Goal: Task Accomplishment & Management: Complete application form

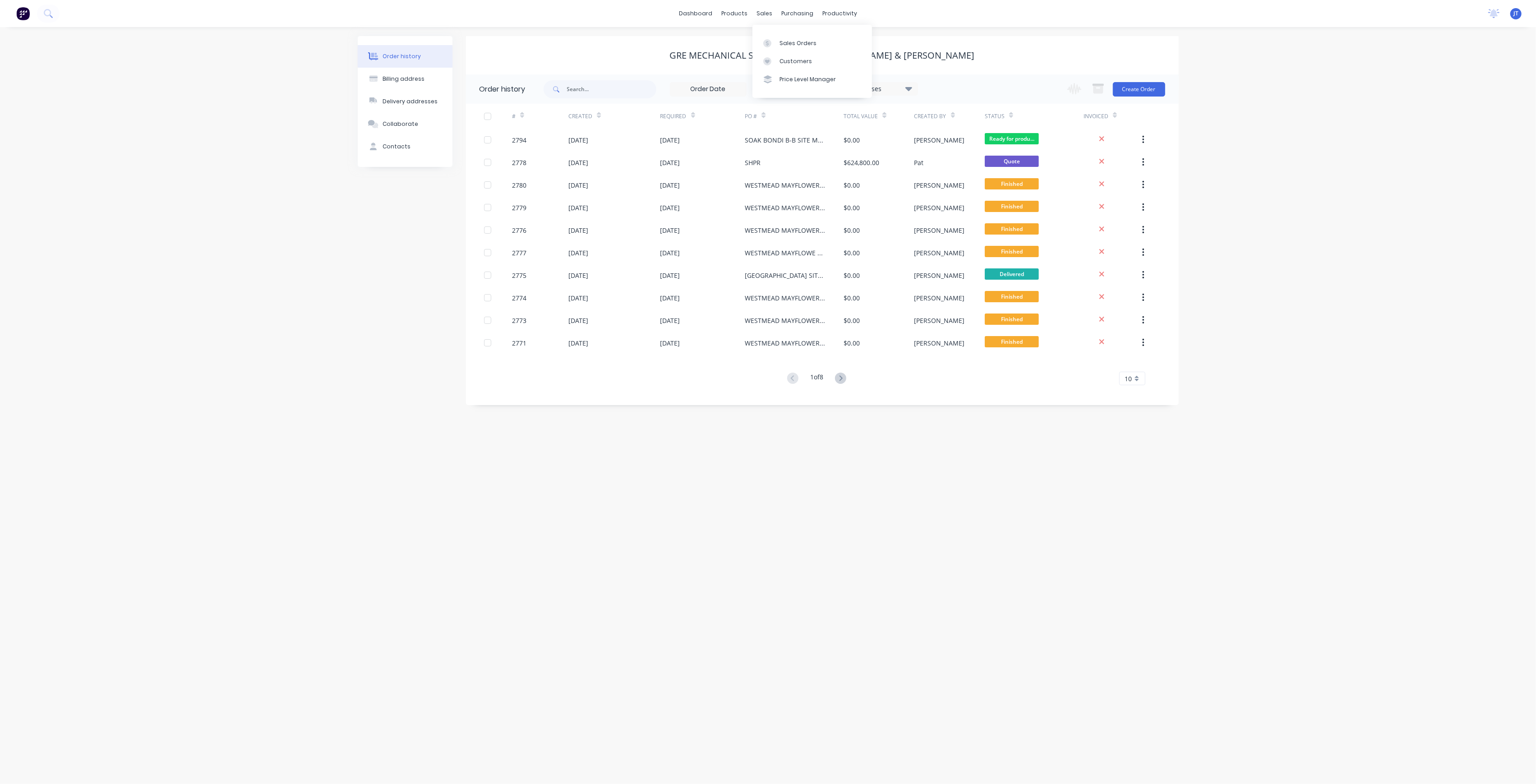
click at [775, 32] on div "Sales Orders Customers Price Level Manager" at bounding box center [812, 61] width 119 height 73
click at [779, 39] on div "Sales Orders" at bounding box center [798, 44] width 37 height 8
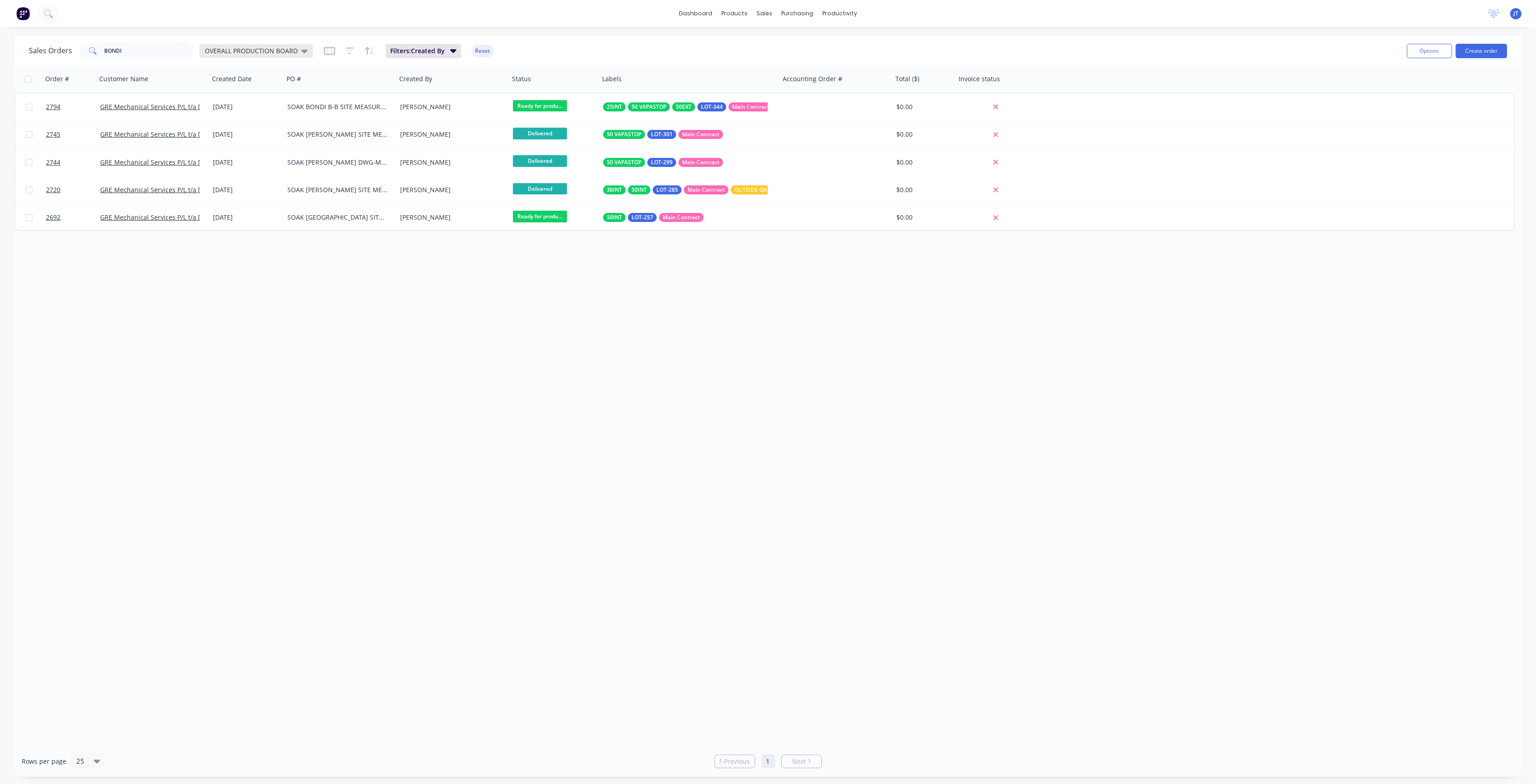
click at [296, 54] on span "OVERALL PRODUCTION BOARD" at bounding box center [251, 51] width 93 height 10
click at [262, 128] on button "None" at bounding box center [253, 127] width 103 height 10
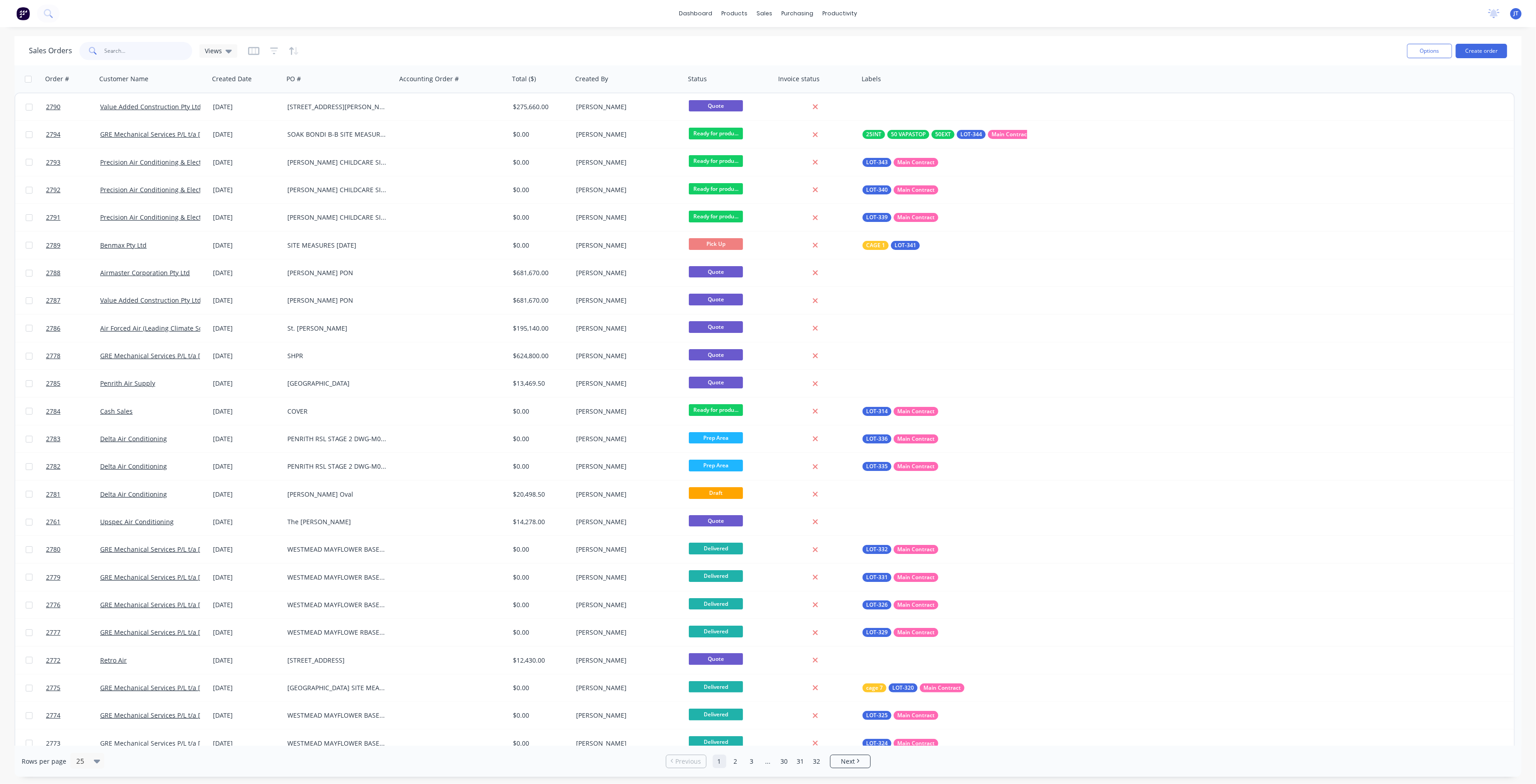
click at [148, 58] on input "BONDI" at bounding box center [149, 51] width 88 height 18
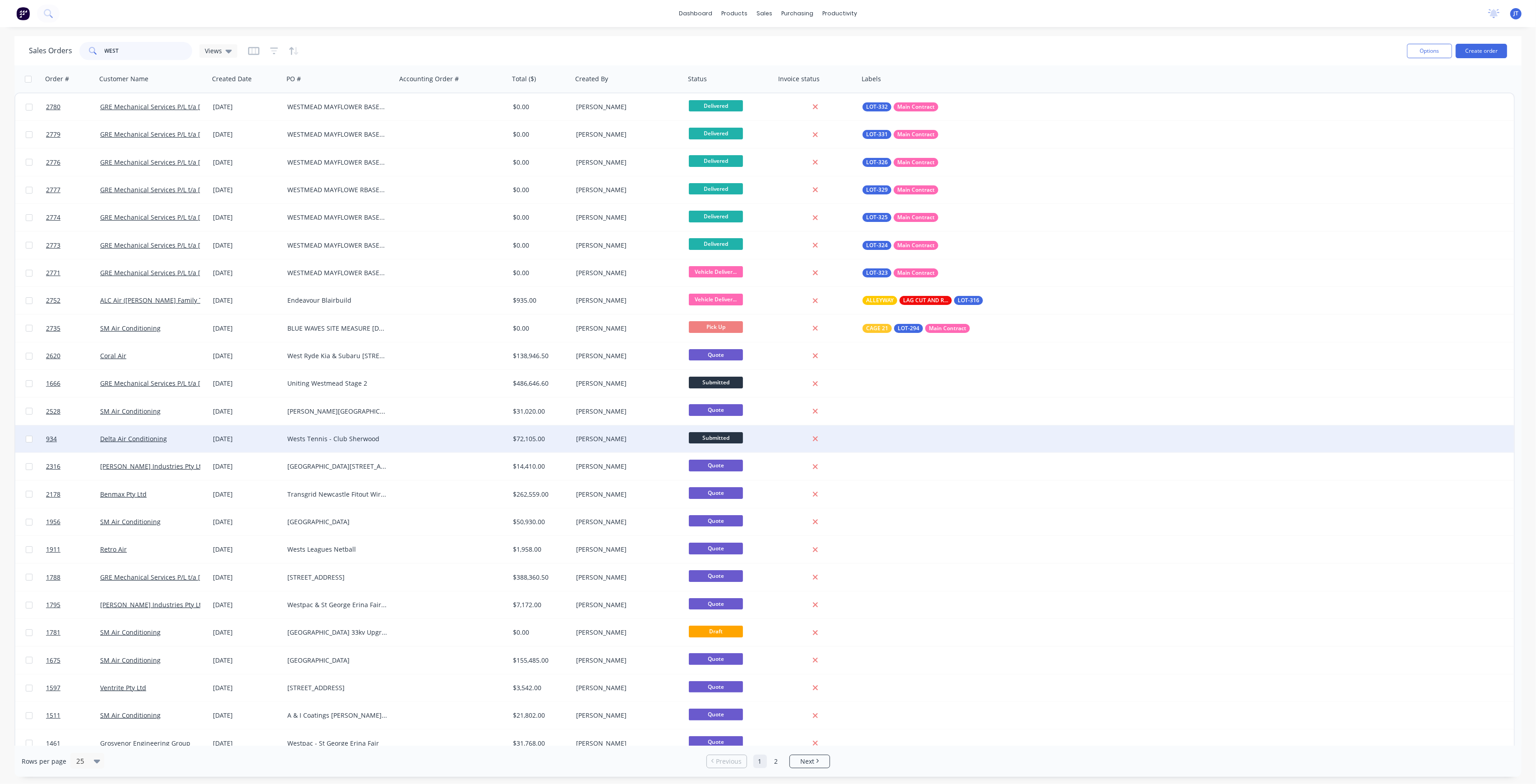
type input "WEST"
click at [479, 439] on div at bounding box center [453, 438] width 113 height 27
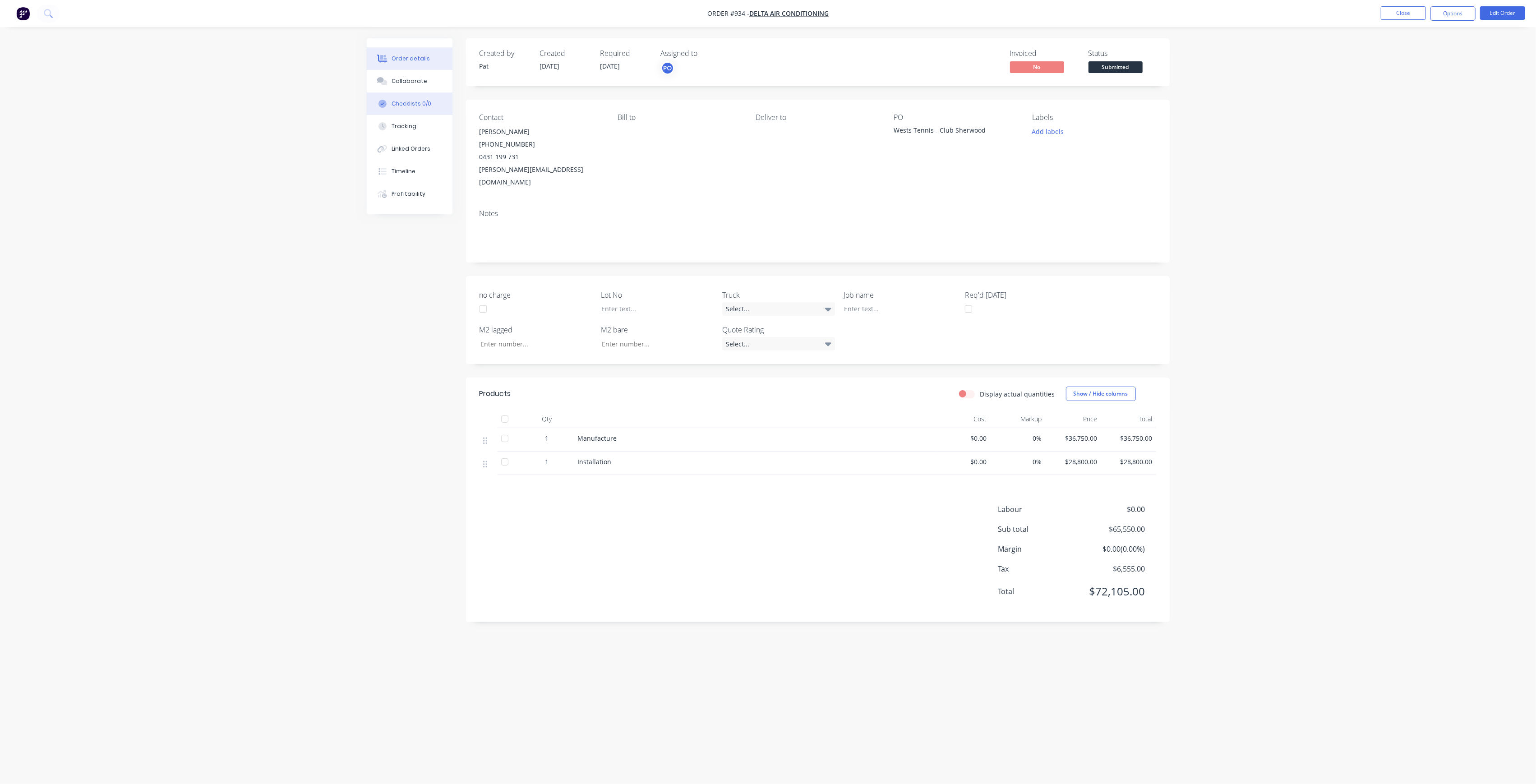
click at [397, 95] on button "Checklists 0/0" at bounding box center [410, 104] width 86 height 23
click at [442, 78] on button "Collaborate" at bounding box center [410, 81] width 86 height 23
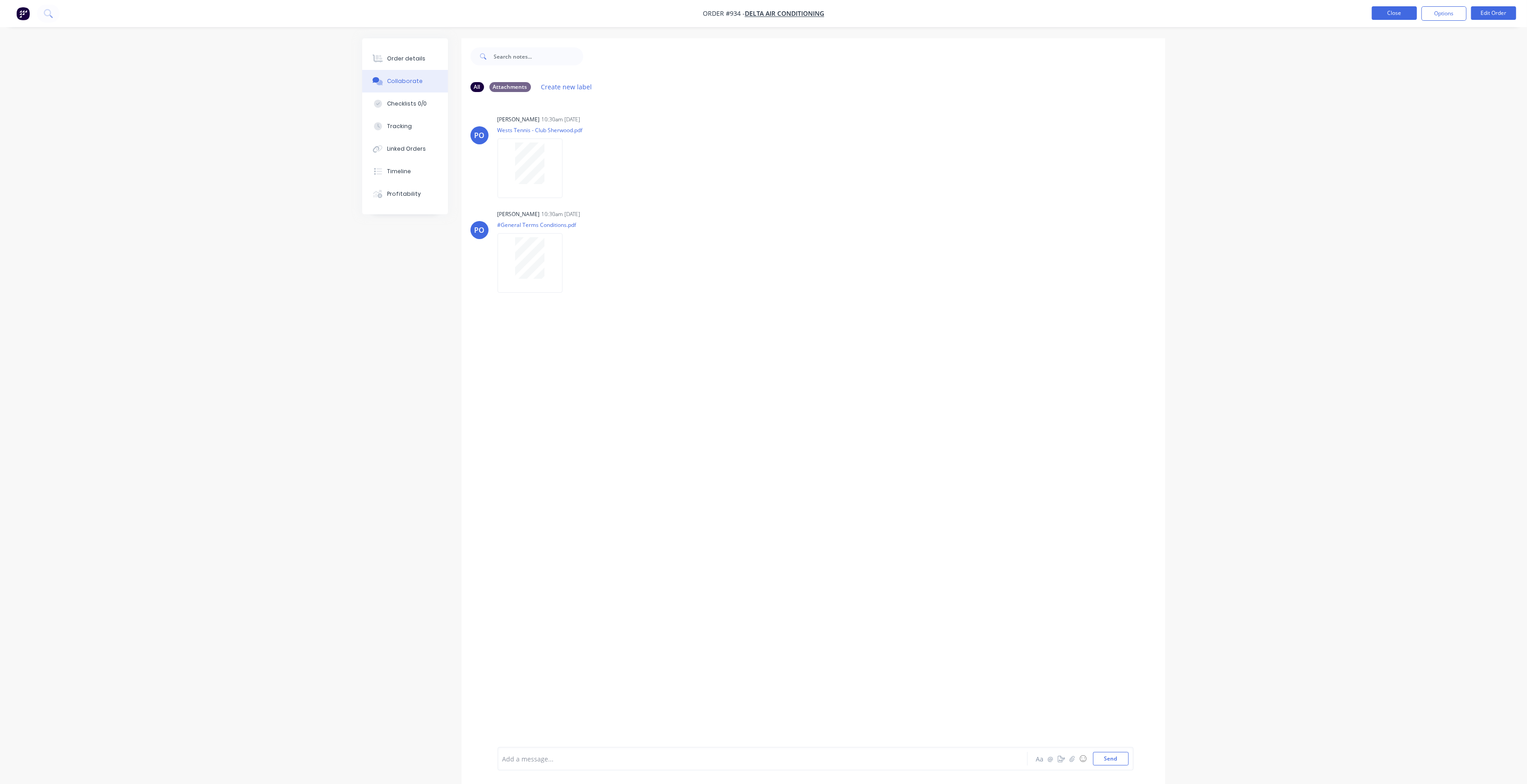
click at [1381, 8] on button "Close" at bounding box center [1395, 13] width 45 height 14
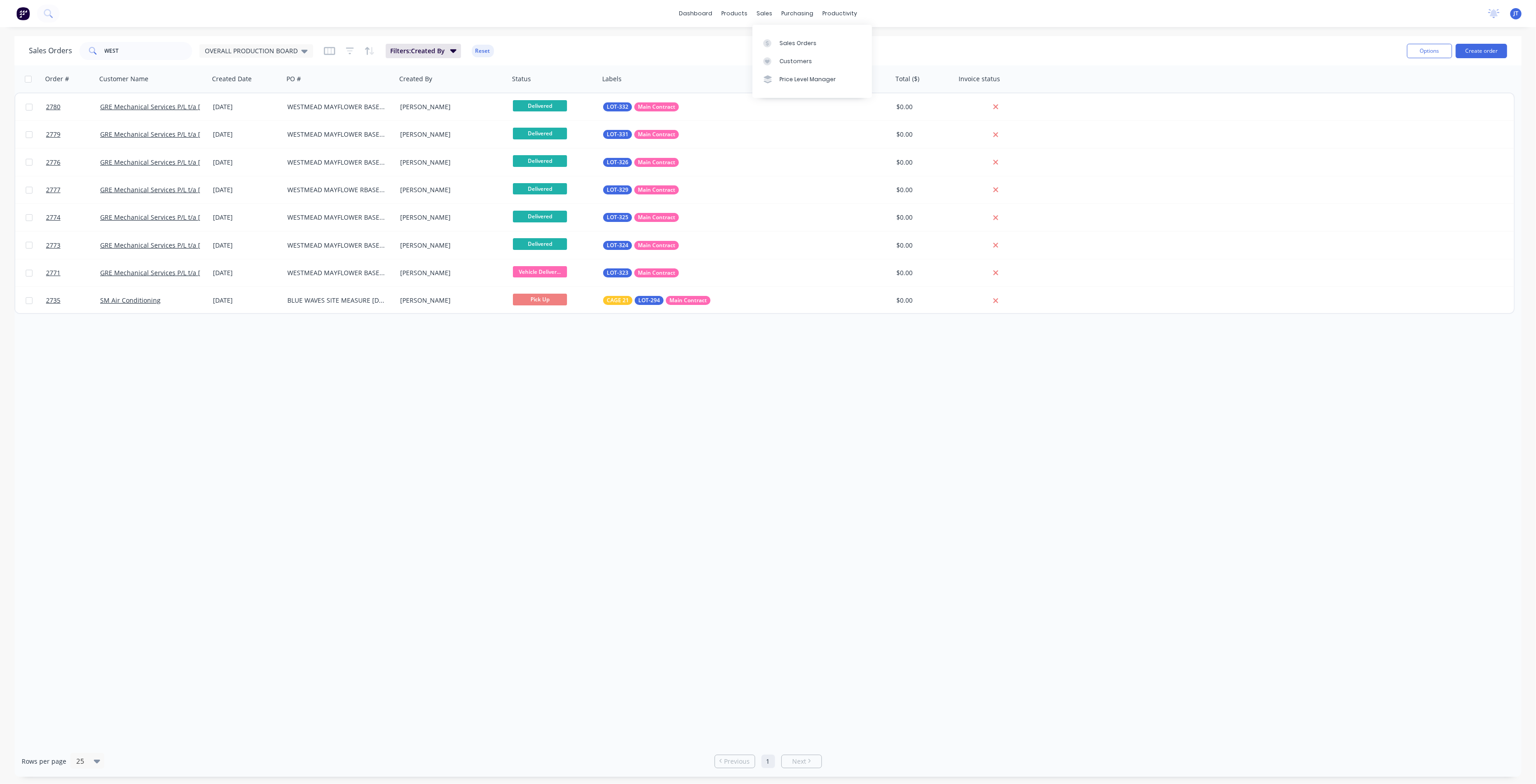
click at [770, 29] on div "Sales Orders Customers Price Level Manager" at bounding box center [812, 61] width 119 height 73
click at [774, 35] on link "Sales Orders" at bounding box center [812, 43] width 119 height 18
click at [1485, 49] on button "Create order" at bounding box center [1481, 51] width 51 height 14
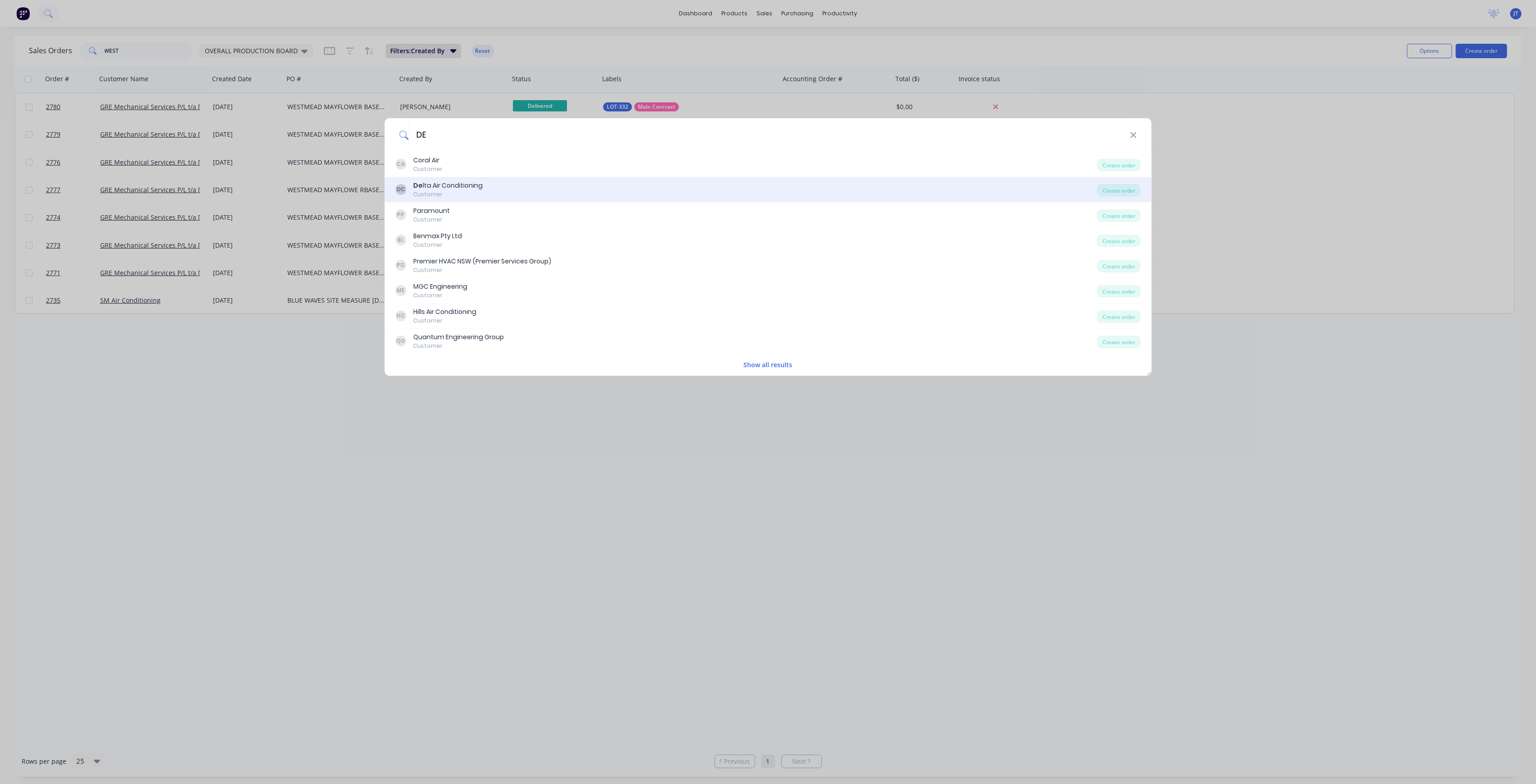
type input "DE"
click at [481, 184] on div "De lta Air Conditioning" at bounding box center [448, 185] width 70 height 10
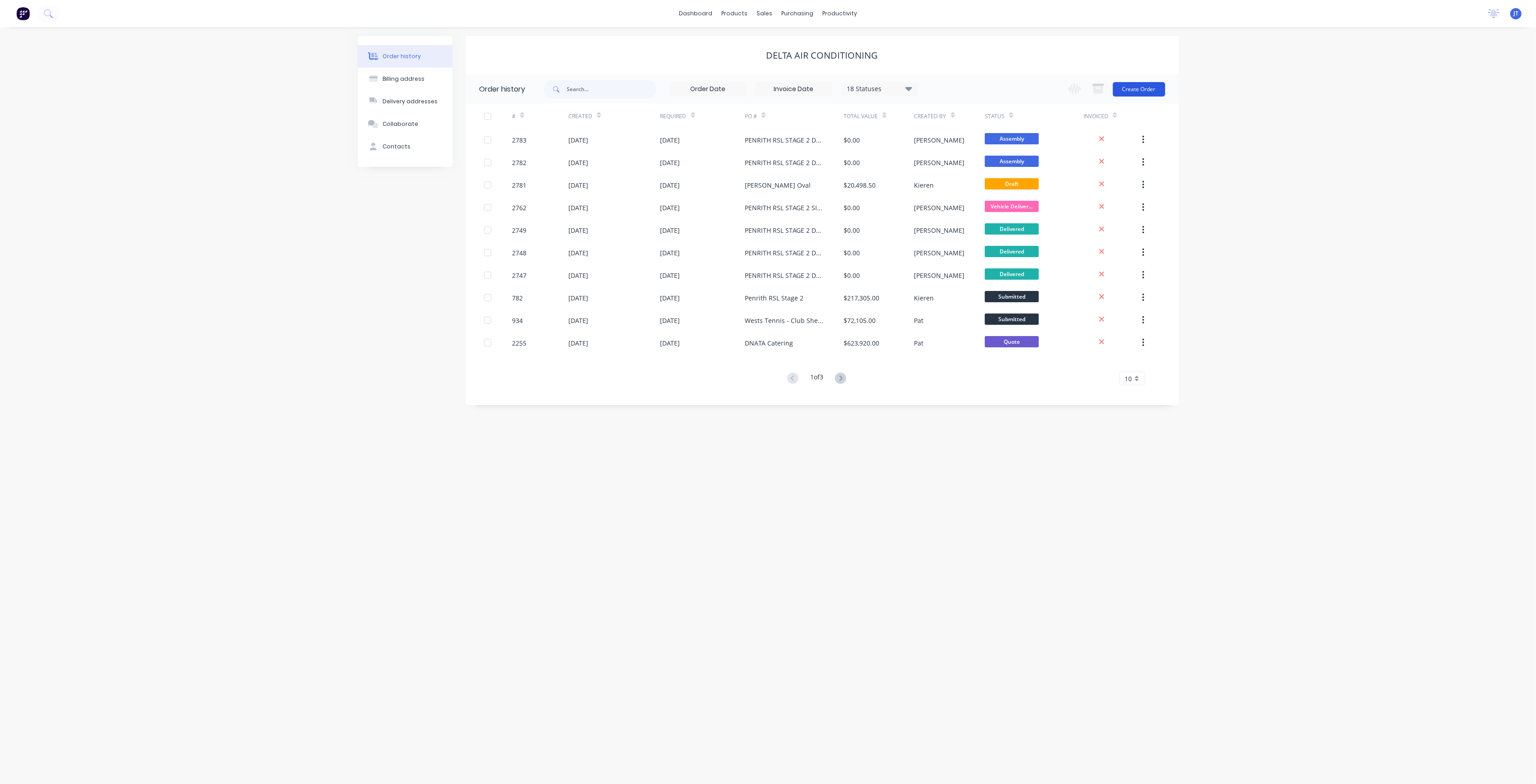
click at [1144, 85] on button "Create Order" at bounding box center [1139, 89] width 52 height 14
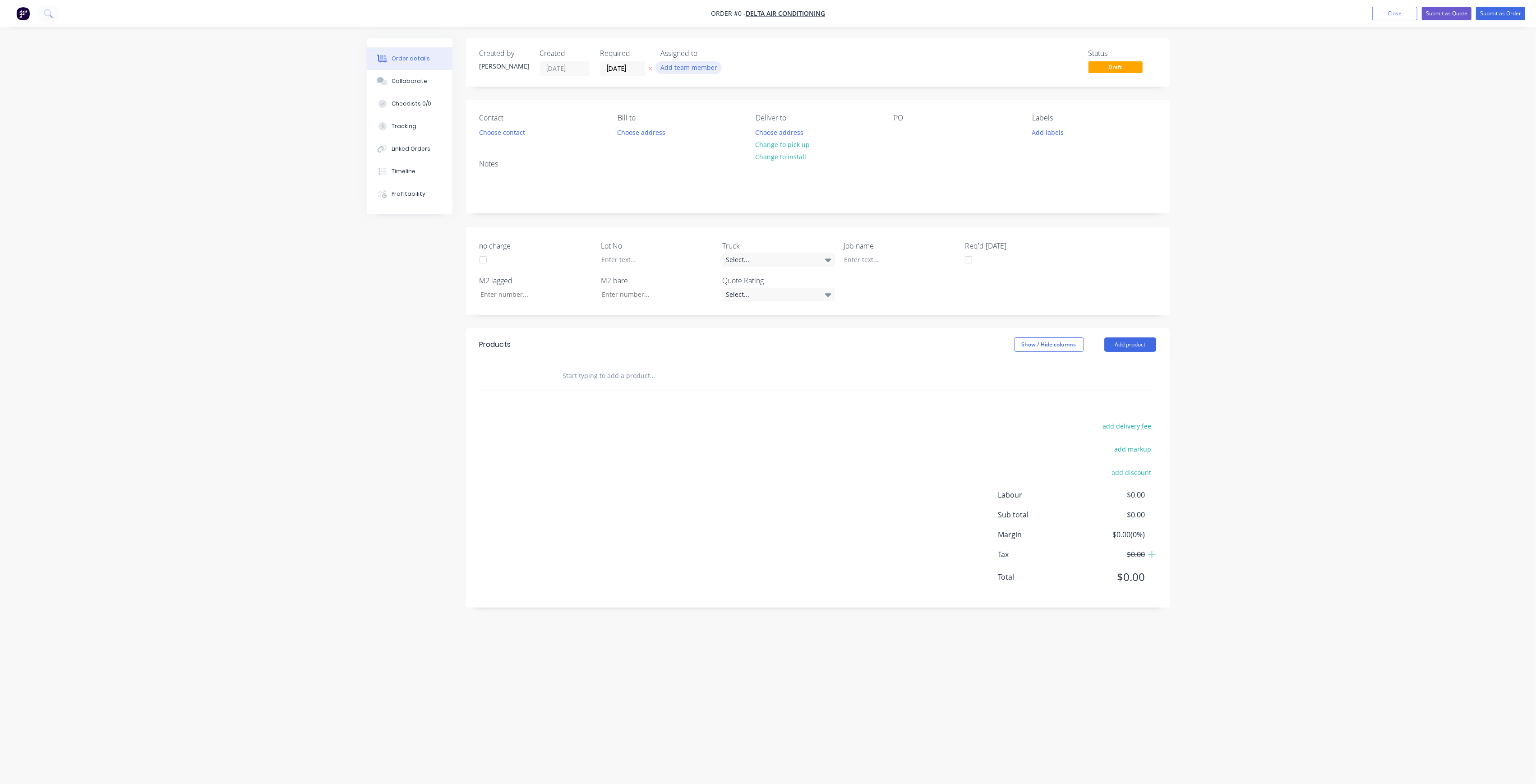
click at [702, 63] on button "Add team member" at bounding box center [688, 67] width 66 height 12
click at [724, 114] on div "[PERSON_NAME] (You)" at bounding box center [733, 117] width 90 height 10
click at [731, 181] on div "[PERSON_NAME]" at bounding box center [733, 181] width 90 height 10
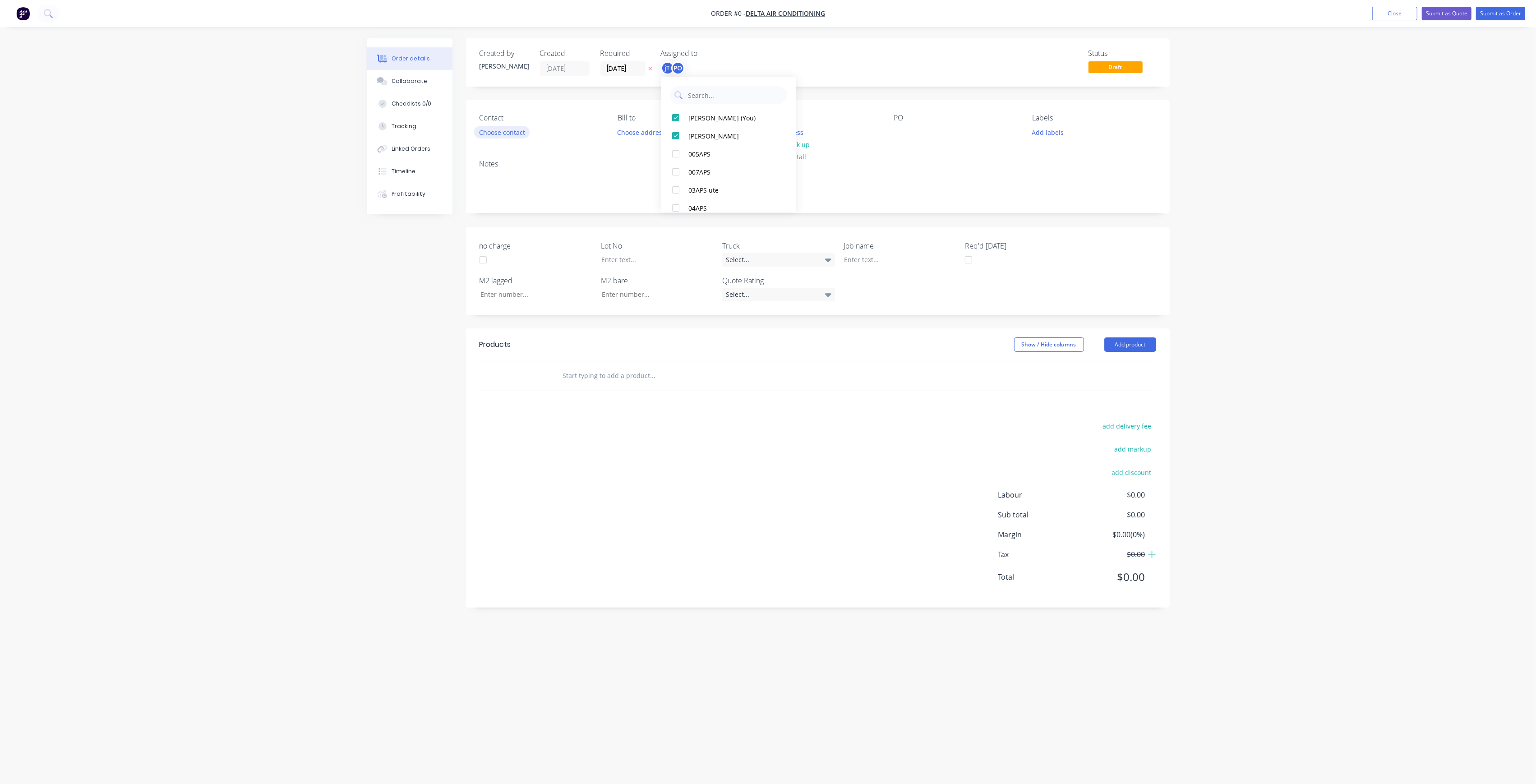
click at [496, 138] on div "Order details Collaborate Checklists 0/0 Tracking Linked Orders Timeline Profit…" at bounding box center [768, 374] width 821 height 673
click at [514, 137] on button "Choose contact" at bounding box center [501, 132] width 55 height 12
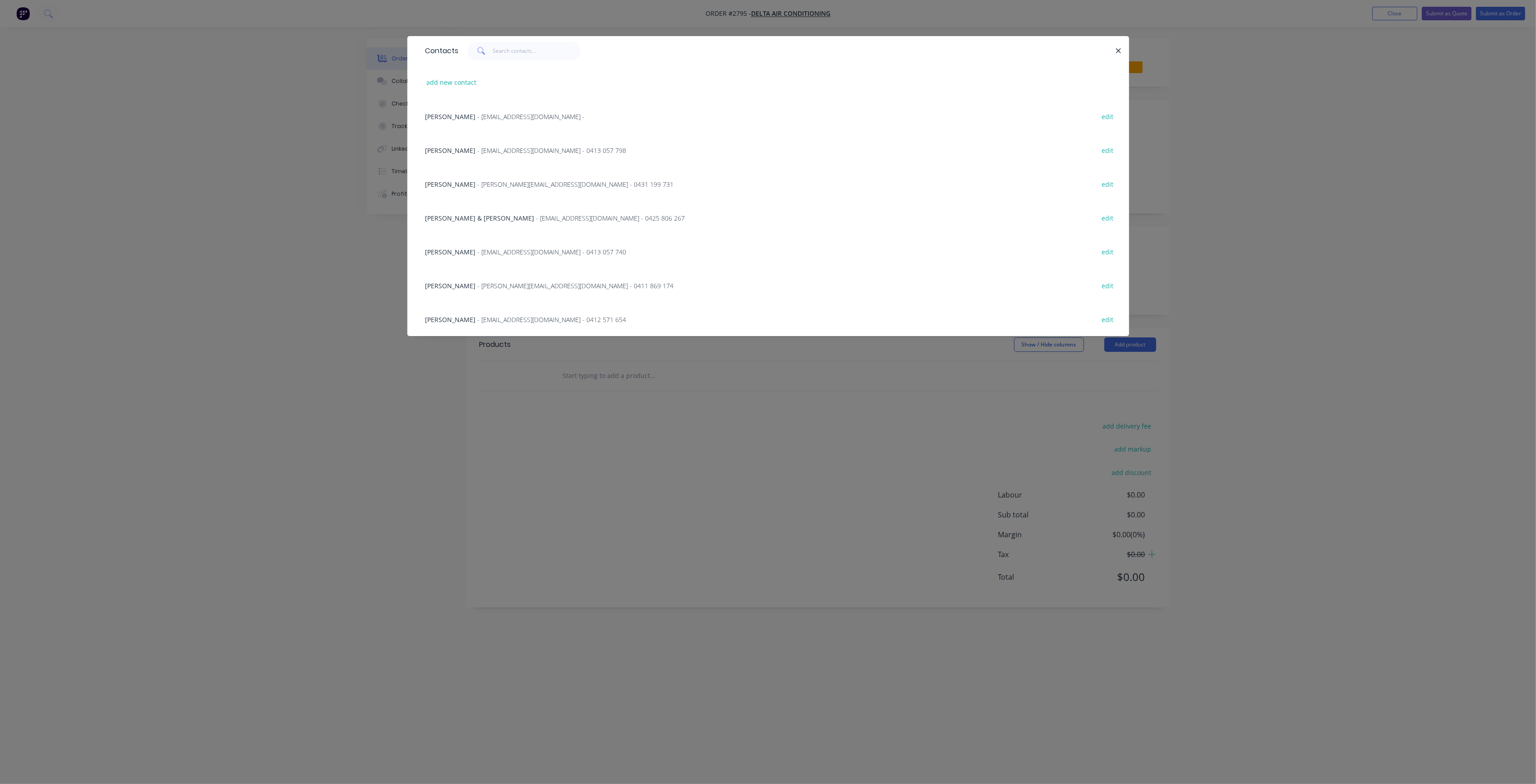
click at [248, 206] on div "Contacts add new contact [PERSON_NAME] - [EMAIL_ADDRESS][DOMAIN_NAME] - edit [P…" at bounding box center [768, 392] width 1536 height 784
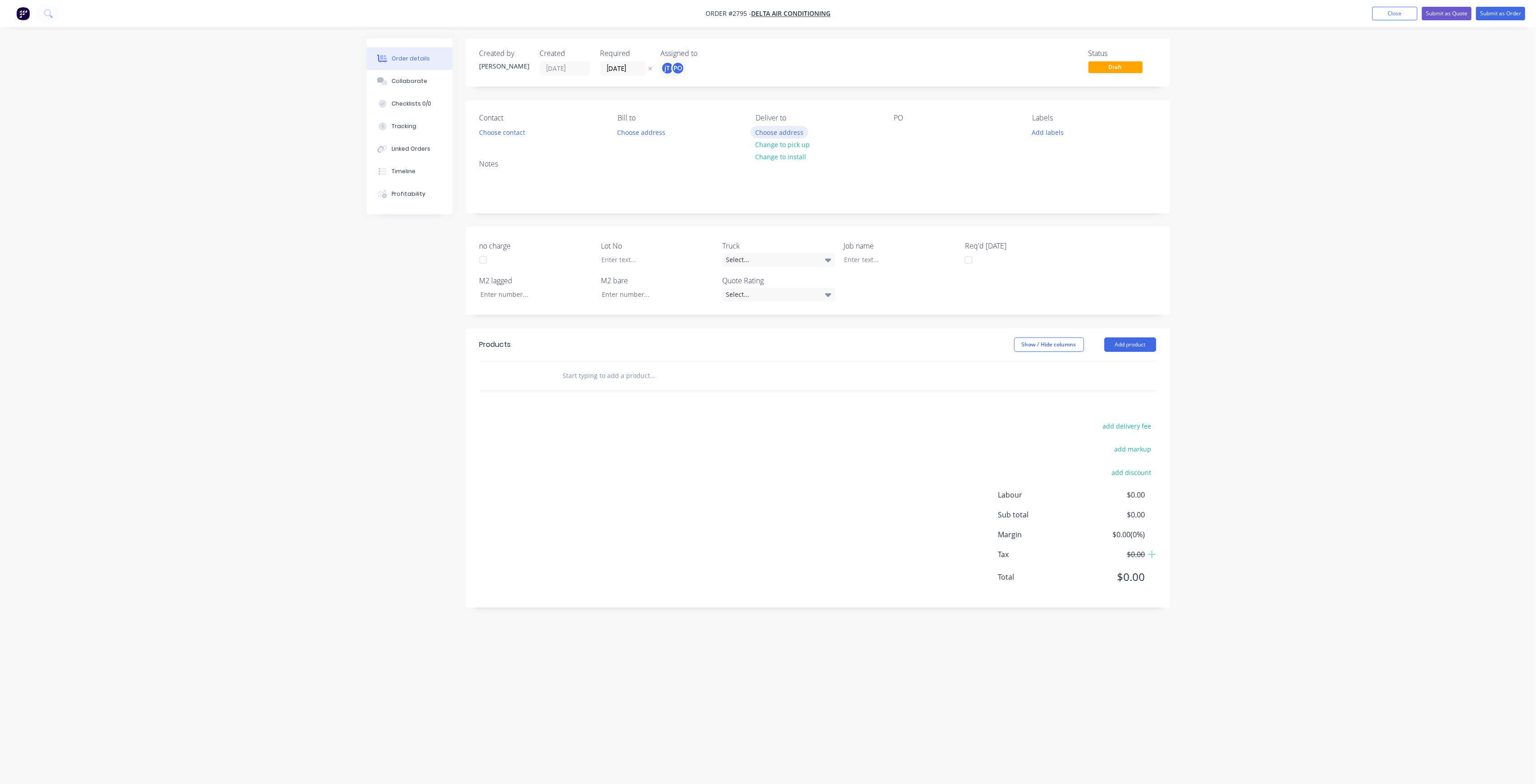
click at [790, 134] on button "Choose address" at bounding box center [779, 132] width 58 height 12
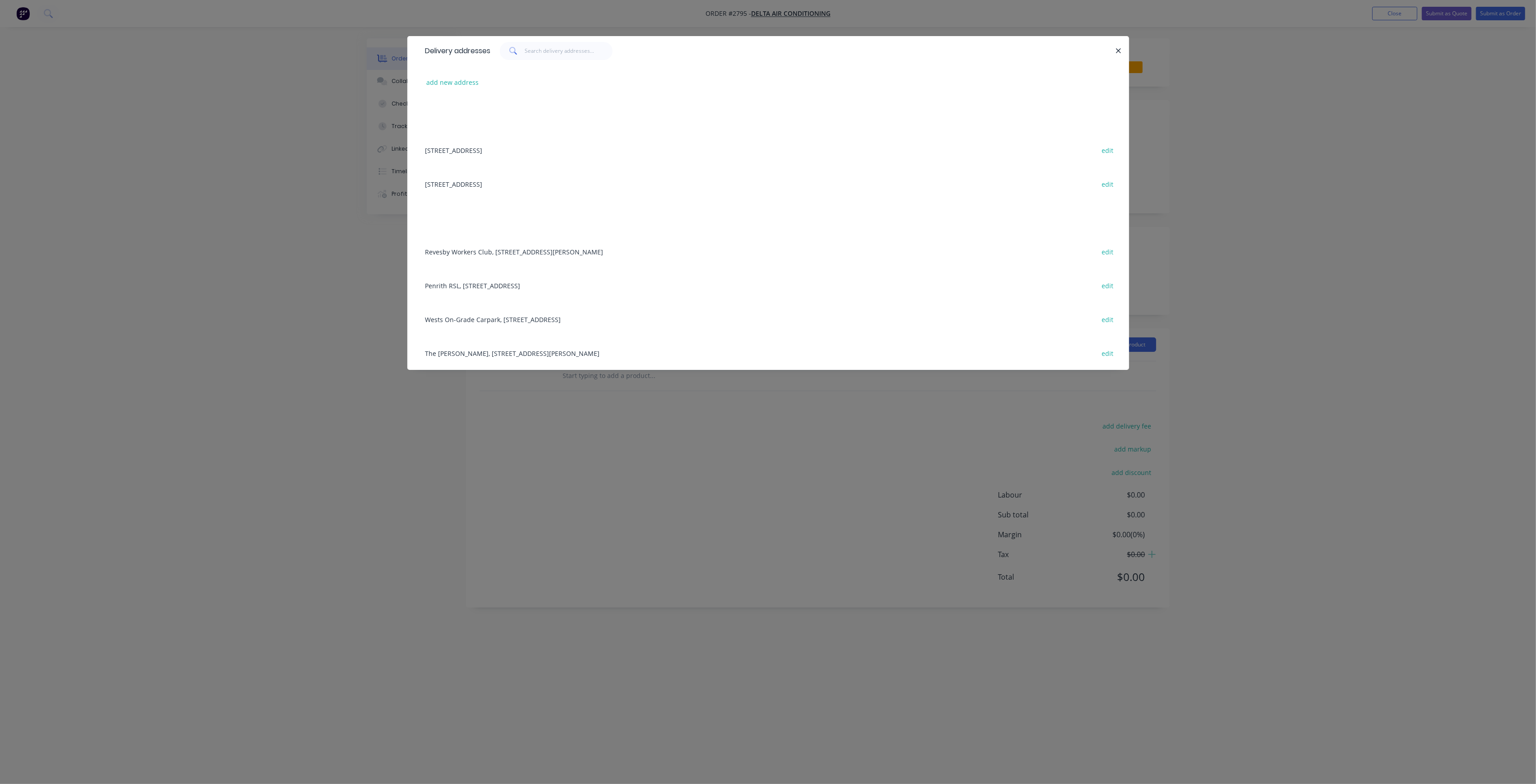
drag, startPoint x: 11, startPoint y: 244, endPoint x: 205, endPoint y: 260, distance: 194.7
click at [91, 262] on div "Delivery addresses add new address [STREET_ADDRESS], 2570 edit [STREET_ADDRESS]…" at bounding box center [768, 392] width 1536 height 784
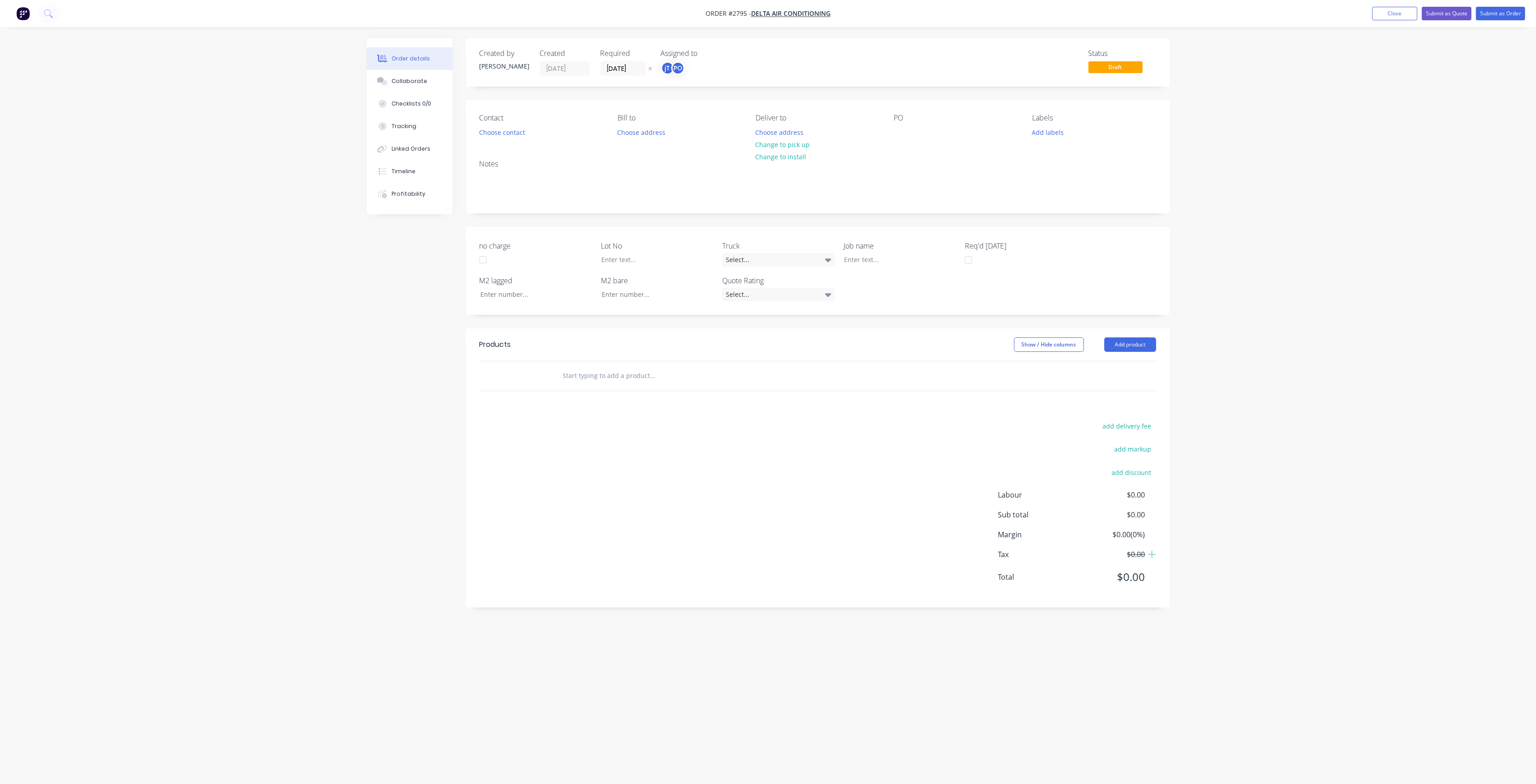
drag, startPoint x: 205, startPoint y: 260, endPoint x: 342, endPoint y: 260, distance: 137.0
click at [208, 260] on div "Order details Collaborate Checklists 0/0 Tracking Linked Orders Timeline Profit…" at bounding box center [768, 392] width 1536 height 784
click at [908, 132] on div at bounding box center [901, 132] width 14 height 13
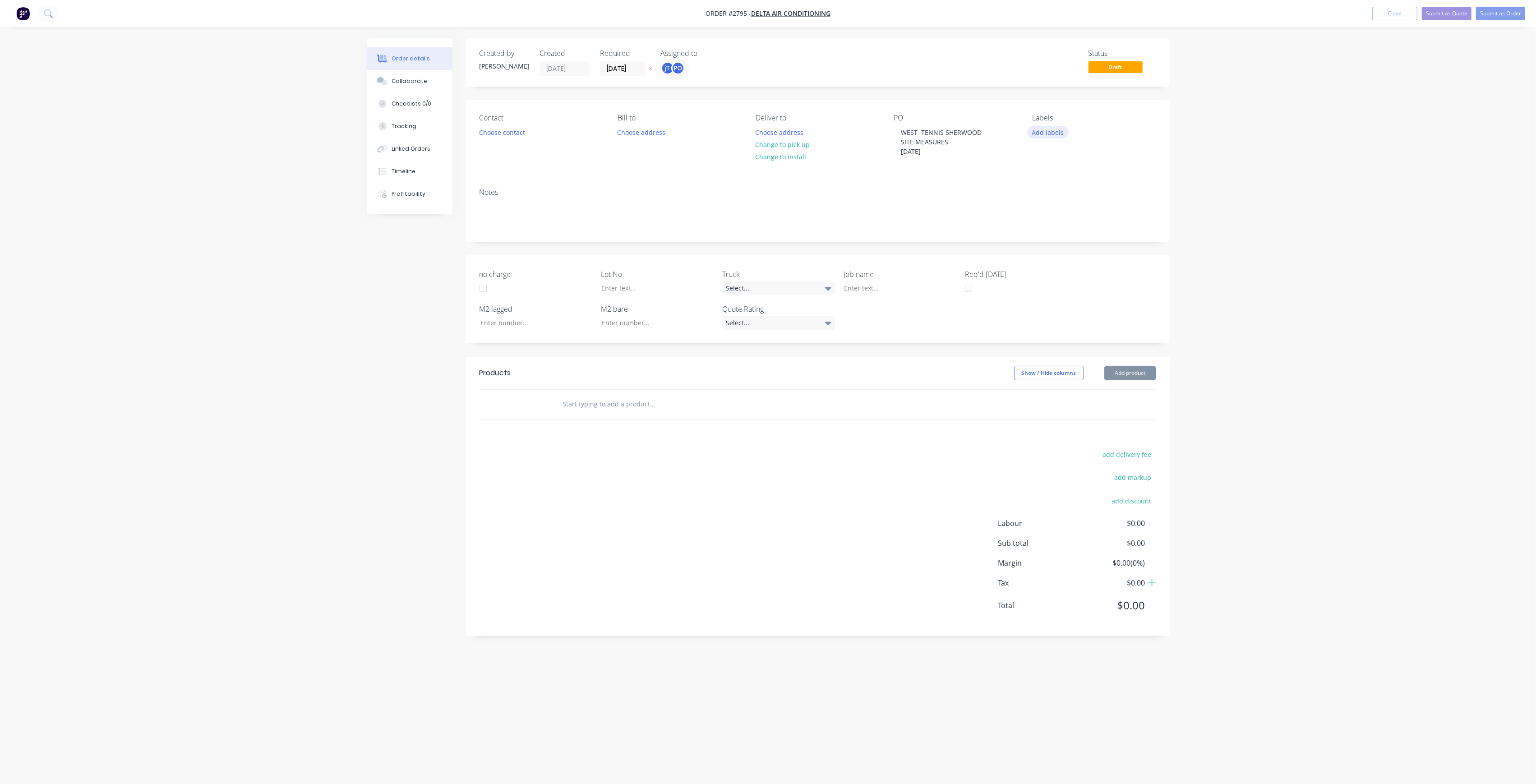
click at [1061, 129] on button "Add labels" at bounding box center [1048, 132] width 42 height 12
click at [1085, 166] on input "text" at bounding box center [1107, 159] width 94 height 18
drag, startPoint x: 1092, startPoint y: 157, endPoint x: 1044, endPoint y: 164, distance: 48.5
click at [1044, 164] on div "LOT-345" at bounding box center [1100, 159] width 117 height 18
type input "LOT-345"
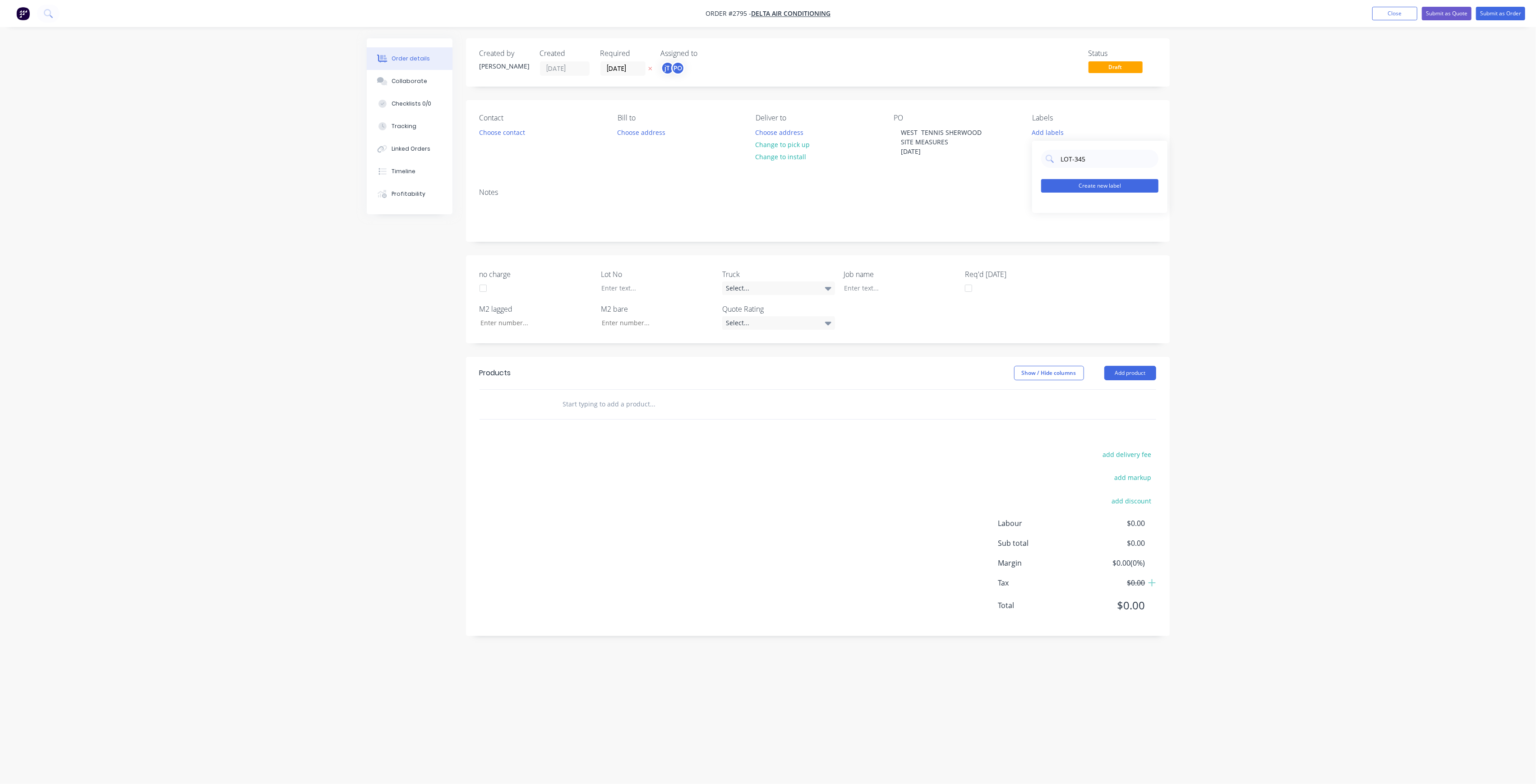
click at [1092, 181] on button "Create new label" at bounding box center [1100, 185] width 117 height 14
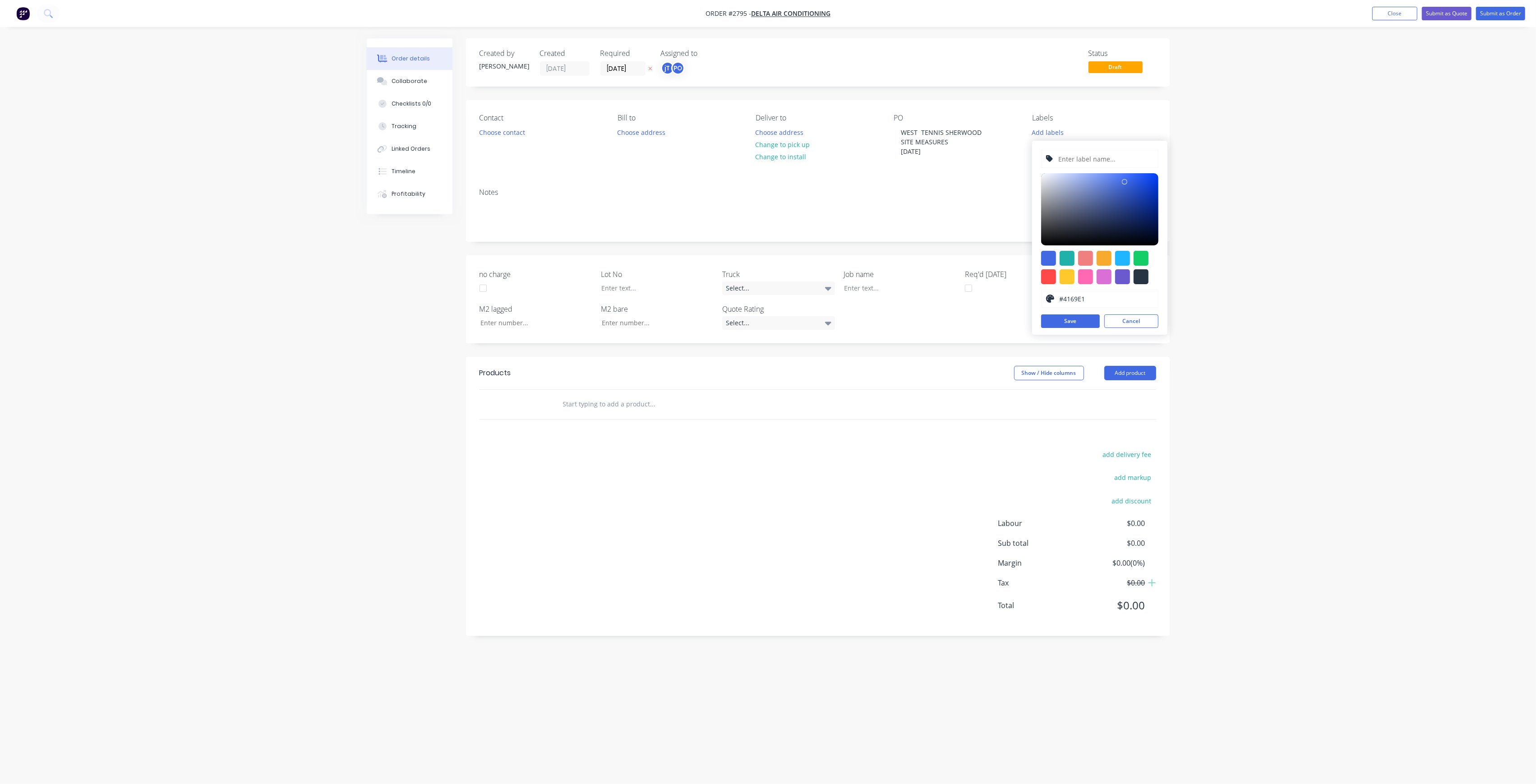
click at [1088, 162] on input "text" at bounding box center [1105, 159] width 96 height 17
type input "LOT-345"
click at [1066, 318] on button "Save" at bounding box center [1070, 321] width 58 height 14
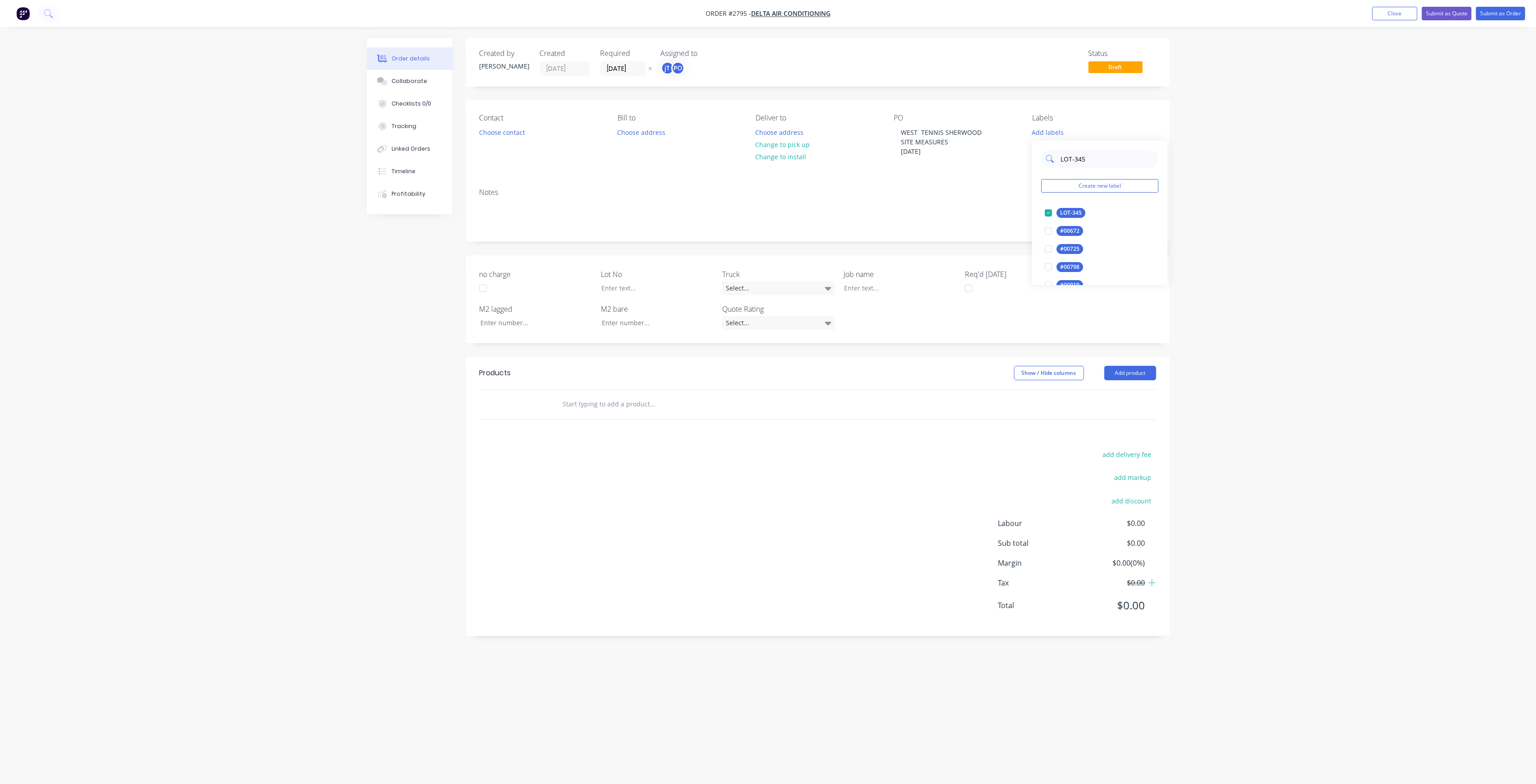
click at [1107, 162] on input "LOT-345" at bounding box center [1107, 159] width 94 height 18
click at [1056, 210] on div at bounding box center [1048, 213] width 18 height 18
click at [1085, 153] on input "100" at bounding box center [1107, 154] width 94 height 18
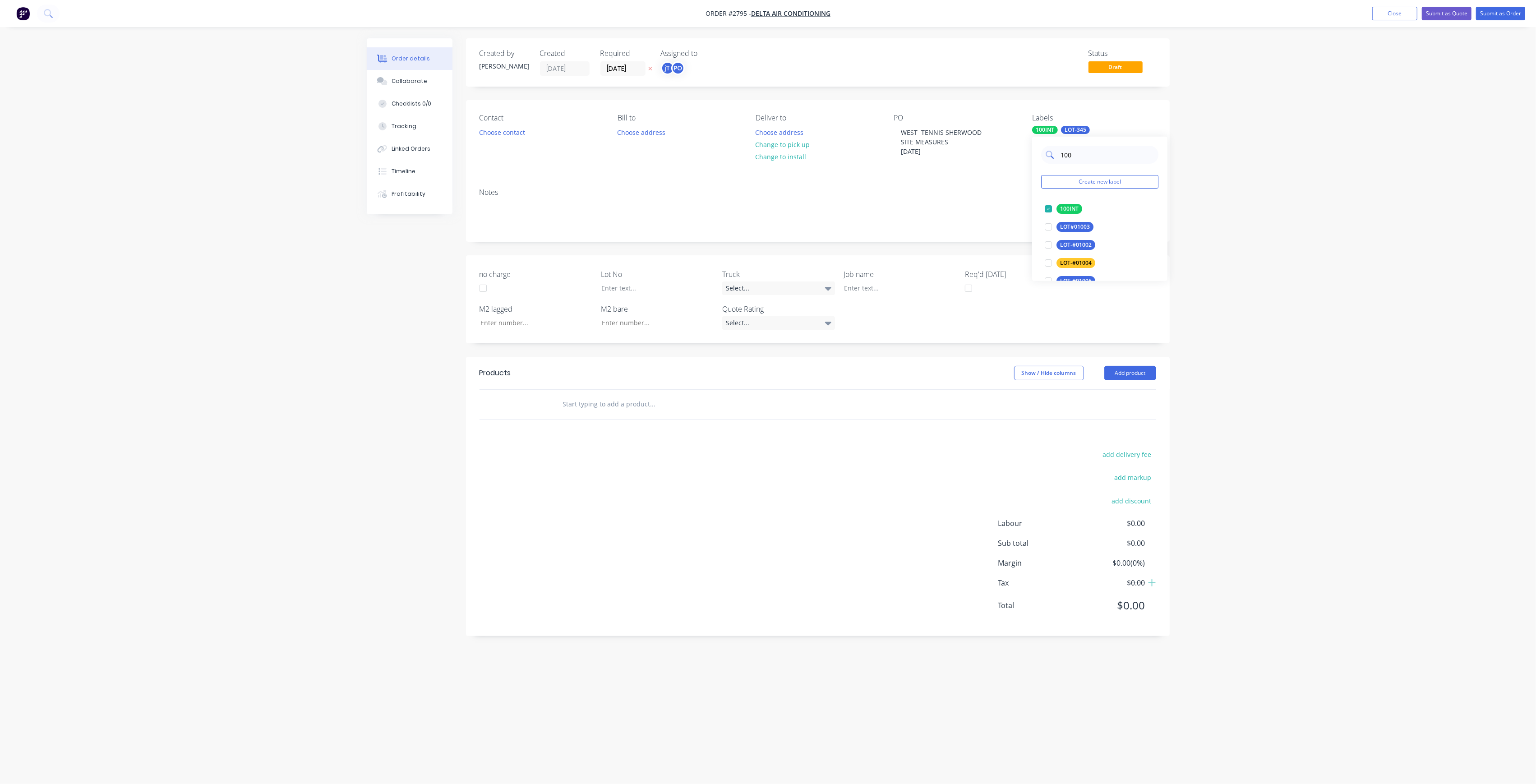
click at [1085, 153] on input "100" at bounding box center [1107, 154] width 94 height 18
type input "MAIN"
click at [1064, 206] on div "Main Contract" at bounding box center [1079, 209] width 45 height 10
click at [1215, 262] on div "Order details Collaborate Checklists 0/0 Tracking Linked Orders Timeline Profit…" at bounding box center [768, 392] width 1536 height 784
click at [845, 287] on div at bounding box center [893, 288] width 113 height 13
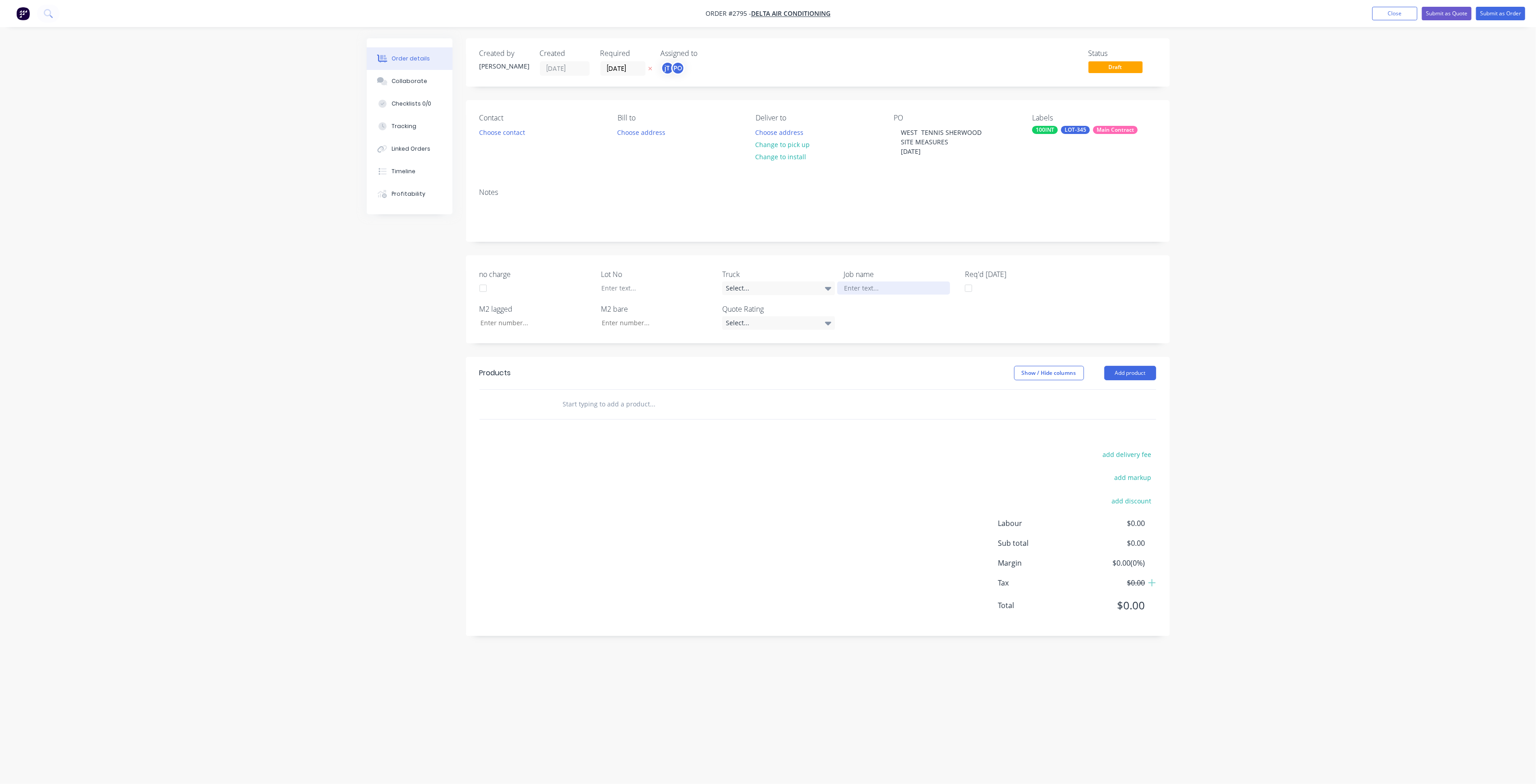
click at [856, 290] on div at bounding box center [893, 288] width 113 height 13
drag, startPoint x: 939, startPoint y: 157, endPoint x: 890, endPoint y: 129, distance: 56.4
click at [890, 129] on div "Contact Choose contact [PERSON_NAME] to Choose address Deliver to Choose addres…" at bounding box center [818, 140] width 704 height 80
click at [1419, 169] on div "Order details Collaborate Checklists 0/0 Tracking Linked Orders Timeline Profit…" at bounding box center [768, 392] width 1536 height 784
drag, startPoint x: 926, startPoint y: 153, endPoint x: 903, endPoint y: 132, distance: 31.1
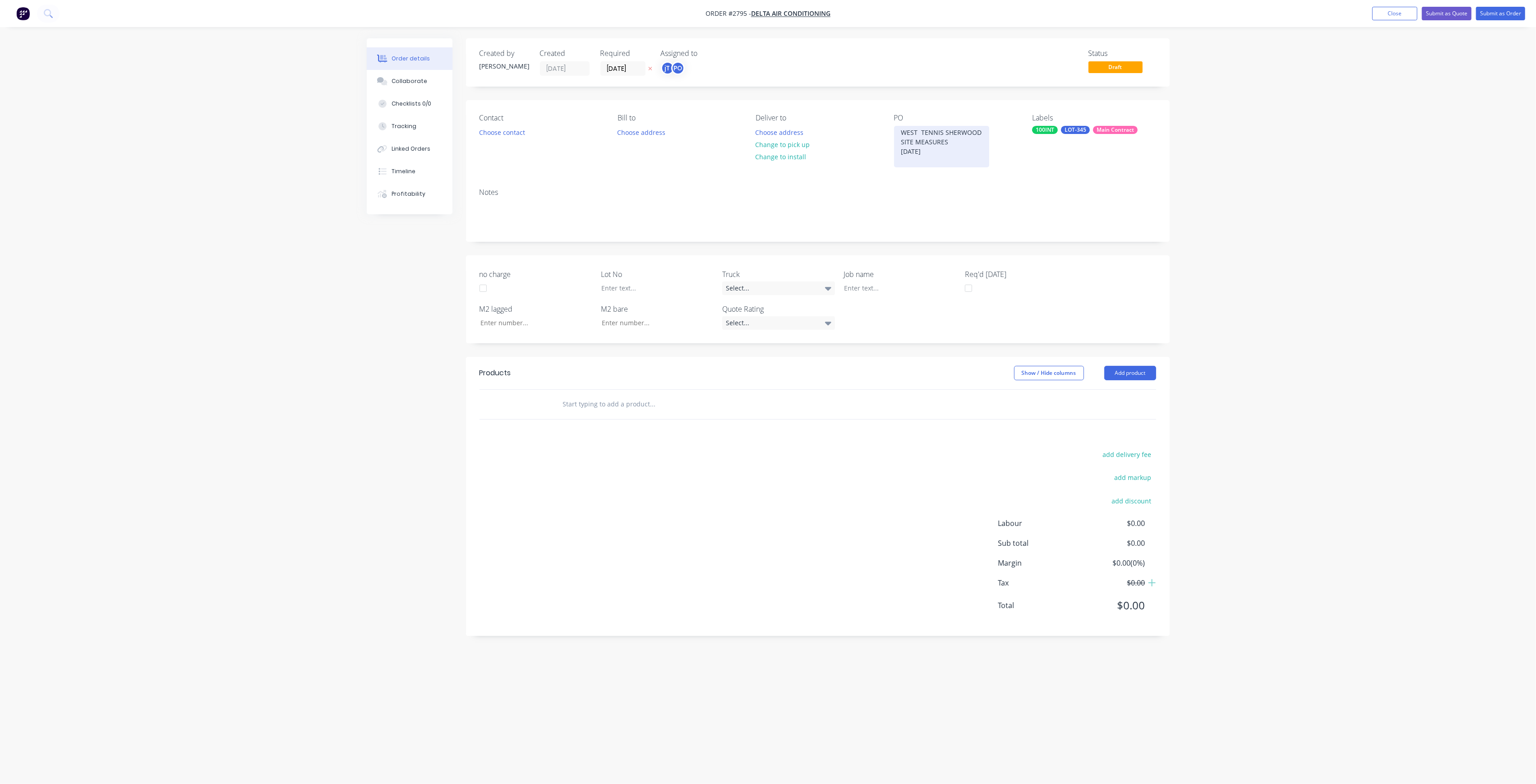
click at [903, 132] on div "WEST TENNIS SHERWOOD SITE MEASURES [DATE]" at bounding box center [942, 147] width 95 height 42
copy div "WEST TENNIS SHERWOOD SITE MEASURES [DATE]"
click at [888, 283] on div at bounding box center [893, 288] width 113 height 13
paste div
click at [922, 287] on div "WEST TENNIS SHERWOODSITE MEASURES [DATE]" at bounding box center [893, 293] width 113 height 23
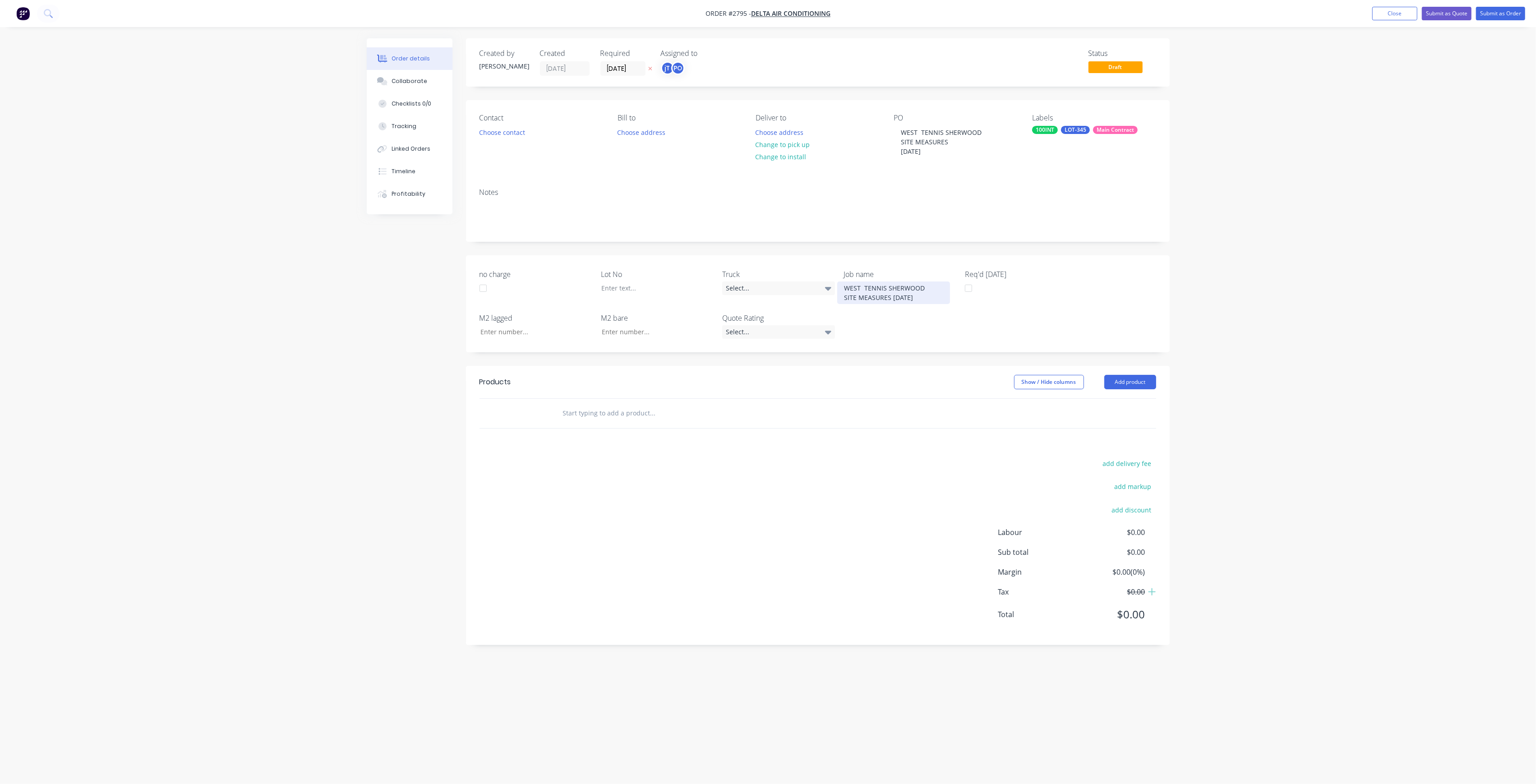
click at [892, 298] on div "WEST TENNIS SHERWOOD SITE MEASURES [DATE]" at bounding box center [893, 293] width 113 height 23
click at [667, 283] on div at bounding box center [650, 288] width 113 height 13
drag, startPoint x: 643, startPoint y: 437, endPoint x: 643, endPoint y: 432, distance: 5.0
click at [643, 437] on div at bounding box center [714, 423] width 325 height 29
click at [642, 419] on input "text" at bounding box center [652, 423] width 181 height 18
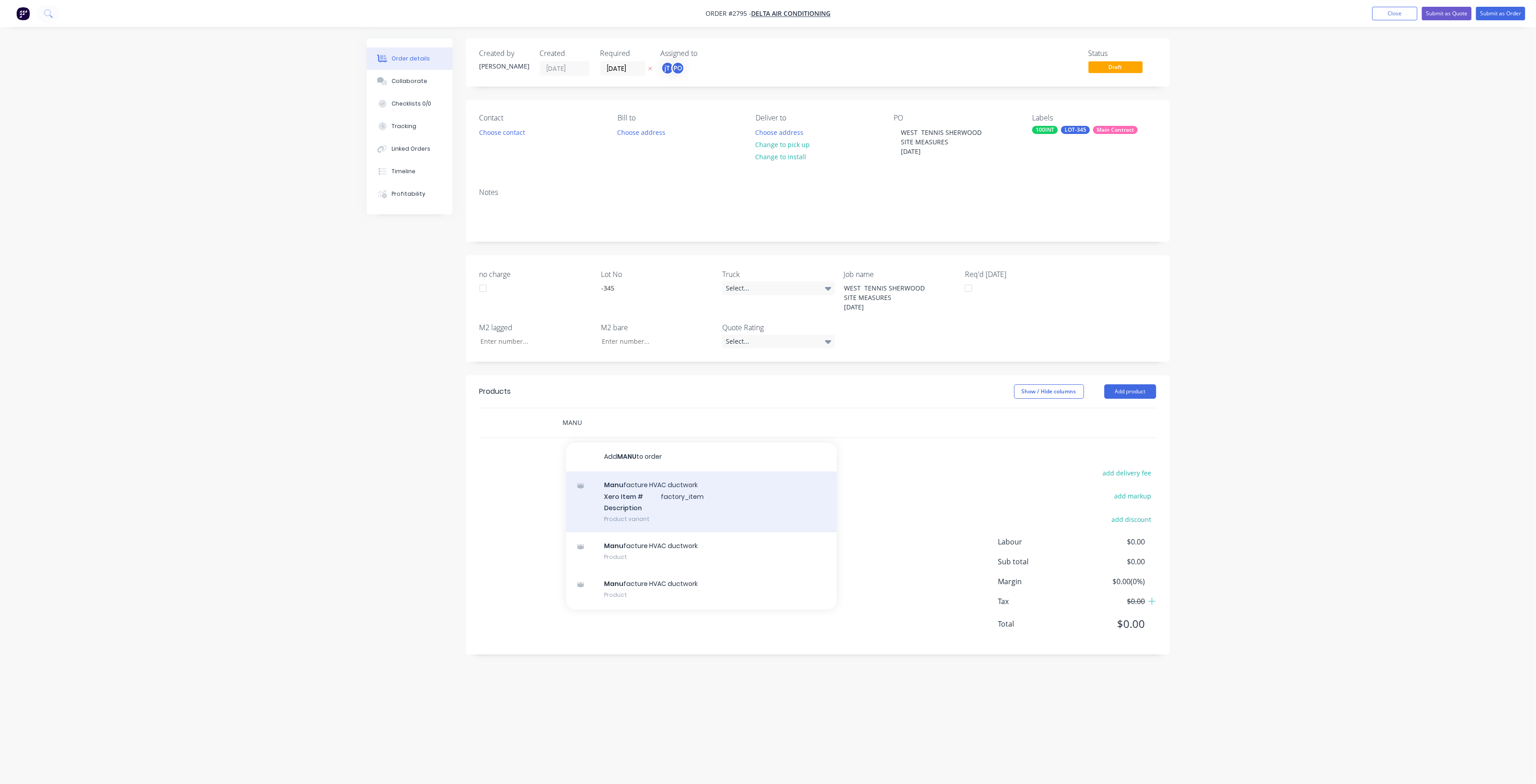
type input "MANU"
click at [698, 486] on div "Manu facture HVAC ductwork Xero Item # factory_item Description Product variant" at bounding box center [701, 502] width 271 height 61
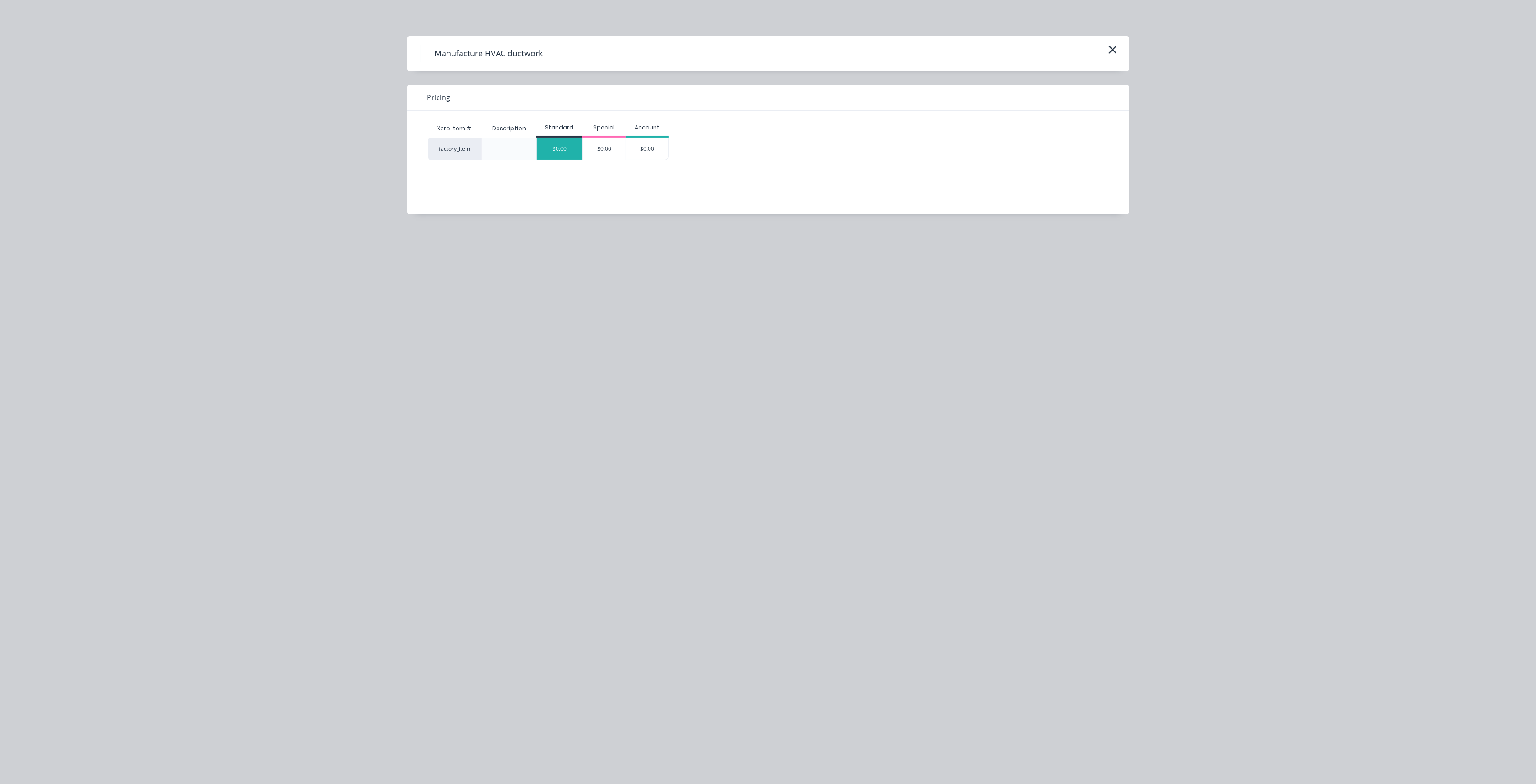
click at [574, 147] on div "$0.00" at bounding box center [559, 148] width 45 height 21
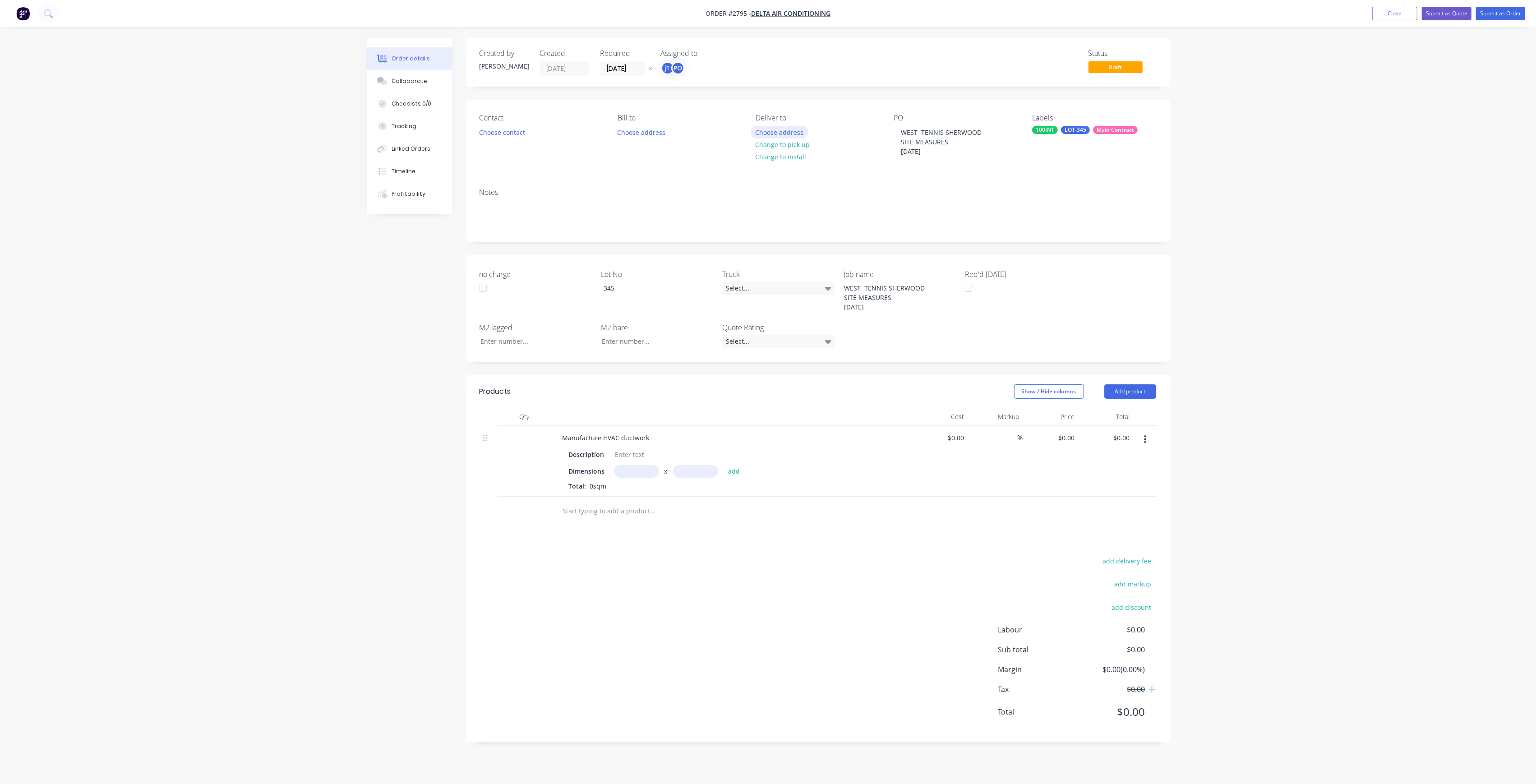
click at [764, 129] on button "Choose address" at bounding box center [779, 132] width 58 height 12
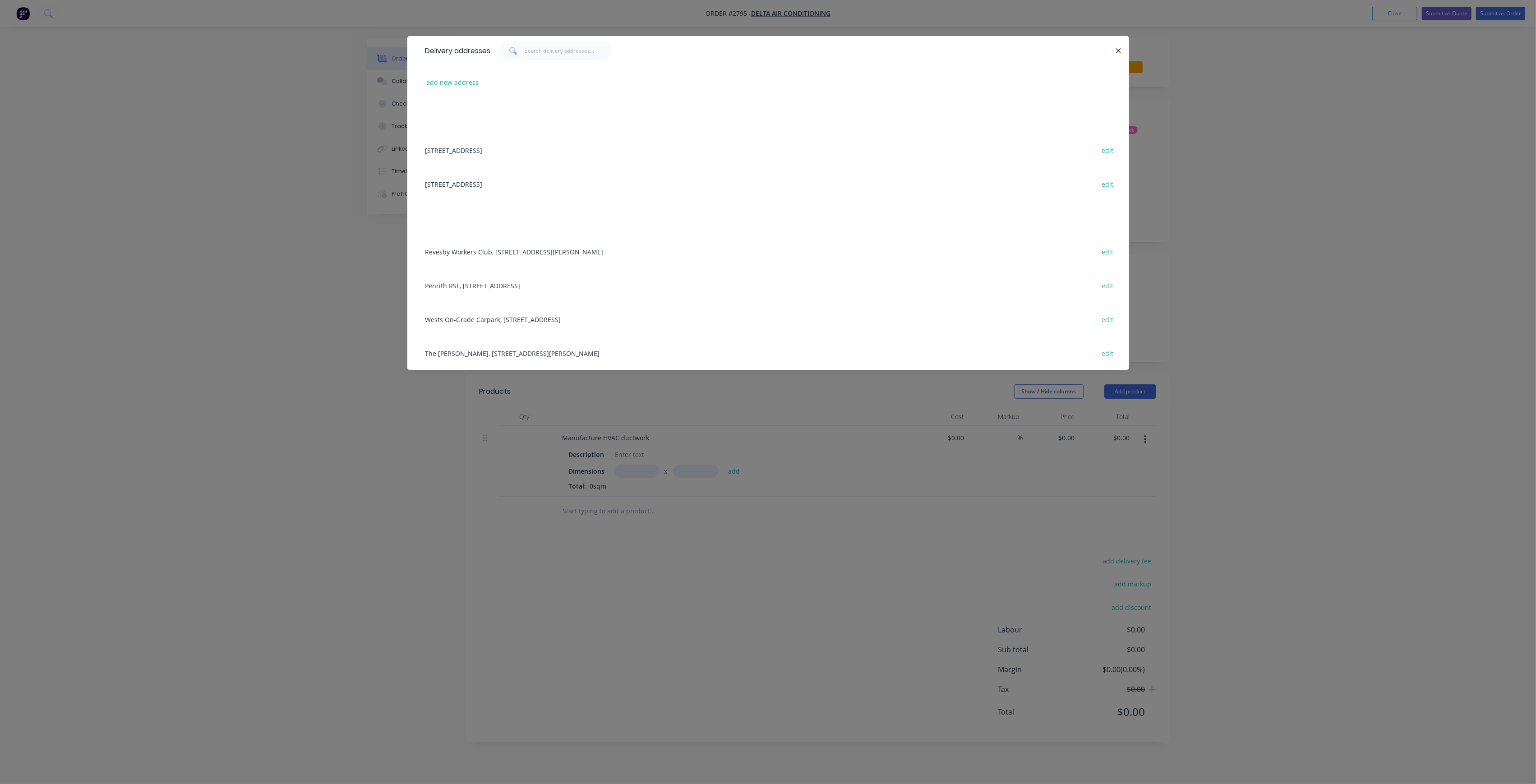
click at [609, 413] on div "Delivery addresses add new address [STREET_ADDRESS], 2570 edit [STREET_ADDRESS]…" at bounding box center [768, 392] width 1536 height 784
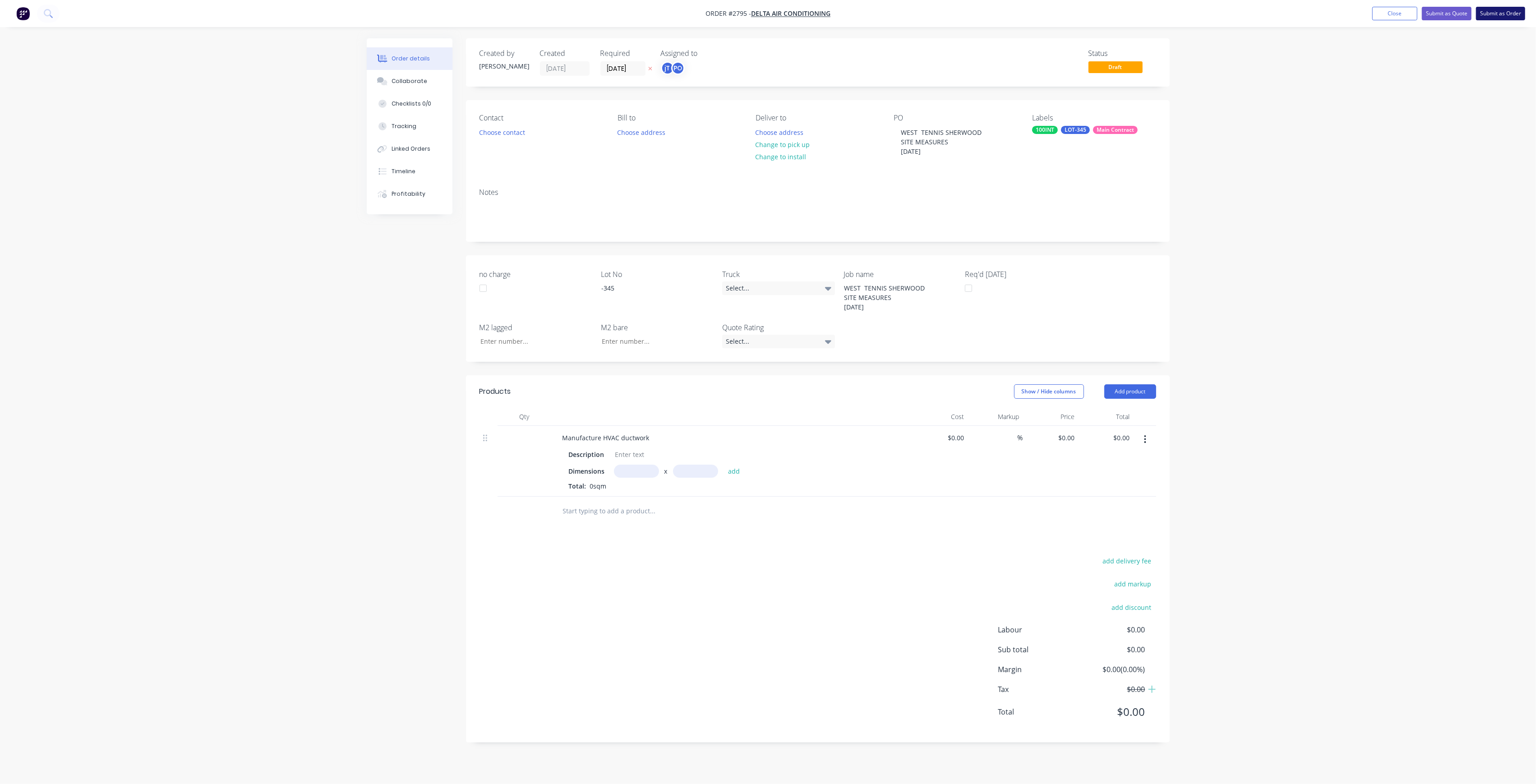
click at [1507, 16] on button "Submit as Order" at bounding box center [1500, 13] width 49 height 14
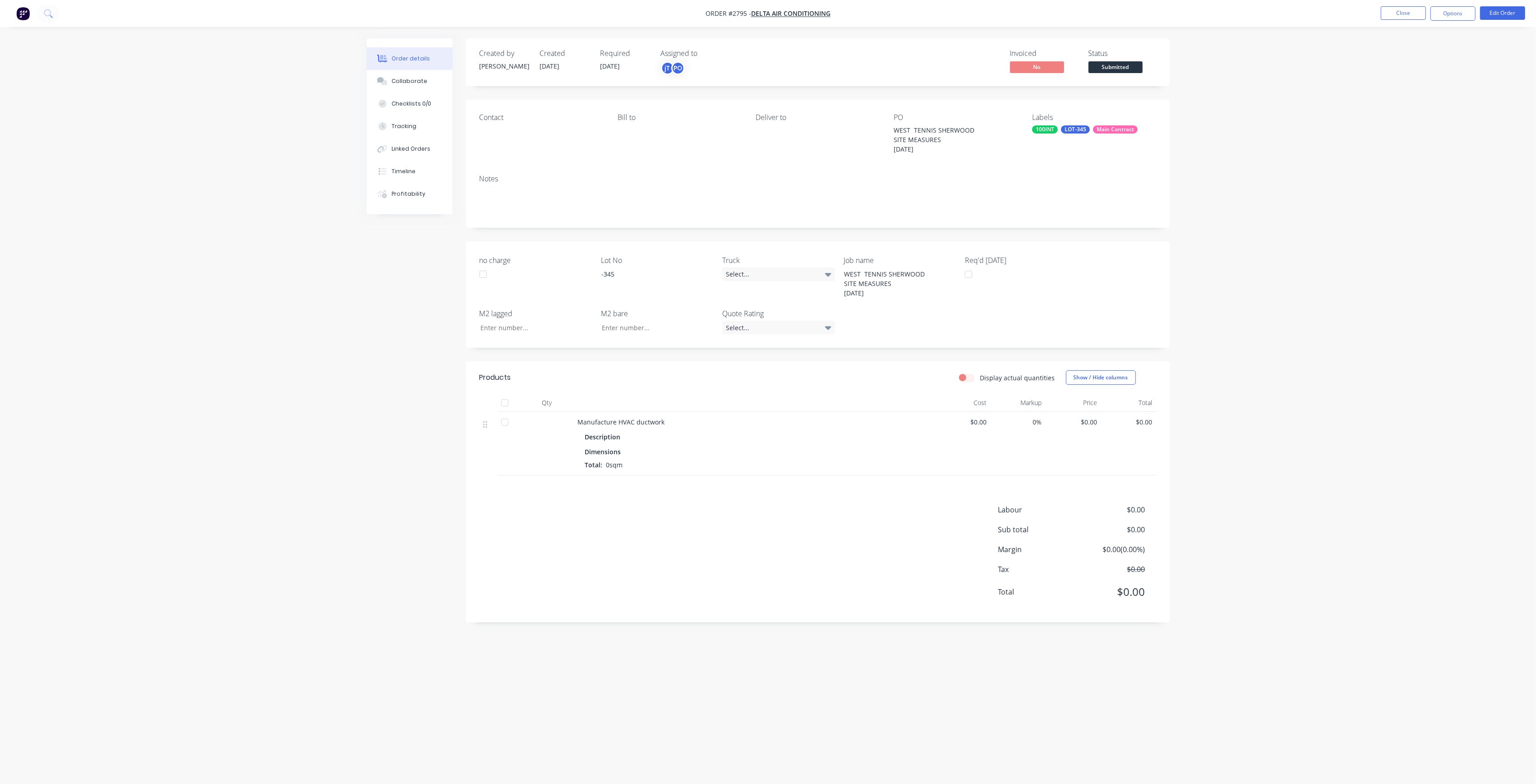
click at [1139, 64] on span "Submitted" at bounding box center [1116, 67] width 54 height 11
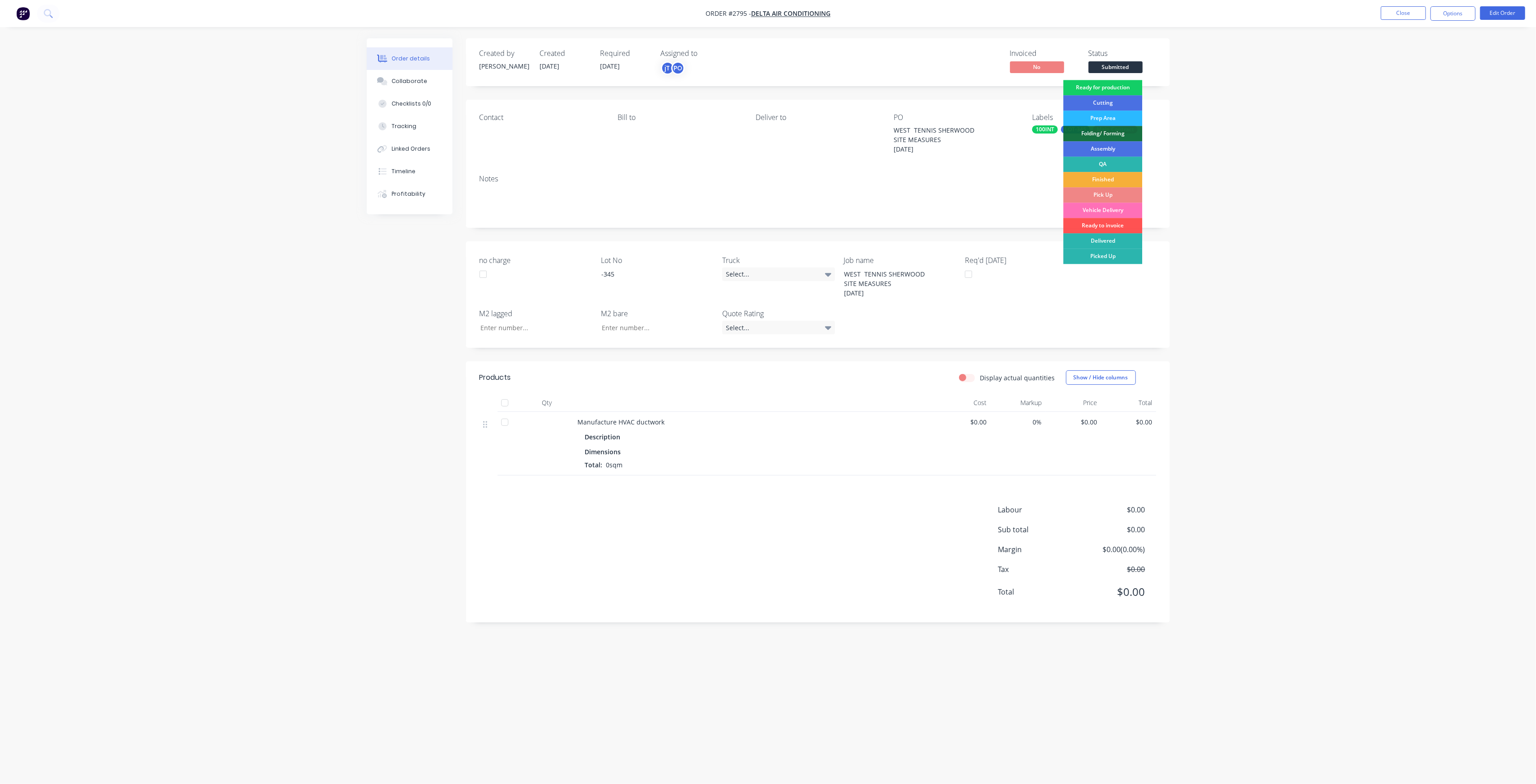
click at [1129, 82] on div "Ready for production" at bounding box center [1103, 88] width 79 height 16
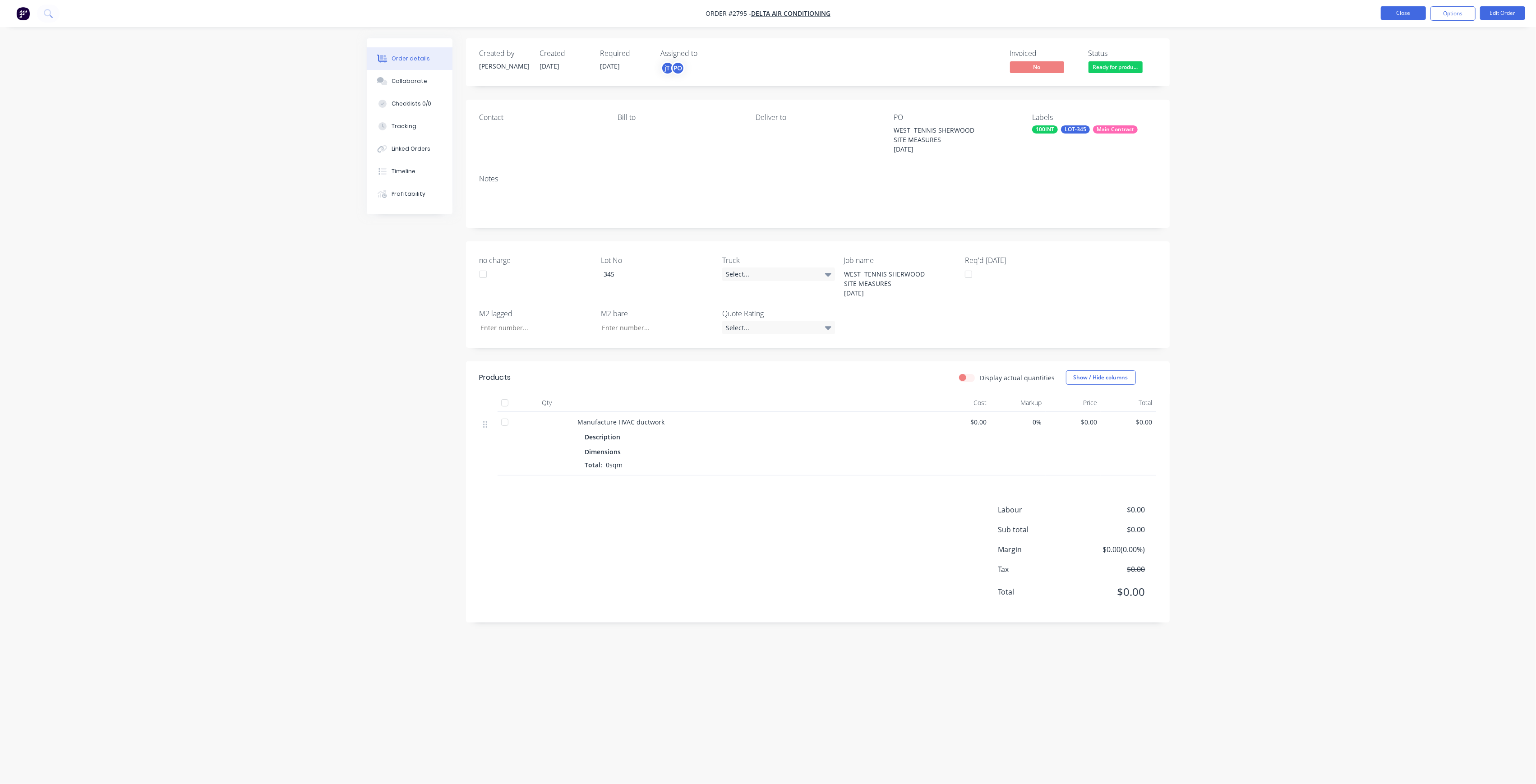
click at [1412, 18] on button "Close" at bounding box center [1404, 13] width 45 height 14
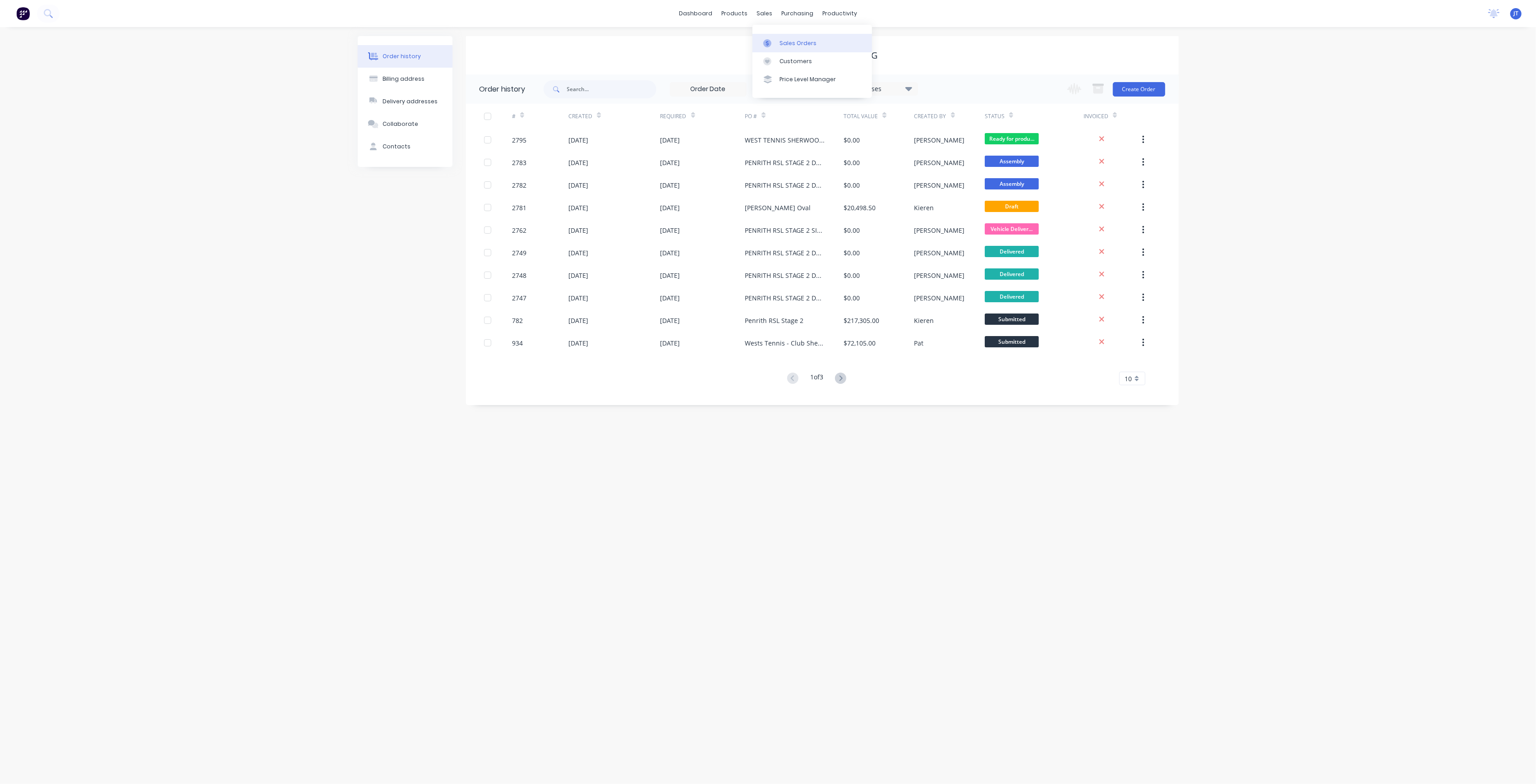
click at [773, 41] on div at bounding box center [770, 44] width 14 height 8
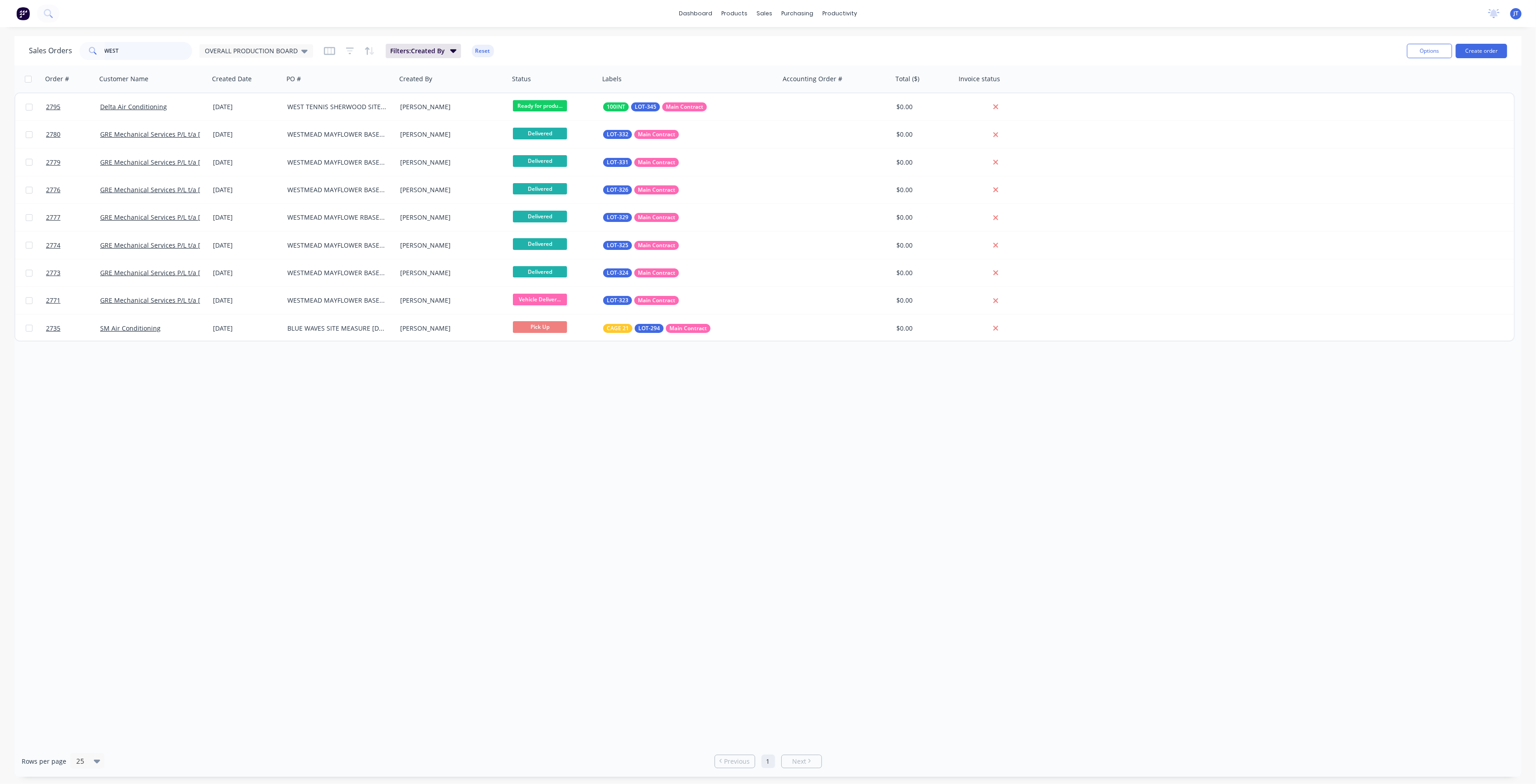
click at [138, 52] on input "WEST" at bounding box center [149, 51] width 88 height 18
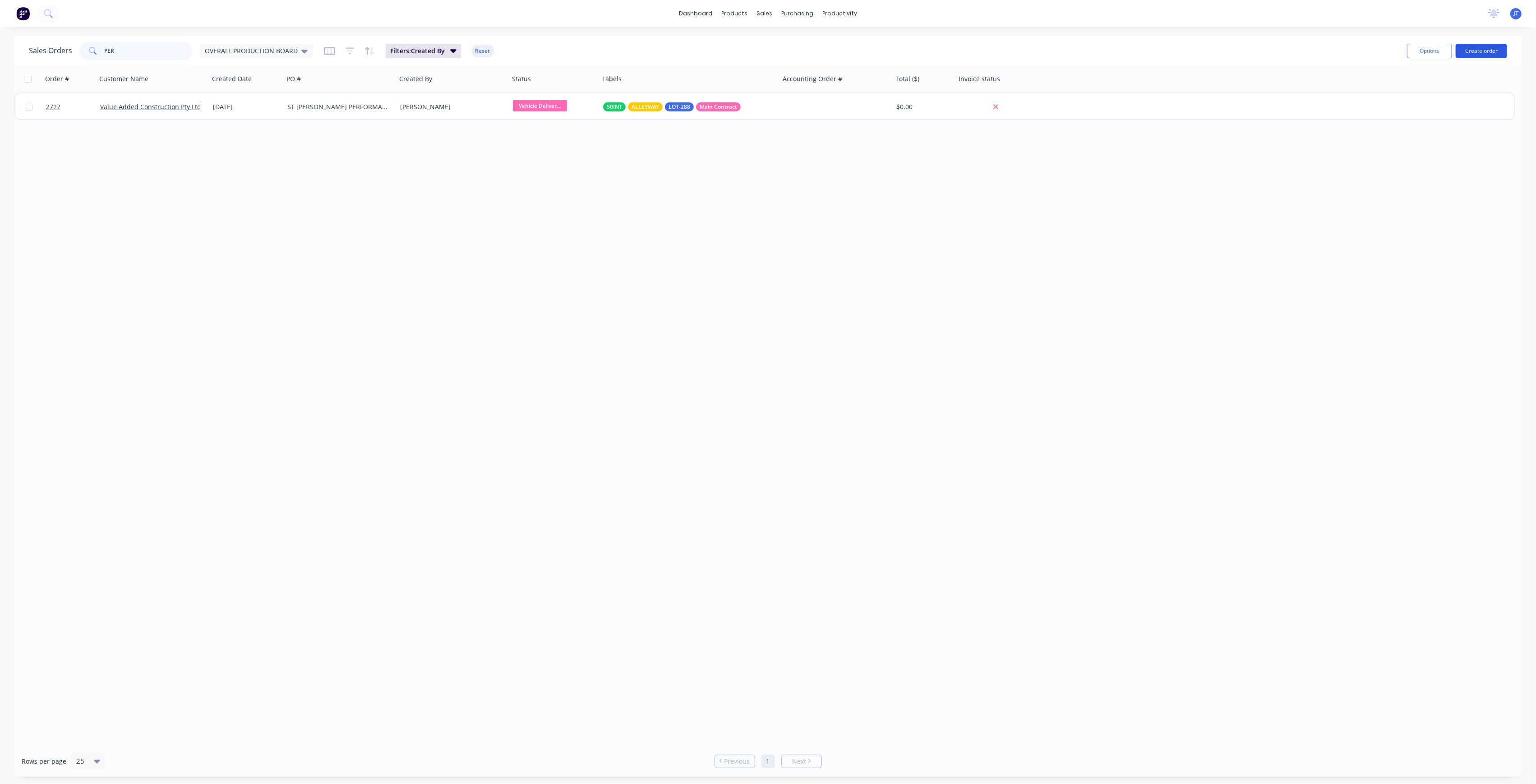
type input "PER"
click at [1478, 44] on button "Create order" at bounding box center [1481, 51] width 51 height 14
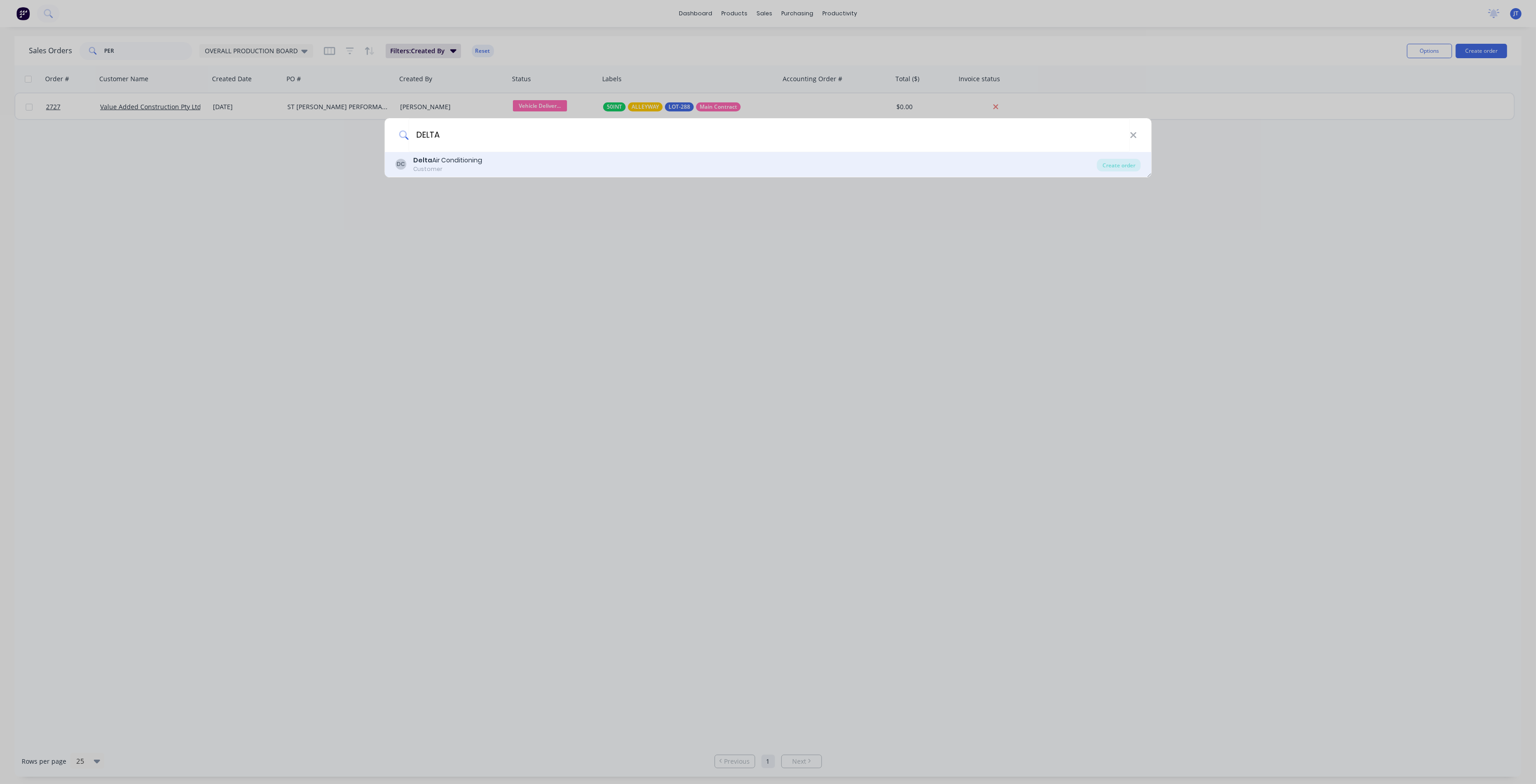
type input "DELTA"
click at [616, 164] on div "DC Delta Air Conditioning Customer" at bounding box center [746, 165] width 702 height 18
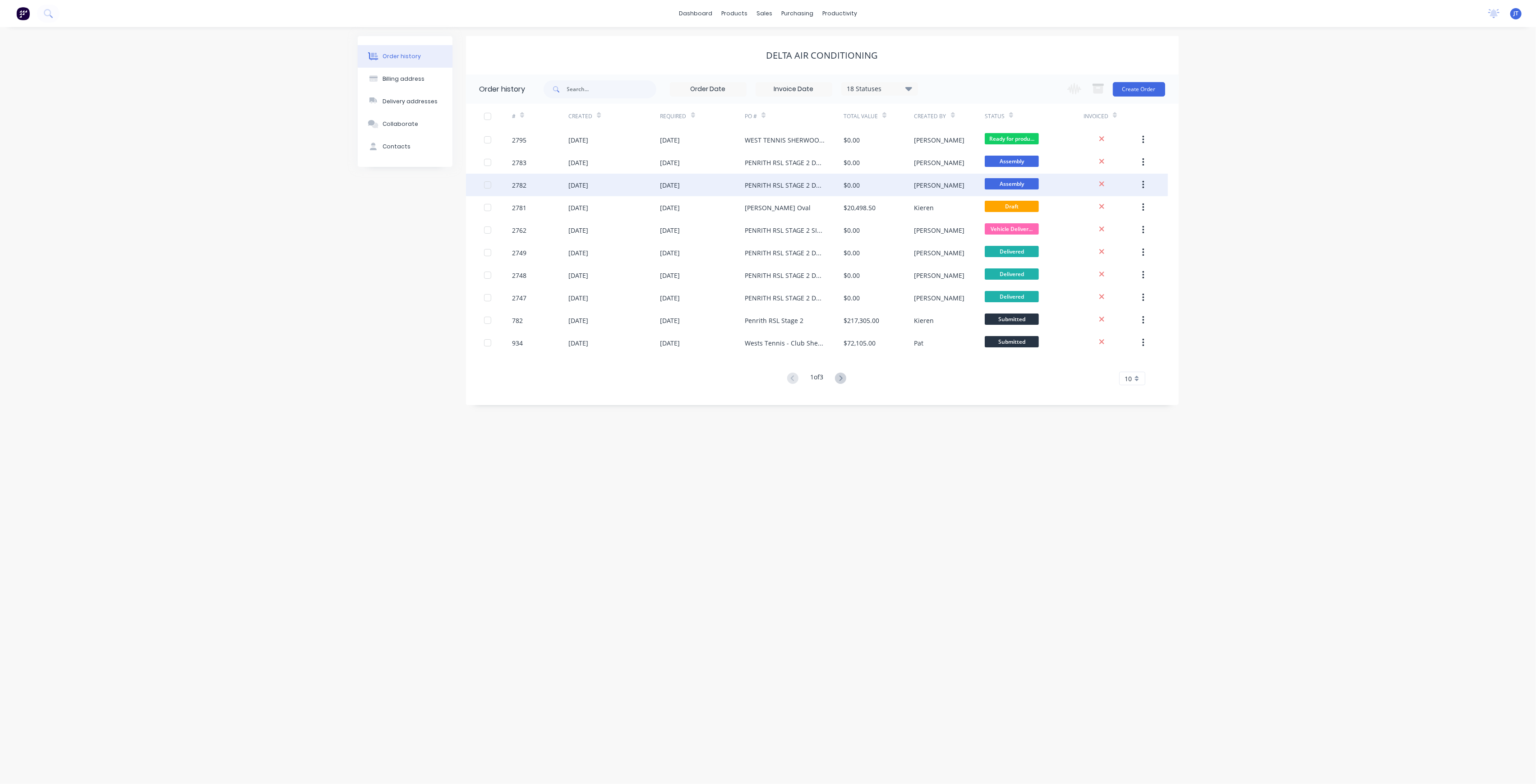
click at [807, 182] on div "PENRITH RSL STAGE 2 DWG-M01 REV-8 RUN A" at bounding box center [785, 185] width 80 height 10
click at [868, 181] on div "$0.00" at bounding box center [879, 185] width 70 height 23
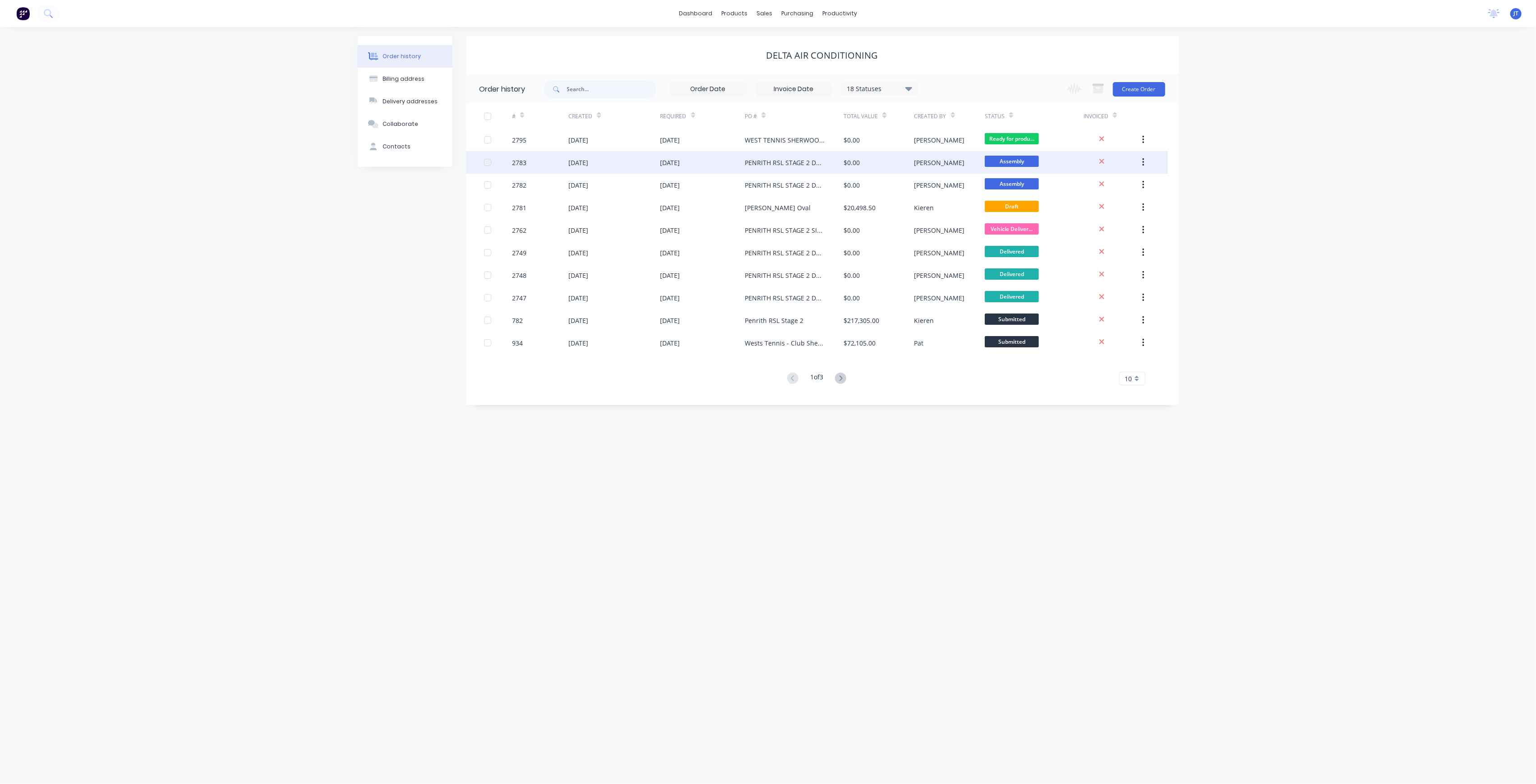
click at [592, 156] on div "[DATE]" at bounding box center [614, 162] width 92 height 23
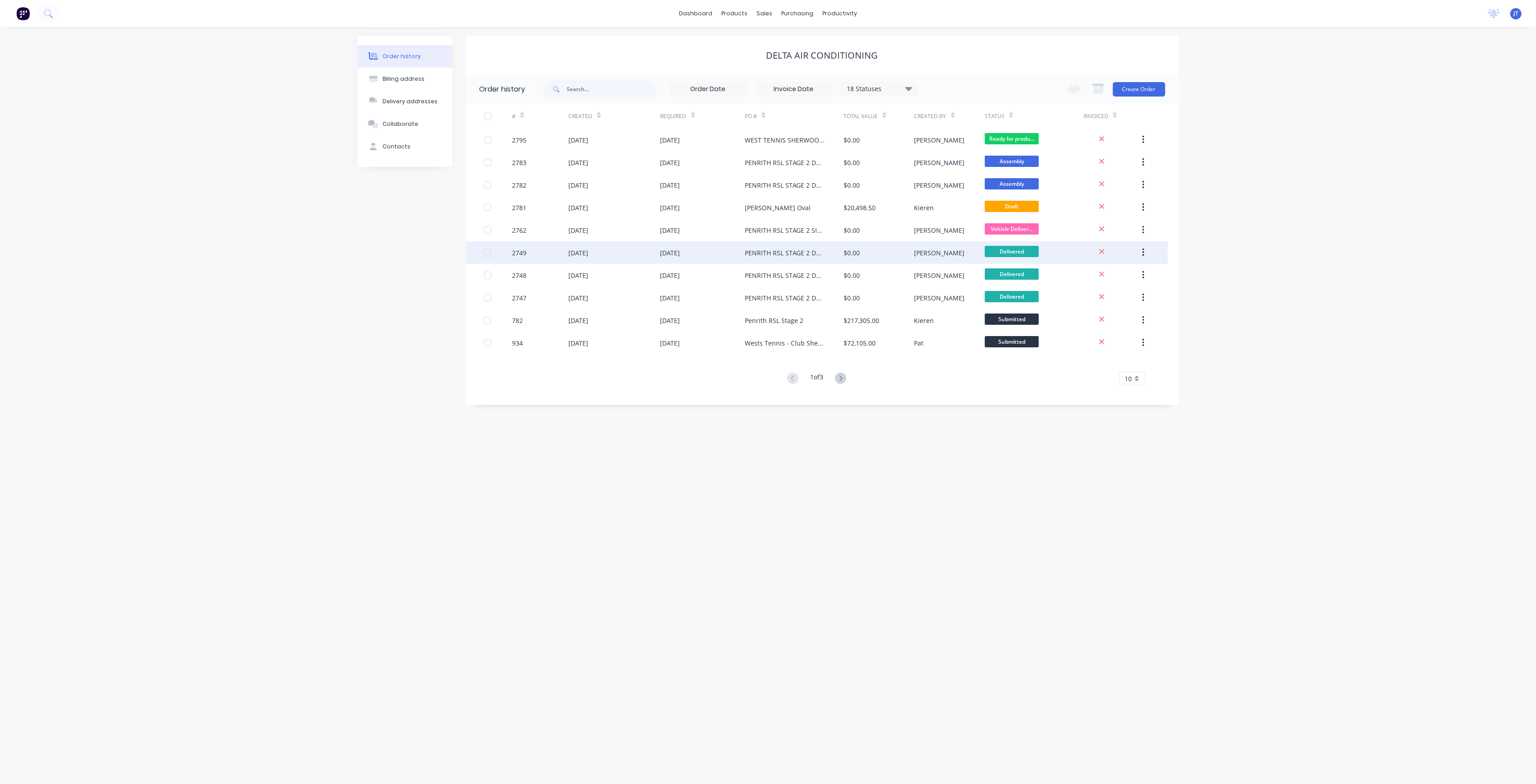
click at [905, 242] on div "$0.00" at bounding box center [879, 253] width 70 height 23
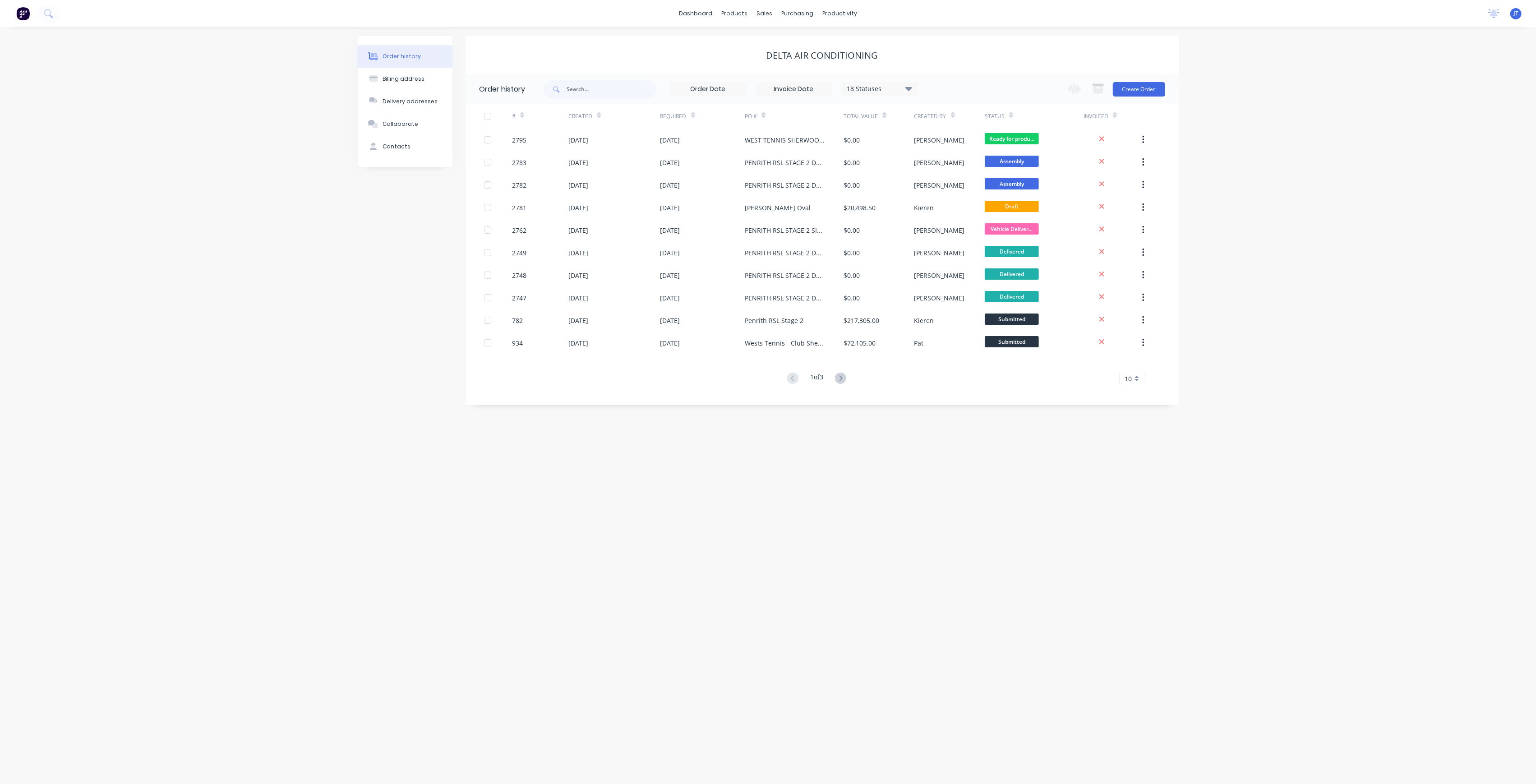
click at [1128, 104] on div "Invoiced" at bounding box center [1111, 116] width 57 height 25
click at [1126, 92] on button "Create Order" at bounding box center [1139, 89] width 52 height 14
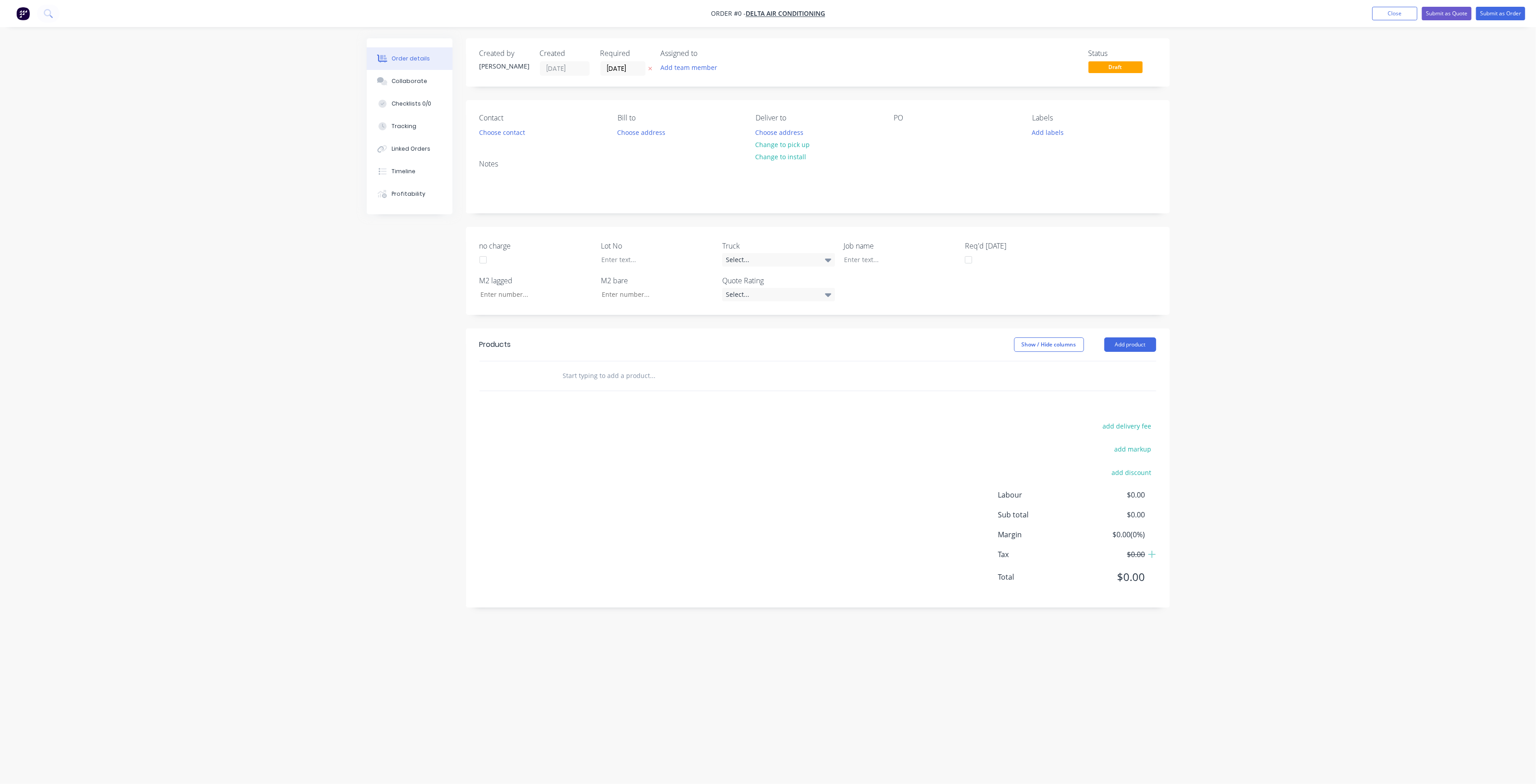
click at [651, 67] on icon at bounding box center [650, 68] width 4 height 5
click at [644, 67] on input at bounding box center [625, 69] width 49 height 14
click at [670, 116] on div "3" at bounding box center [667, 114] width 14 height 14
click at [676, 62] on button "Add team member" at bounding box center [688, 67] width 66 height 12
click at [616, 69] on input "[DATE]" at bounding box center [623, 69] width 44 height 14
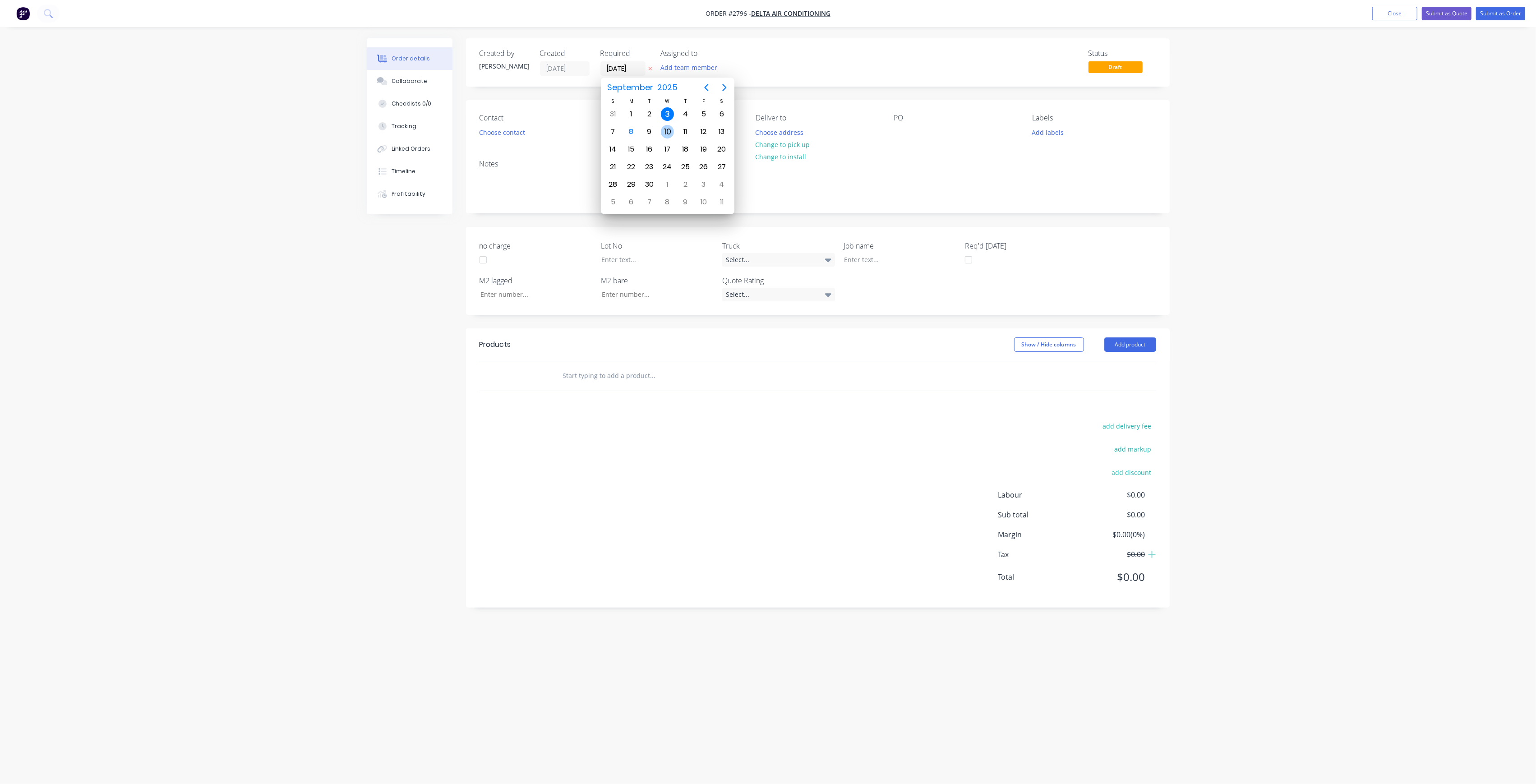
click at [670, 131] on div "10" at bounding box center [667, 132] width 14 height 14
type input "[DATE]"
click at [675, 69] on button "Add team member" at bounding box center [688, 67] width 66 height 12
click at [695, 119] on div "[PERSON_NAME] (You)" at bounding box center [733, 117] width 90 height 10
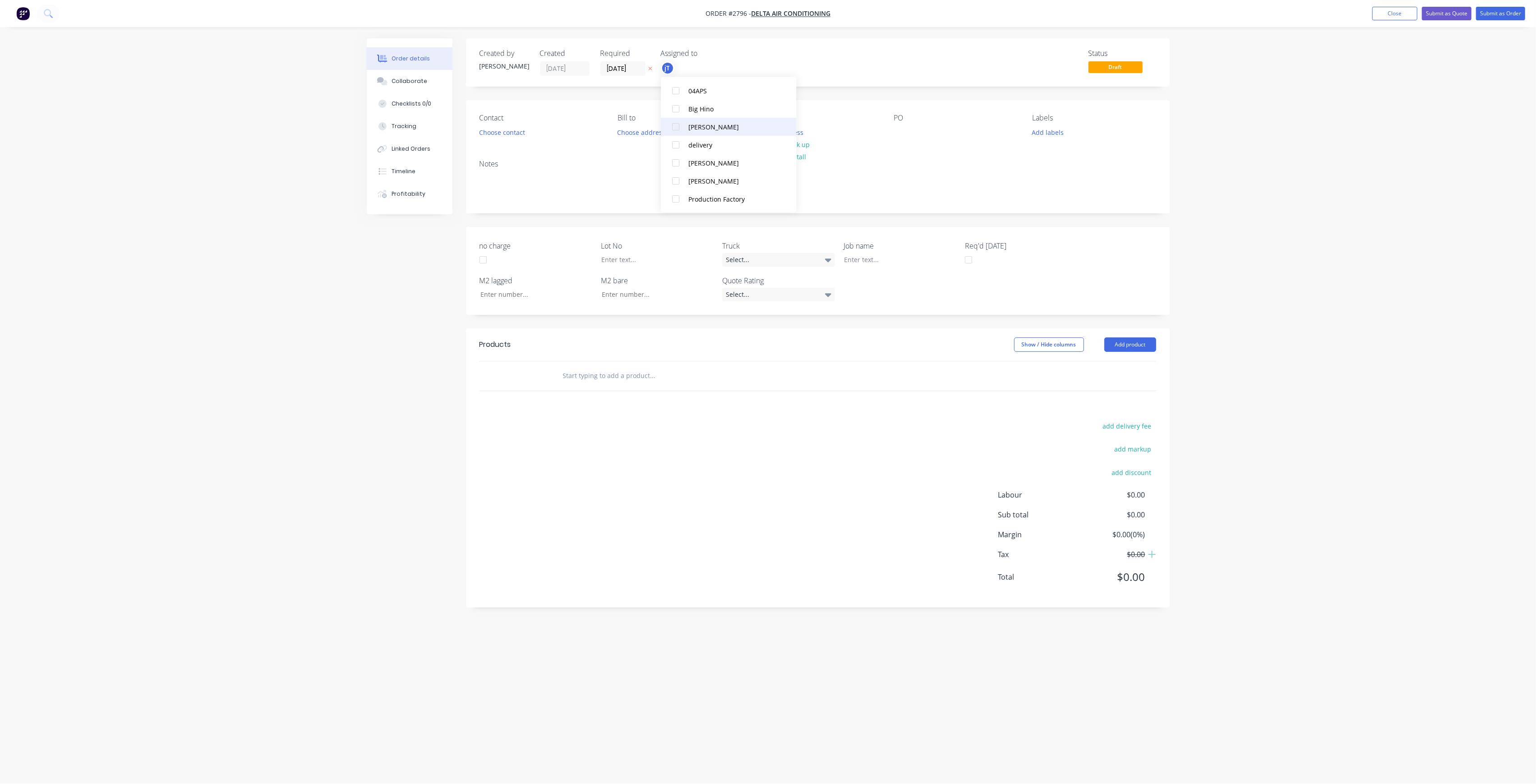
click at [717, 129] on div "[PERSON_NAME]" at bounding box center [733, 126] width 90 height 10
click at [712, 125] on div "[PERSON_NAME]" at bounding box center [733, 126] width 90 height 10
click at [724, 181] on div "[PERSON_NAME]" at bounding box center [733, 181] width 90 height 10
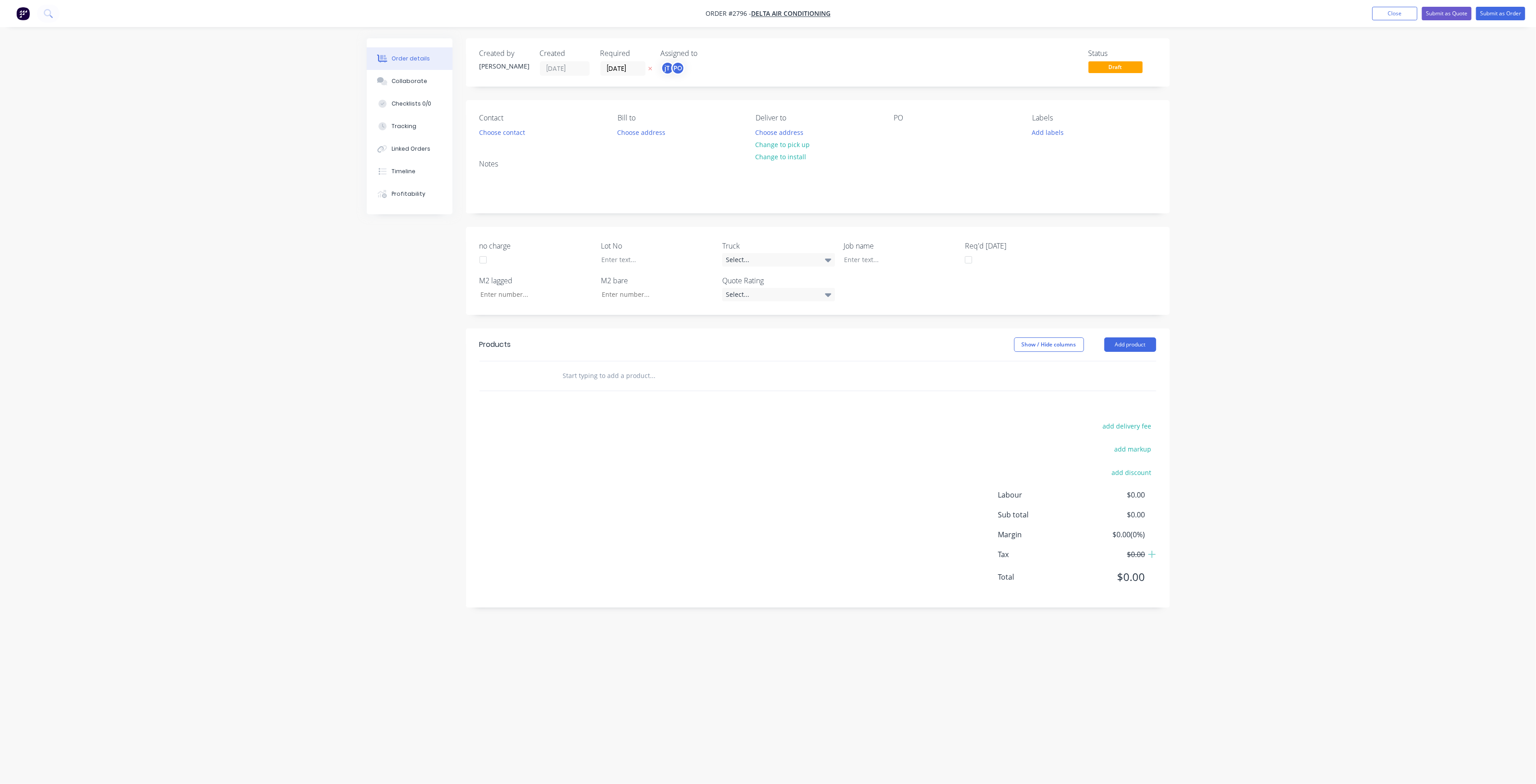
click at [927, 72] on div "Status Draft" at bounding box center [953, 62] width 405 height 27
click at [798, 132] on button "Choose address" at bounding box center [779, 132] width 58 height 12
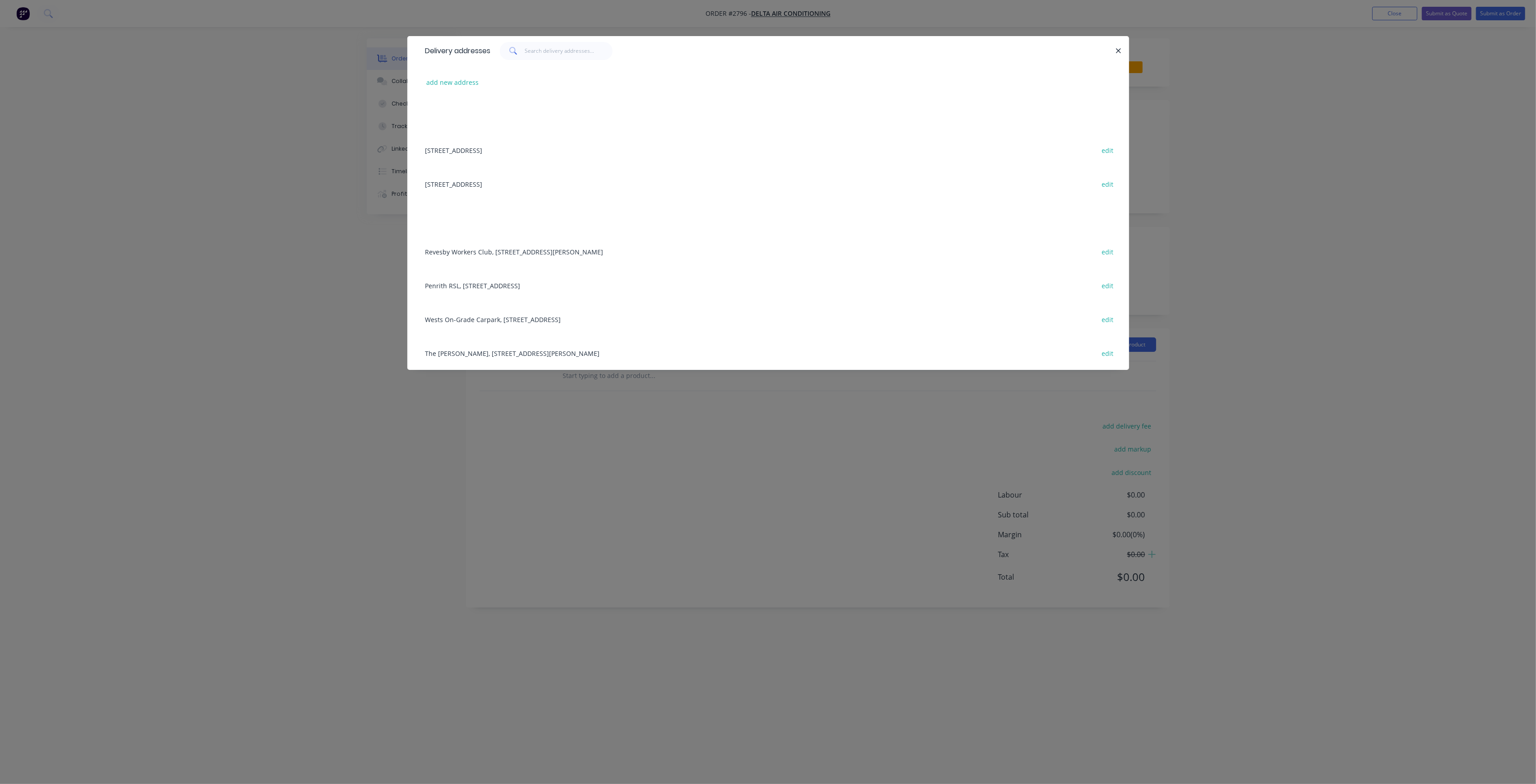
click at [509, 280] on div "Penrith RSL, [STREET_ADDRESS] edit" at bounding box center [768, 285] width 695 height 34
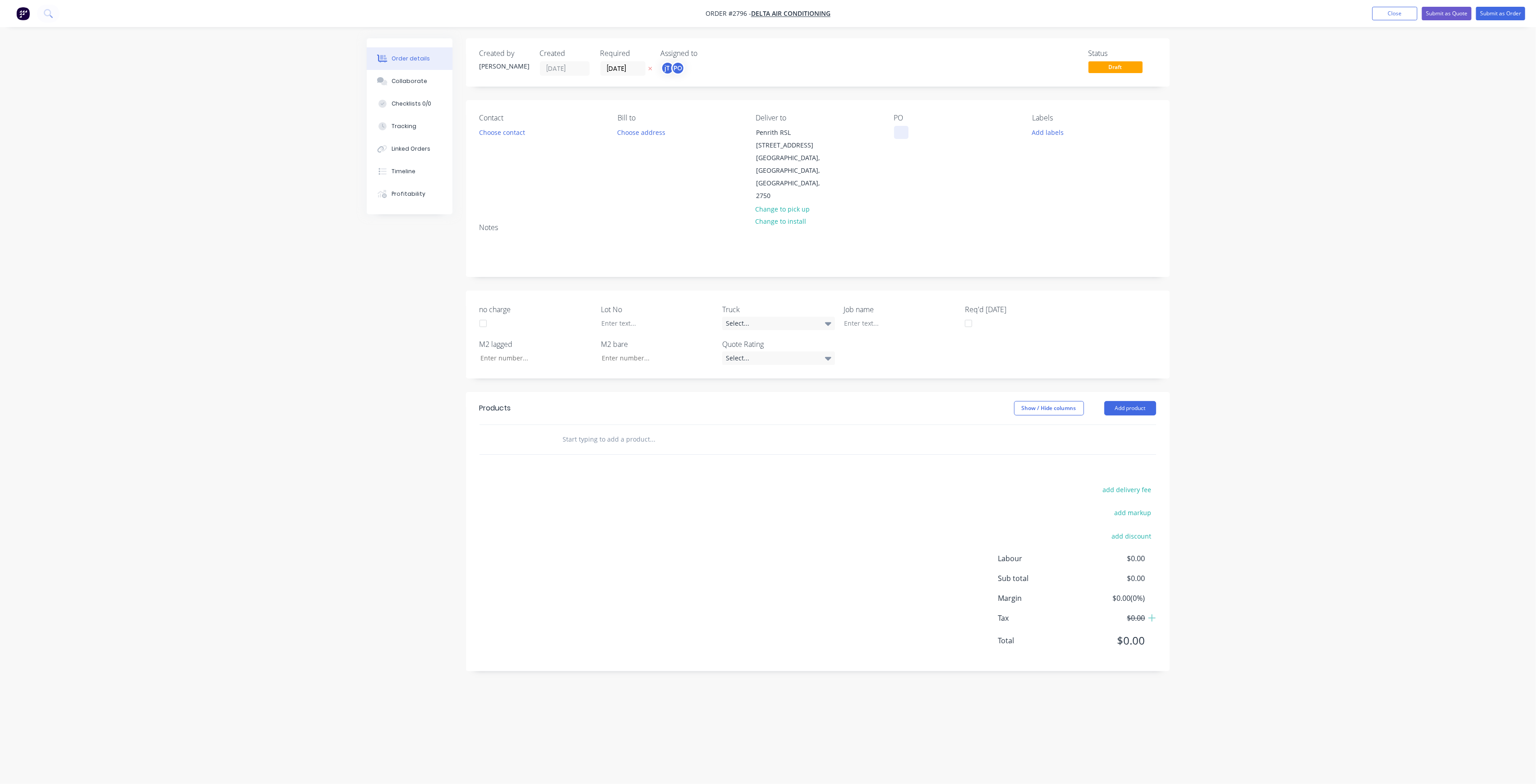
click at [901, 130] on div at bounding box center [901, 132] width 14 height 13
drag, startPoint x: 957, startPoint y: 149, endPoint x: 853, endPoint y: 129, distance: 105.9
click at [853, 129] on div "Contact Choose contact [PERSON_NAME] to Choose address Deliver to [GEOGRAPHIC_D…" at bounding box center [818, 158] width 704 height 116
copy div "PENRITH RSL STAGE 2 DWG-M01 REV-8 RUN B - RUN C"
click at [872, 317] on div at bounding box center [893, 323] width 113 height 13
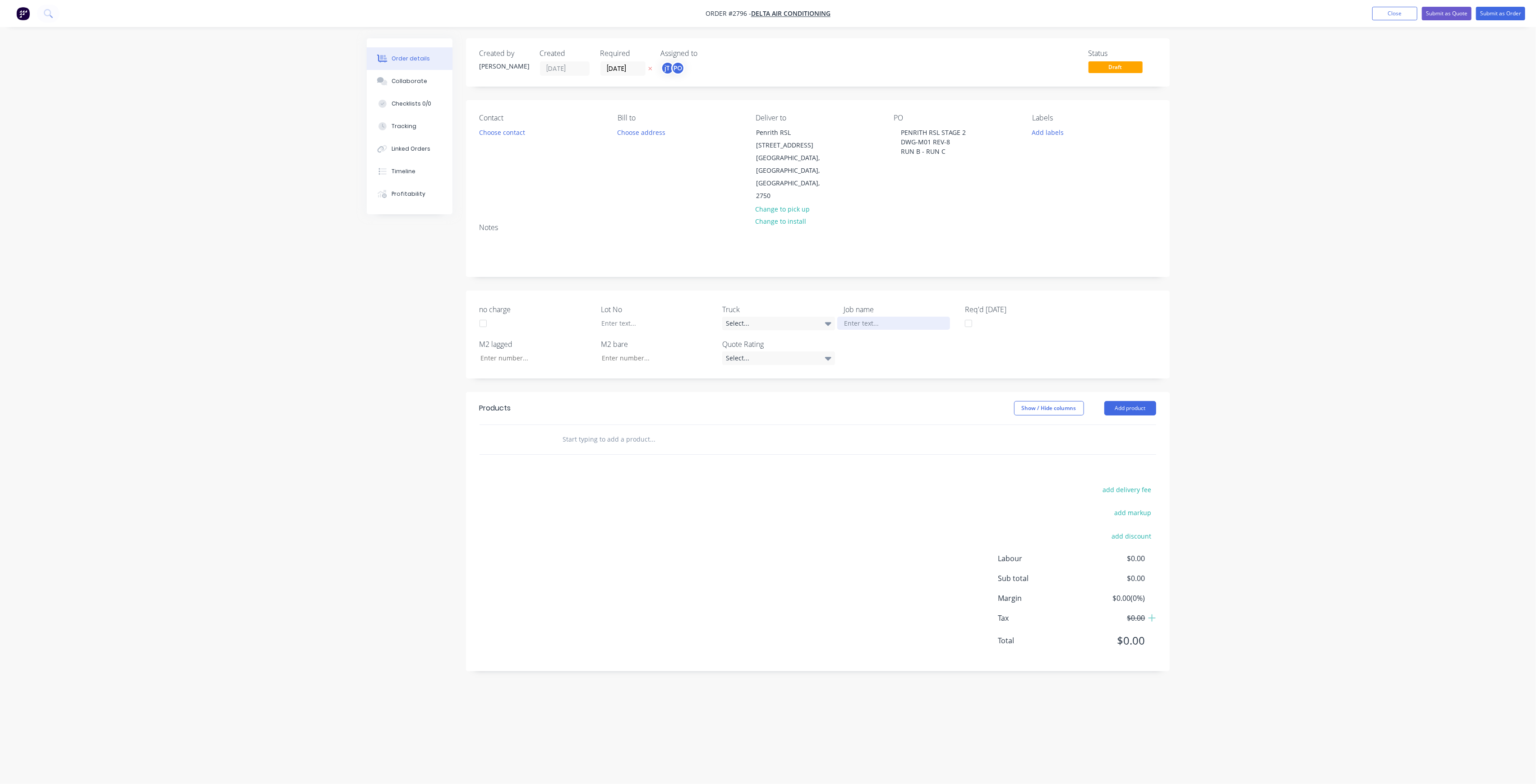
paste div
drag, startPoint x: 908, startPoint y: 283, endPoint x: 913, endPoint y: 283, distance: 5.0
click at [908, 317] on div "PENRITH RSL STAGE 2DWG-M01 REV-8 RUN B - RUN C" at bounding box center [893, 328] width 113 height 23
drag, startPoint x: 892, startPoint y: 292, endPoint x: 900, endPoint y: 295, distance: 8.5
click at [892, 317] on div "PENRITH RSL STAGE 2 DWG-M01 REV-8 RUN B - RUN C" at bounding box center [893, 328] width 113 height 23
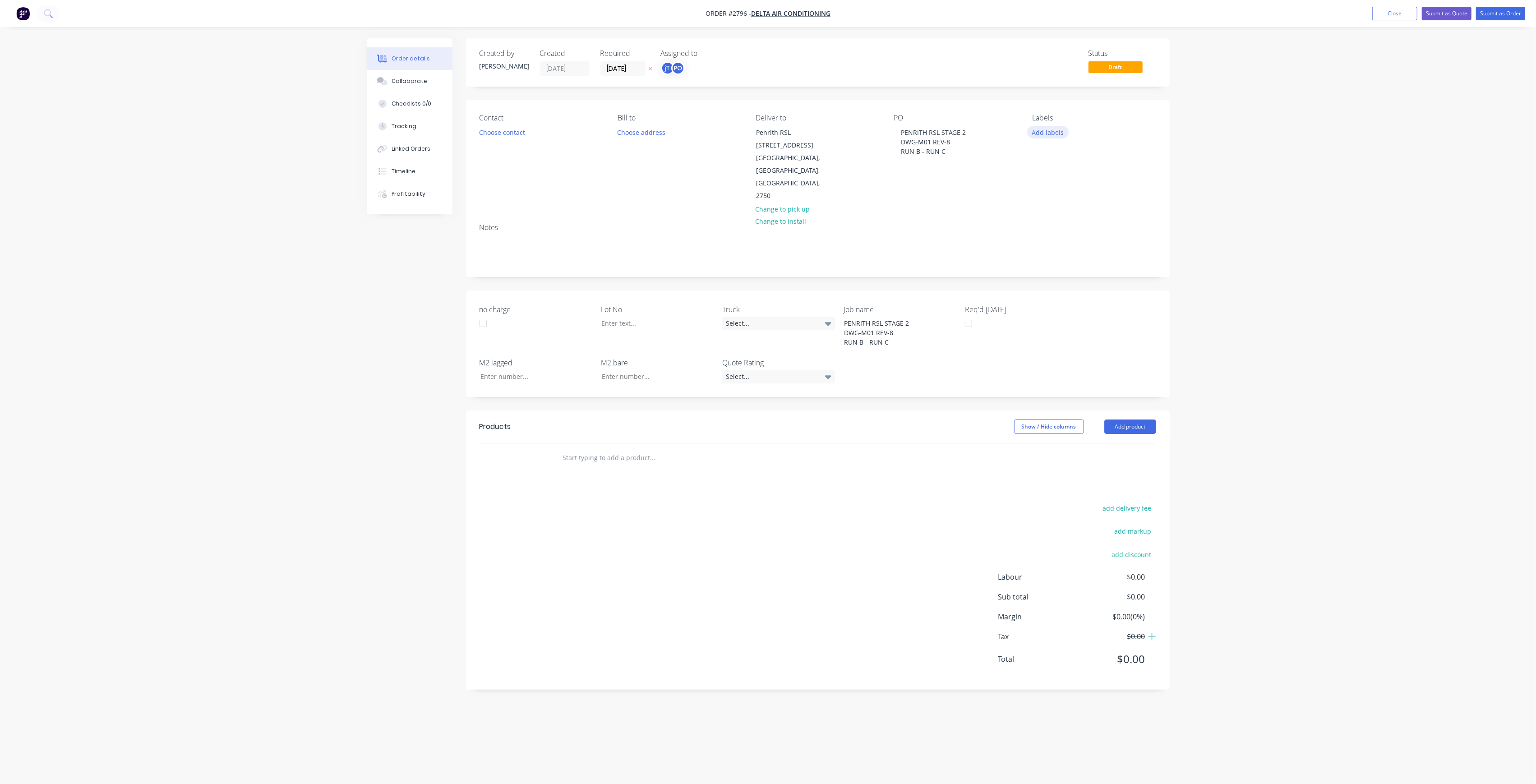
click at [1043, 129] on button "Add labels" at bounding box center [1048, 132] width 42 height 12
click at [1077, 162] on input "text" at bounding box center [1107, 159] width 94 height 18
click at [1064, 208] on div "LOT-333" at bounding box center [1071, 213] width 29 height 10
click at [1095, 162] on input "LOT-333" at bounding box center [1107, 154] width 94 height 18
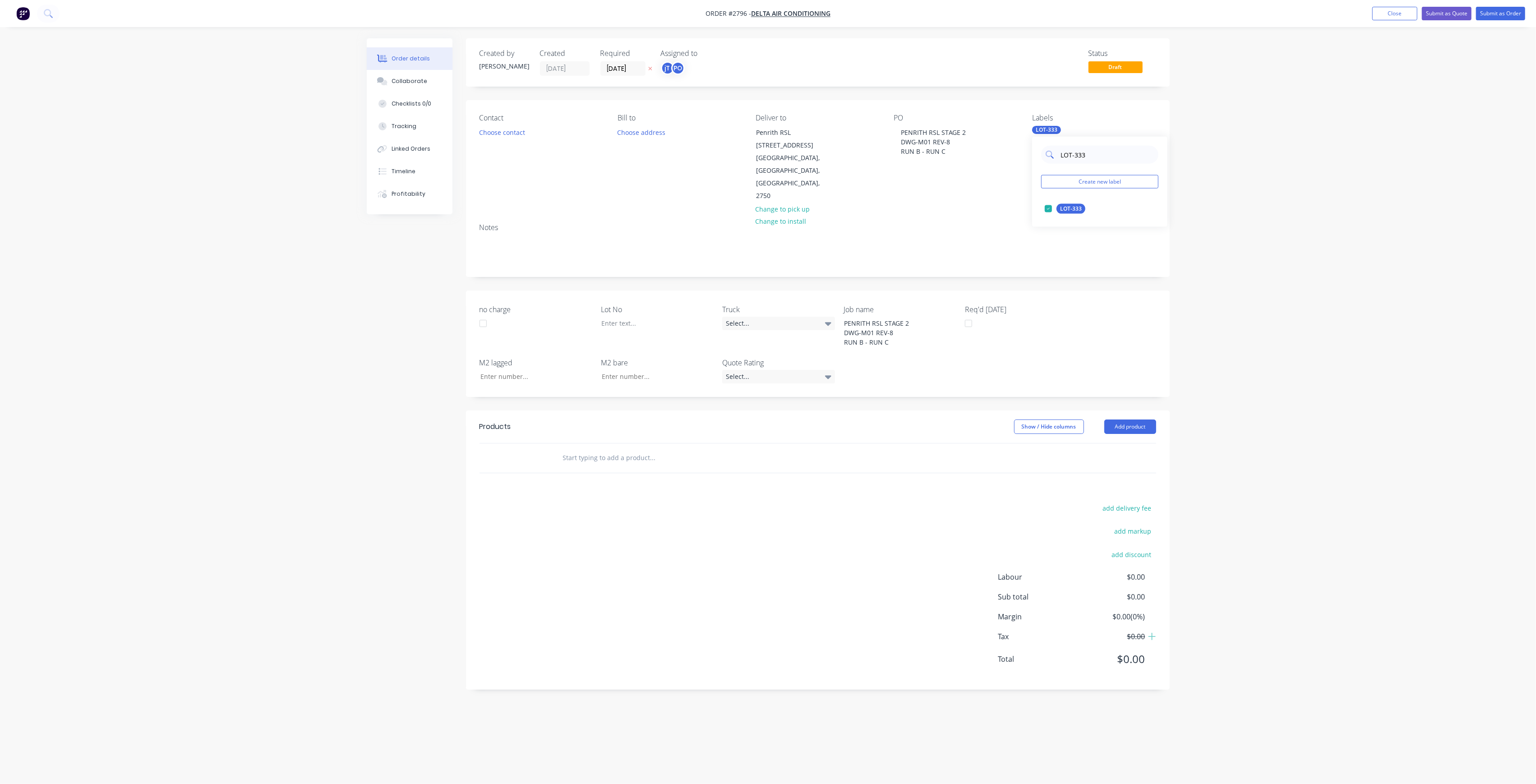
click at [1095, 162] on input "LOT-333" at bounding box center [1107, 154] width 94 height 18
type input "MAIN"
click at [1070, 208] on div "Main Contract" at bounding box center [1079, 209] width 45 height 10
click at [1309, 215] on div "Order details Collaborate Checklists 0/0 Tracking Linked Orders Timeline Profit…" at bounding box center [768, 392] width 1536 height 784
click at [633, 317] on div at bounding box center [650, 323] width 113 height 13
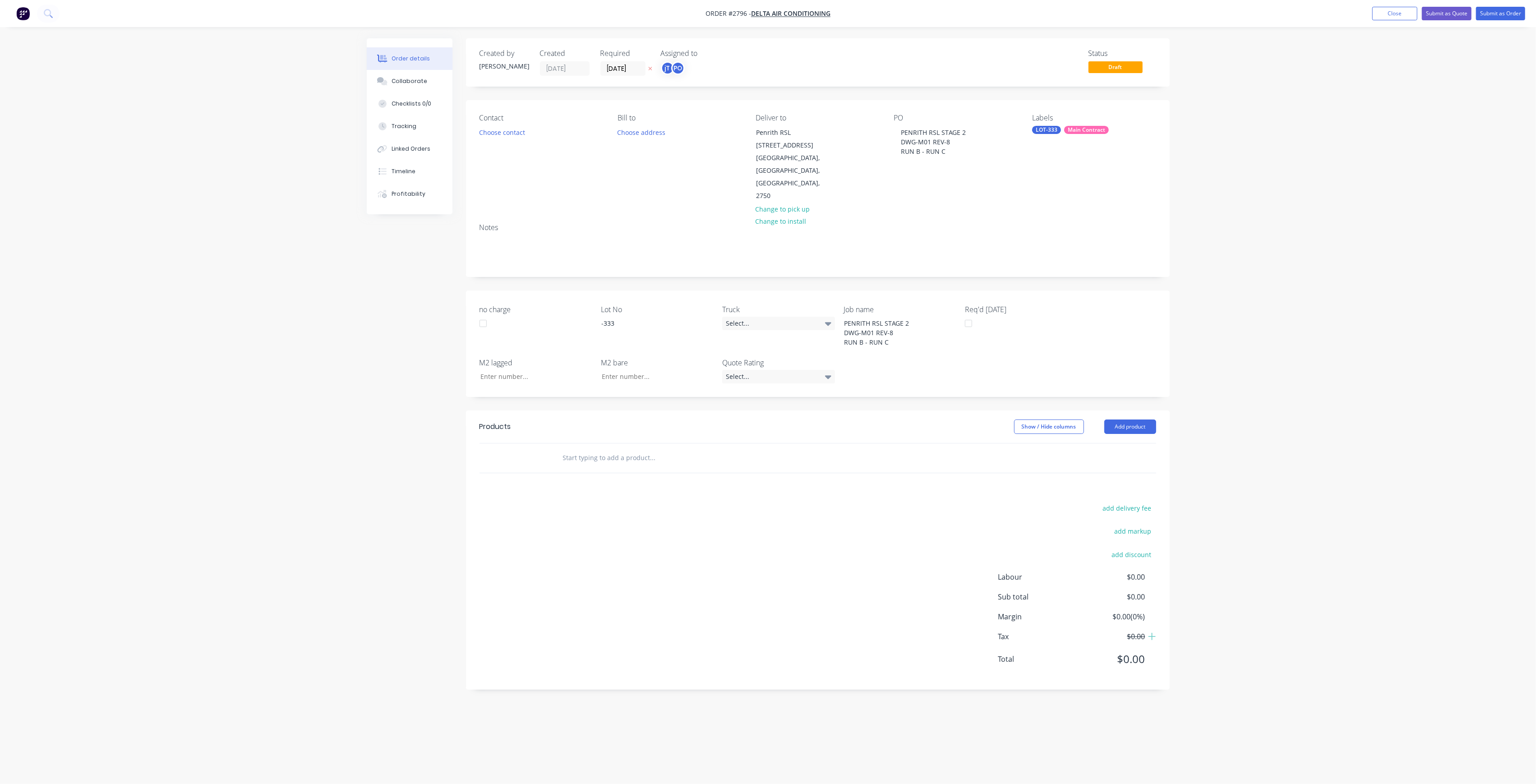
click at [681, 449] on input "text" at bounding box center [652, 458] width 181 height 18
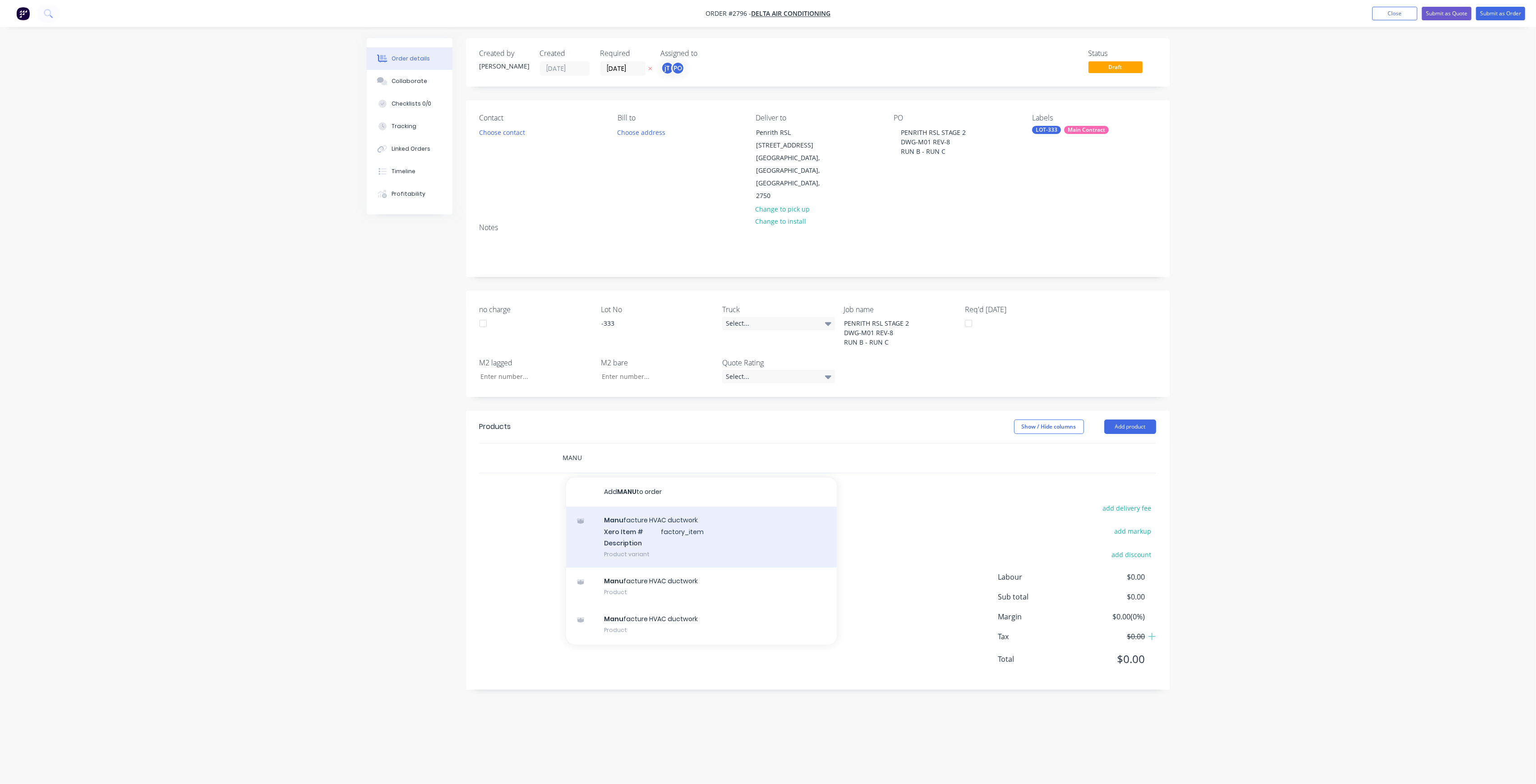
type input "MANU"
click at [670, 507] on div "Manu facture HVAC ductwork Xero Item # factory_item Description Product variant" at bounding box center [701, 537] width 271 height 61
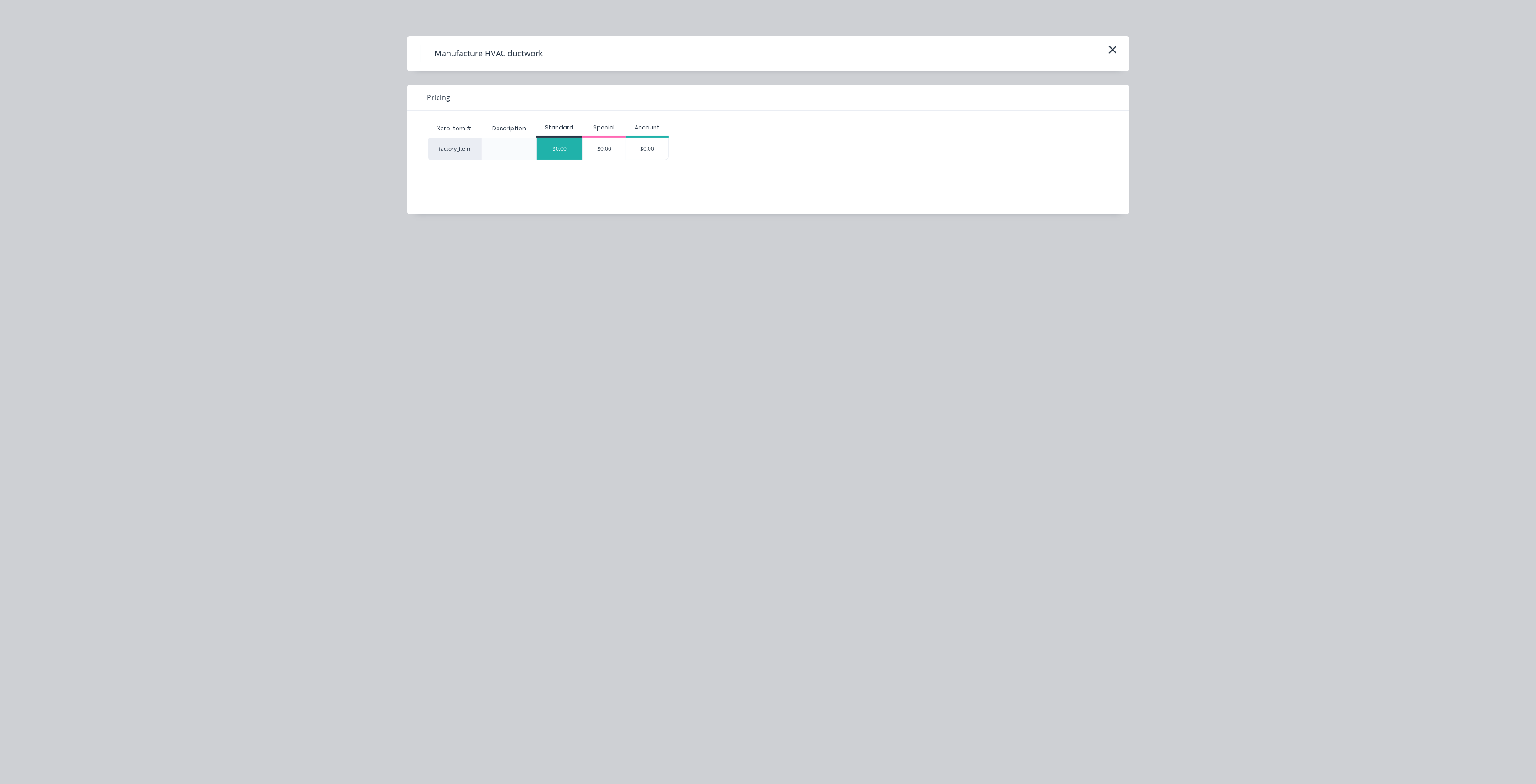
drag, startPoint x: 552, startPoint y: 161, endPoint x: 555, endPoint y: 154, distance: 7.6
click at [552, 160] on div "Xero Item # Description Standard Special Account factory_item $0.00 $0.00 $0.00" at bounding box center [761, 155] width 708 height 90
click at [555, 154] on div "$0.00" at bounding box center [559, 148] width 45 height 21
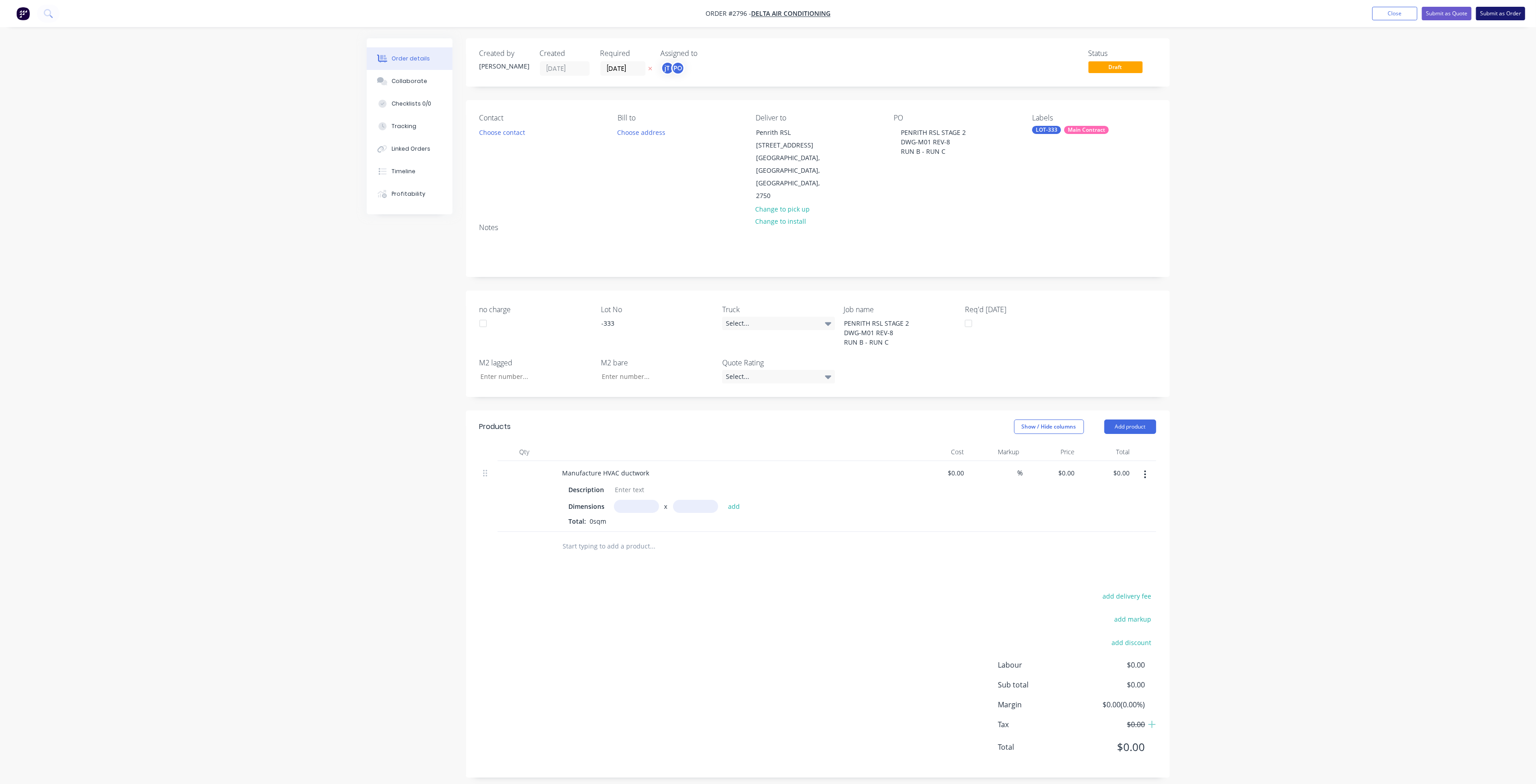
click at [1483, 13] on button "Submit as Order" at bounding box center [1500, 13] width 49 height 14
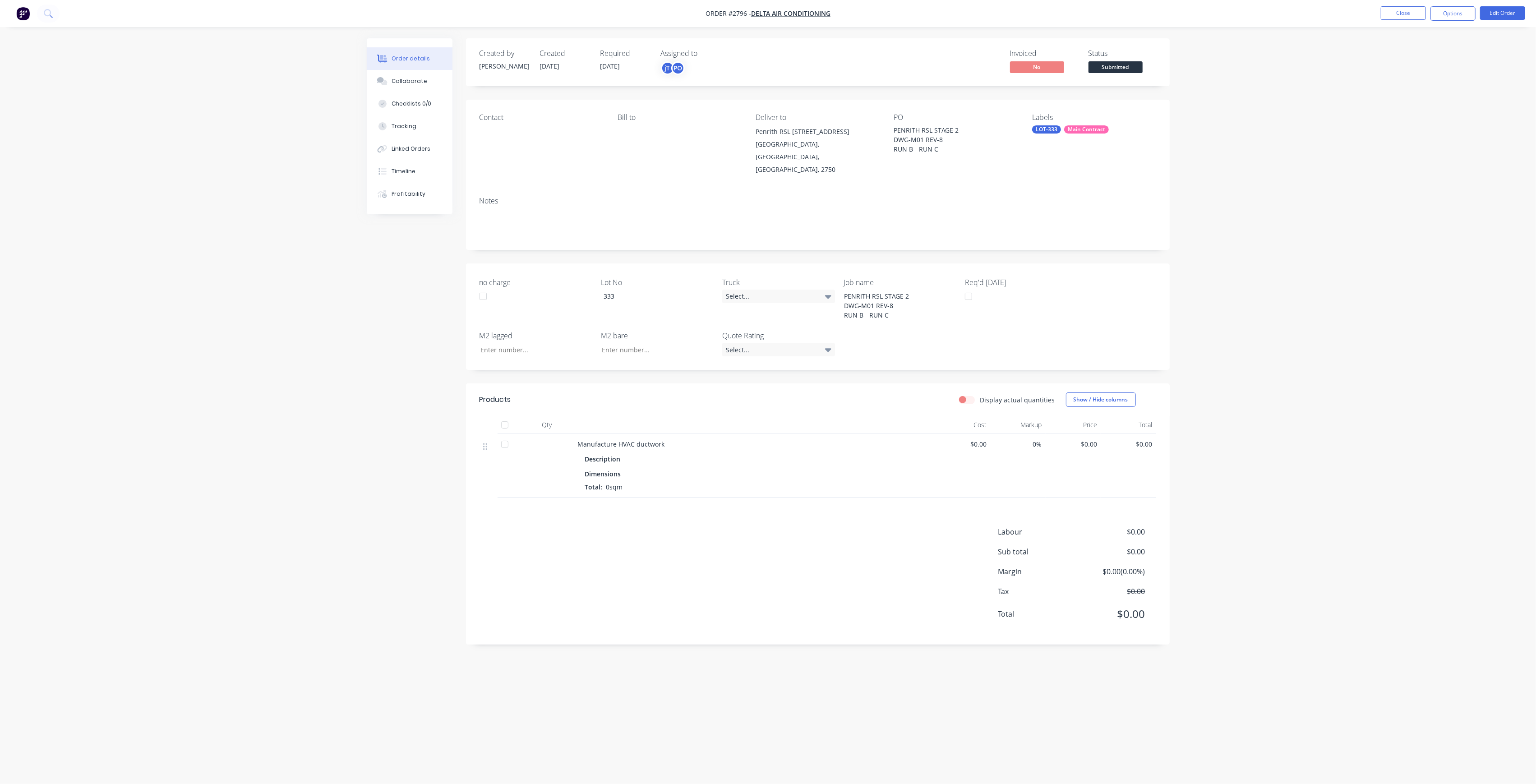
click at [1128, 62] on span "Submitted" at bounding box center [1116, 67] width 54 height 11
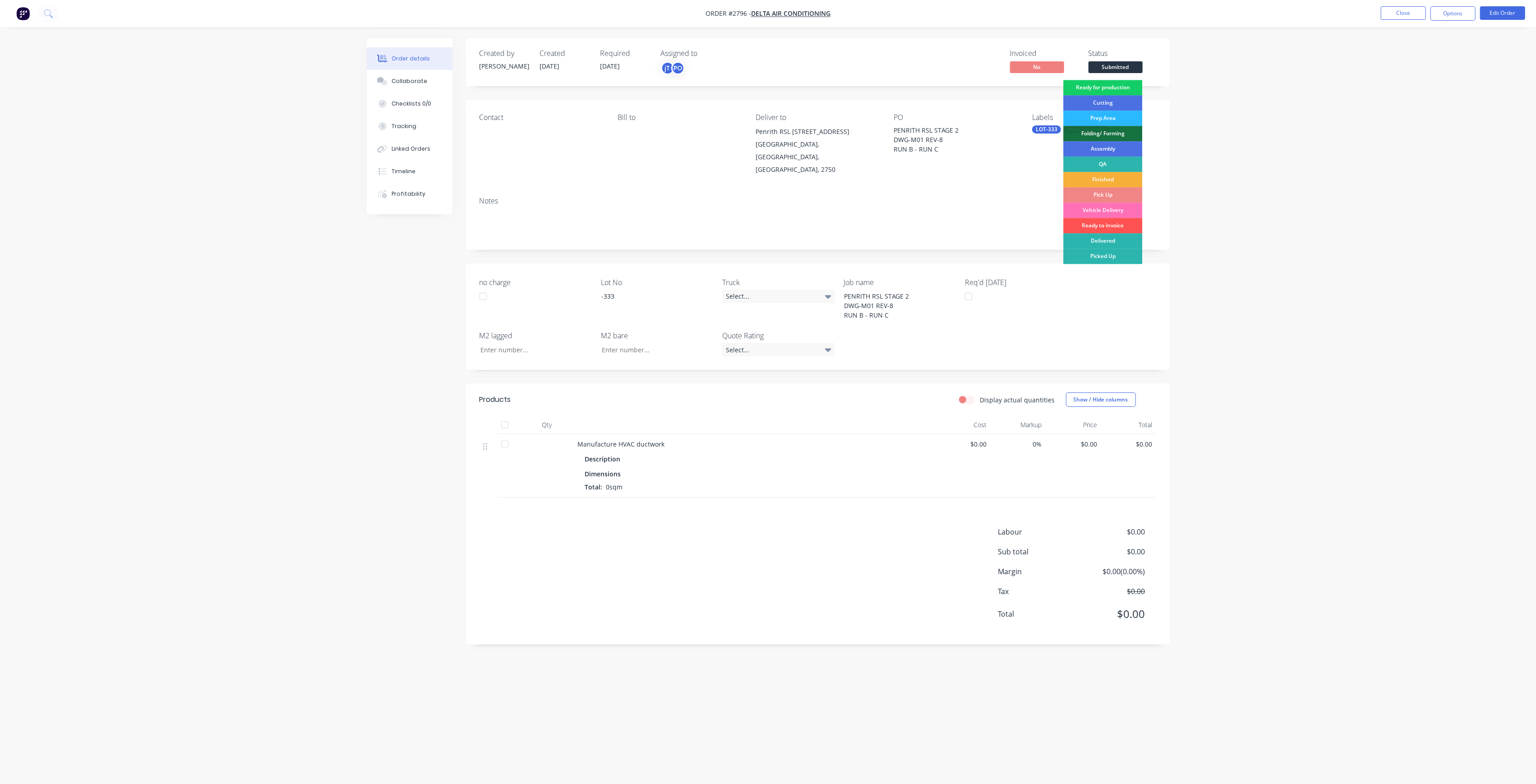
click at [1129, 85] on div "Ready for production" at bounding box center [1103, 88] width 79 height 16
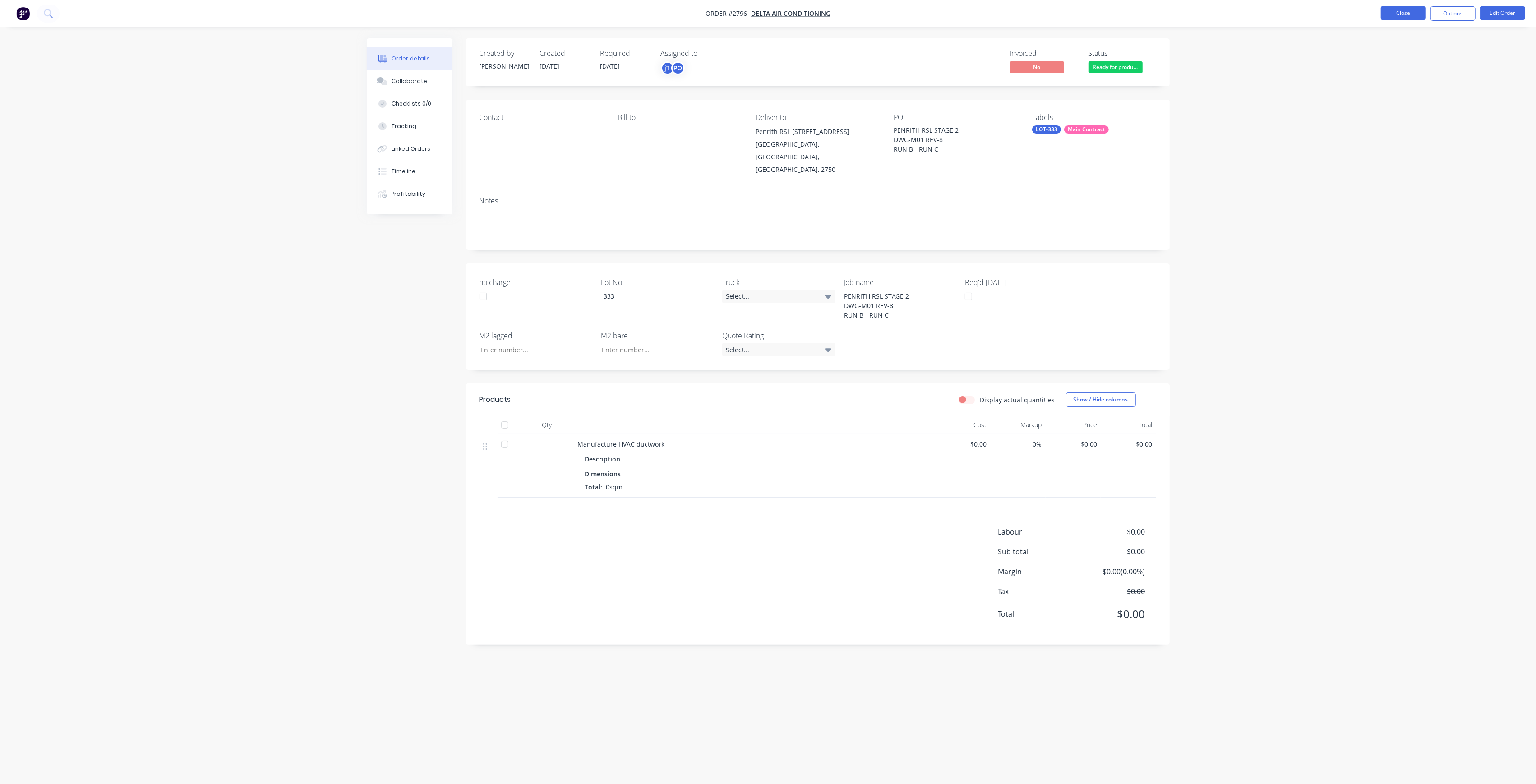
click at [1420, 14] on button "Close" at bounding box center [1404, 13] width 45 height 14
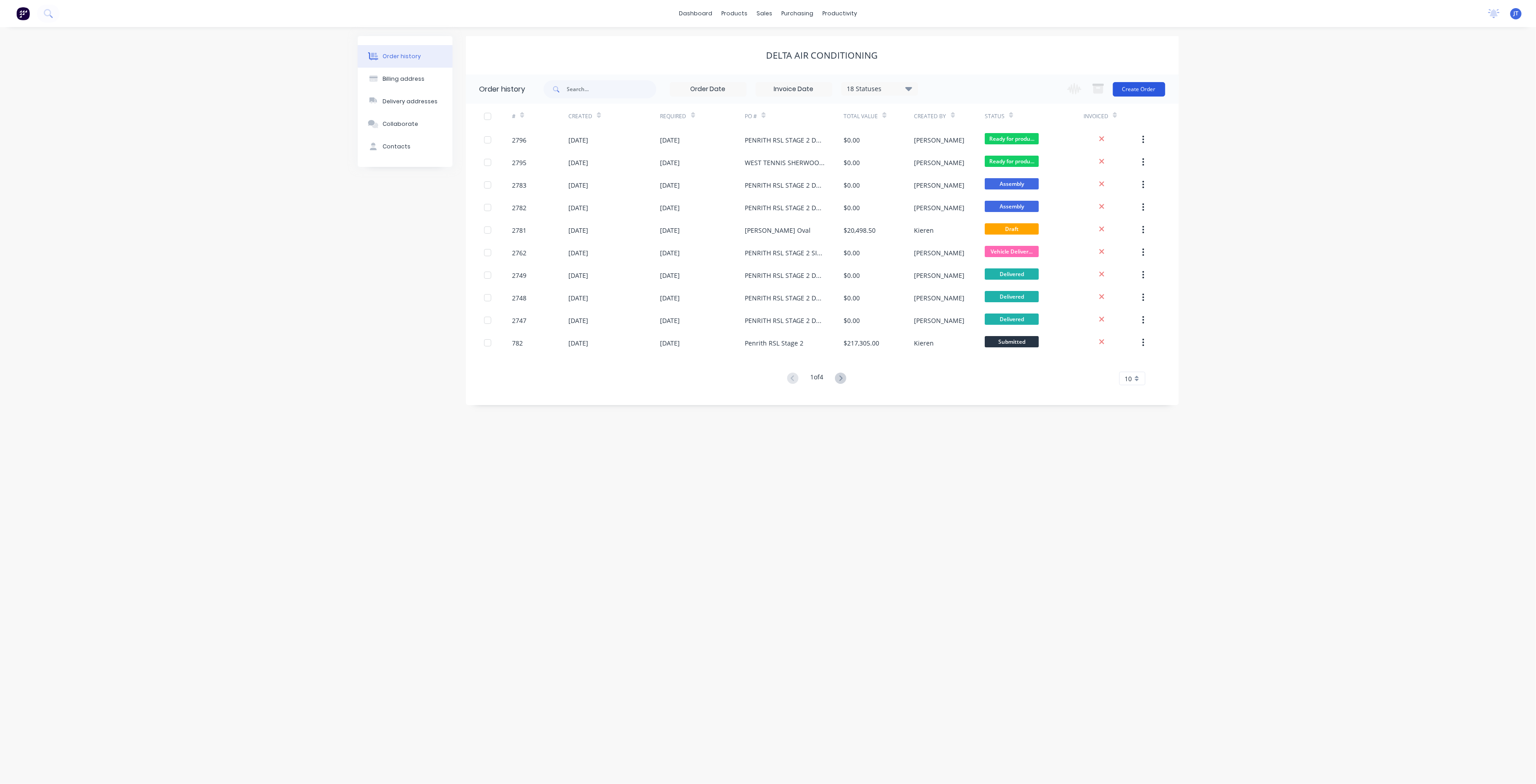
click at [1141, 87] on button "Create Order" at bounding box center [1139, 89] width 52 height 14
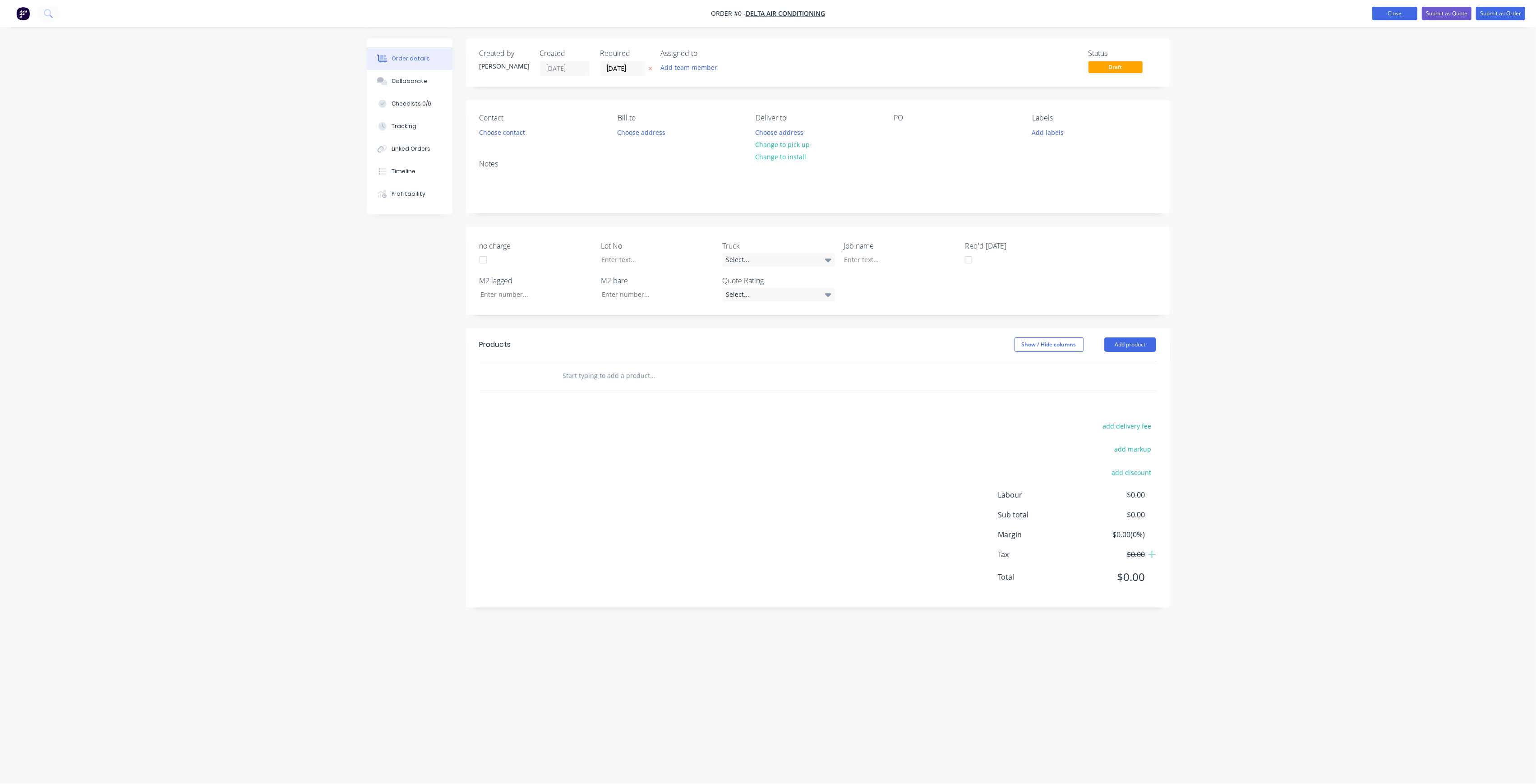
click at [1383, 16] on button "Close" at bounding box center [1395, 13] width 45 height 14
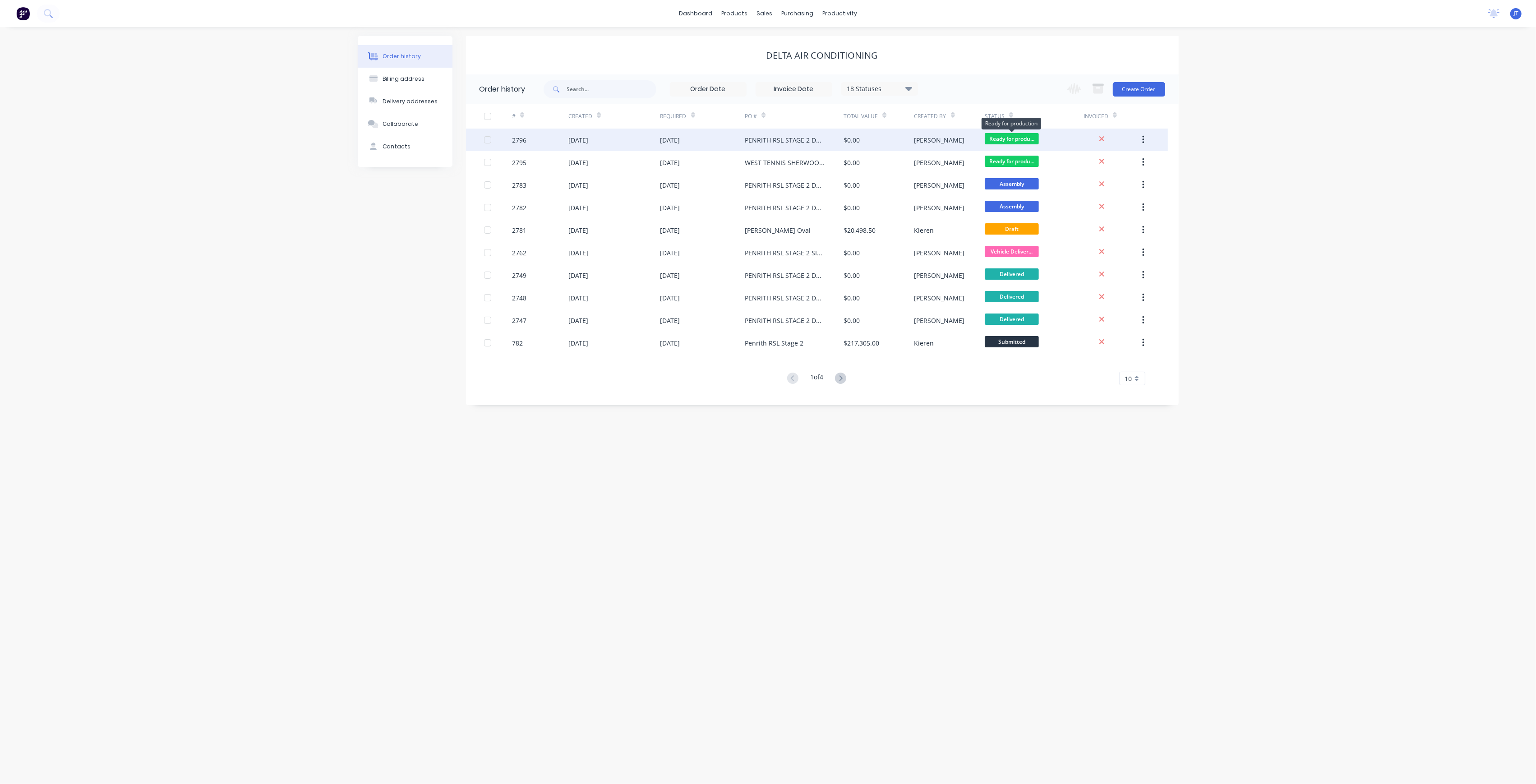
click at [1020, 138] on span "Ready for produ..." at bounding box center [1012, 138] width 54 height 11
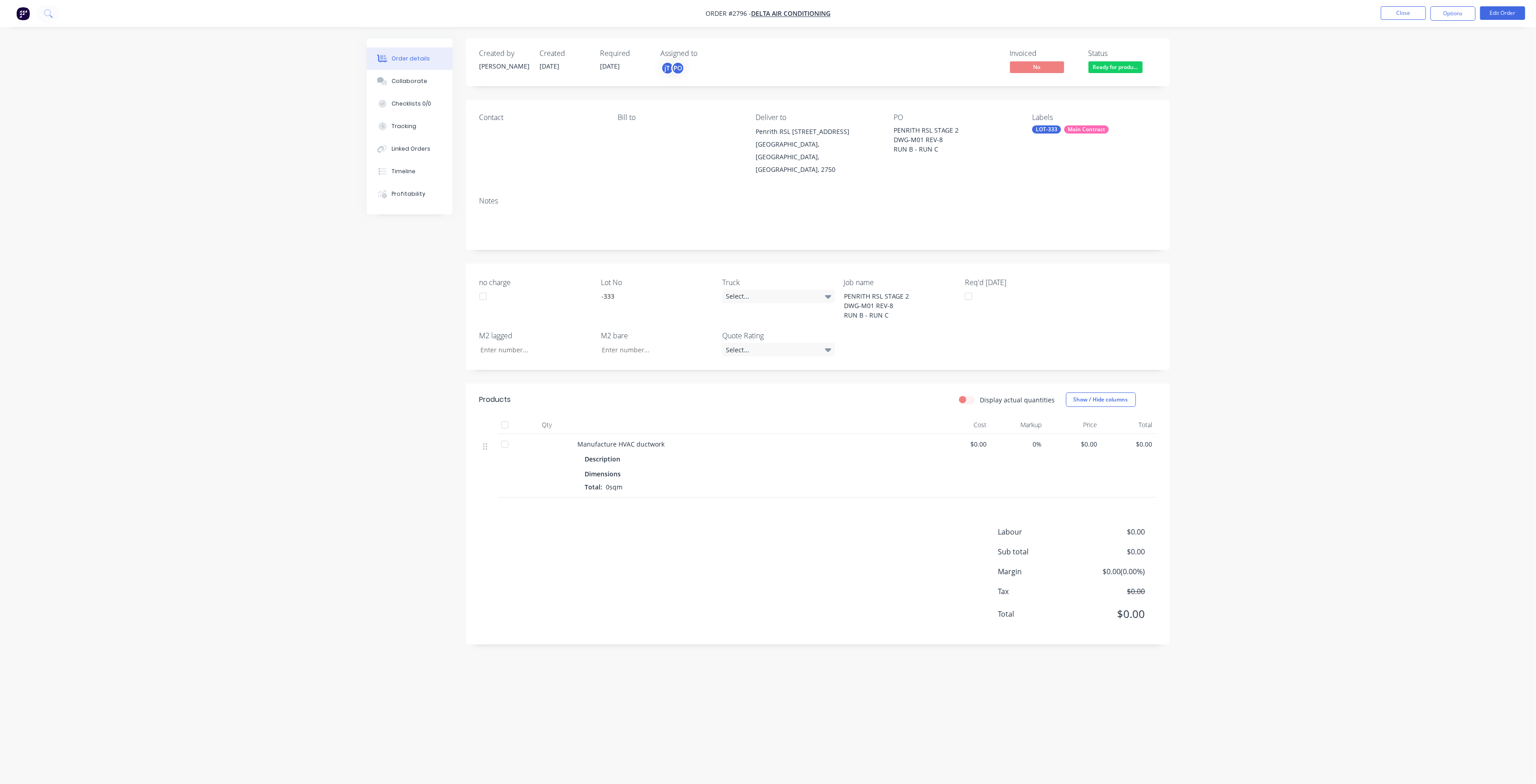
drag, startPoint x: 1113, startPoint y: 55, endPoint x: 1113, endPoint y: 60, distance: 5.0
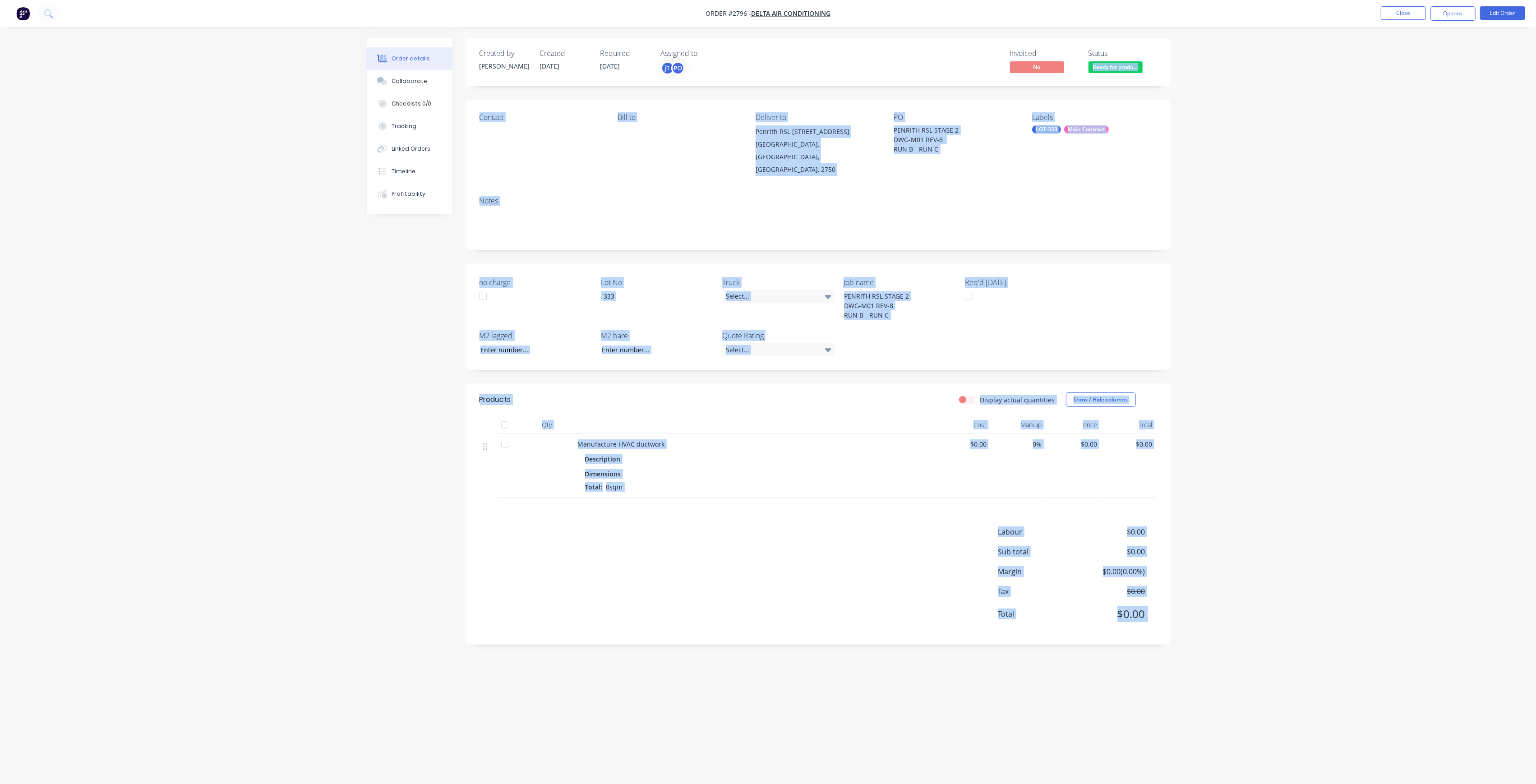
click at [1114, 73] on span "Ready for produ..." at bounding box center [1116, 67] width 54 height 11
drag, startPoint x: 1147, startPoint y: 70, endPoint x: 1152, endPoint y: 70, distance: 5.0
click at [1148, 70] on div "Status Ready for produ..." at bounding box center [1122, 62] width 67 height 26
click at [1161, 70] on div "Created by [PERSON_NAME] Created [DATE] Required [DATE] Assigned to jT PO Invoi…" at bounding box center [818, 62] width 704 height 48
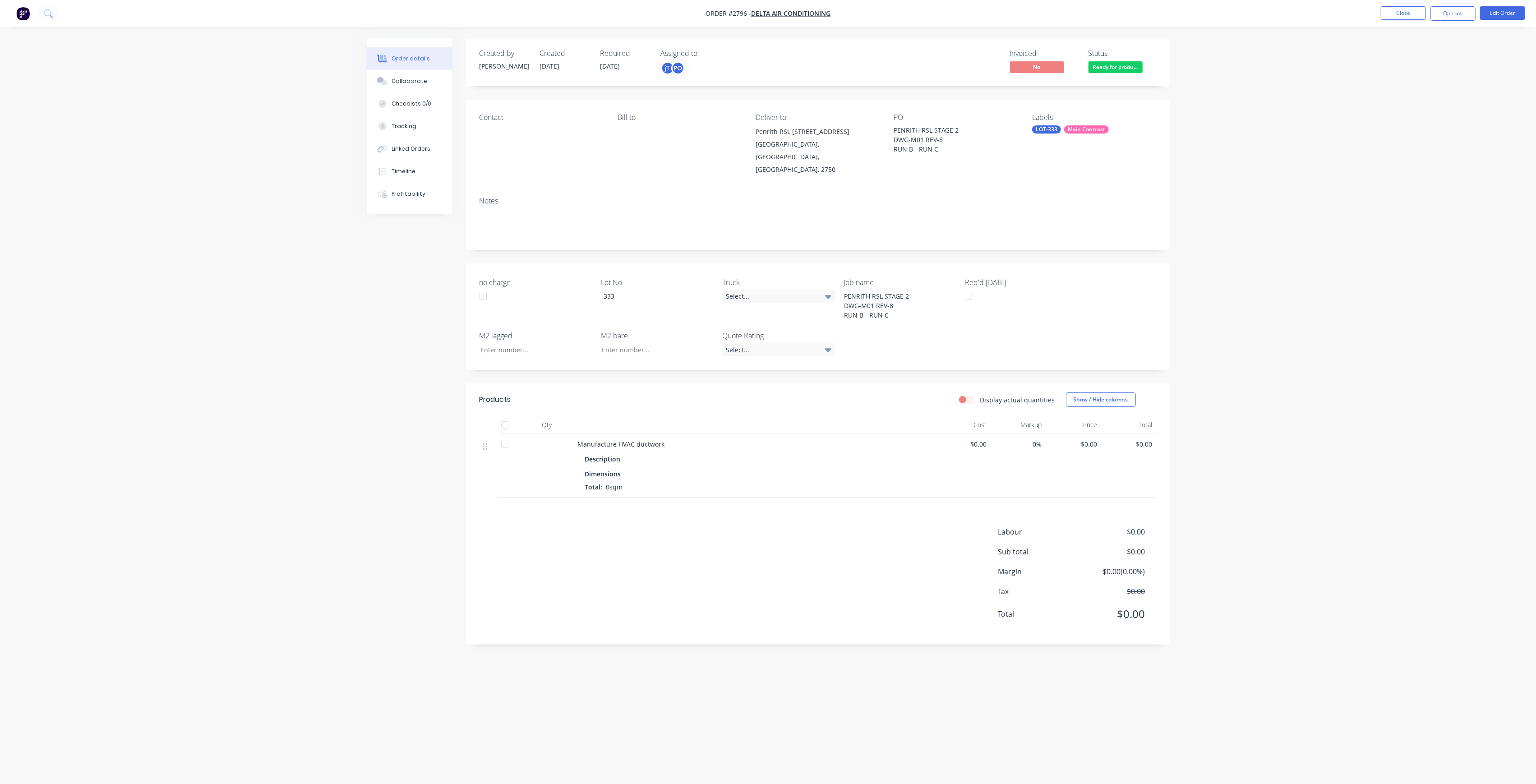
click at [1127, 66] on span "Ready for produ..." at bounding box center [1116, 67] width 54 height 11
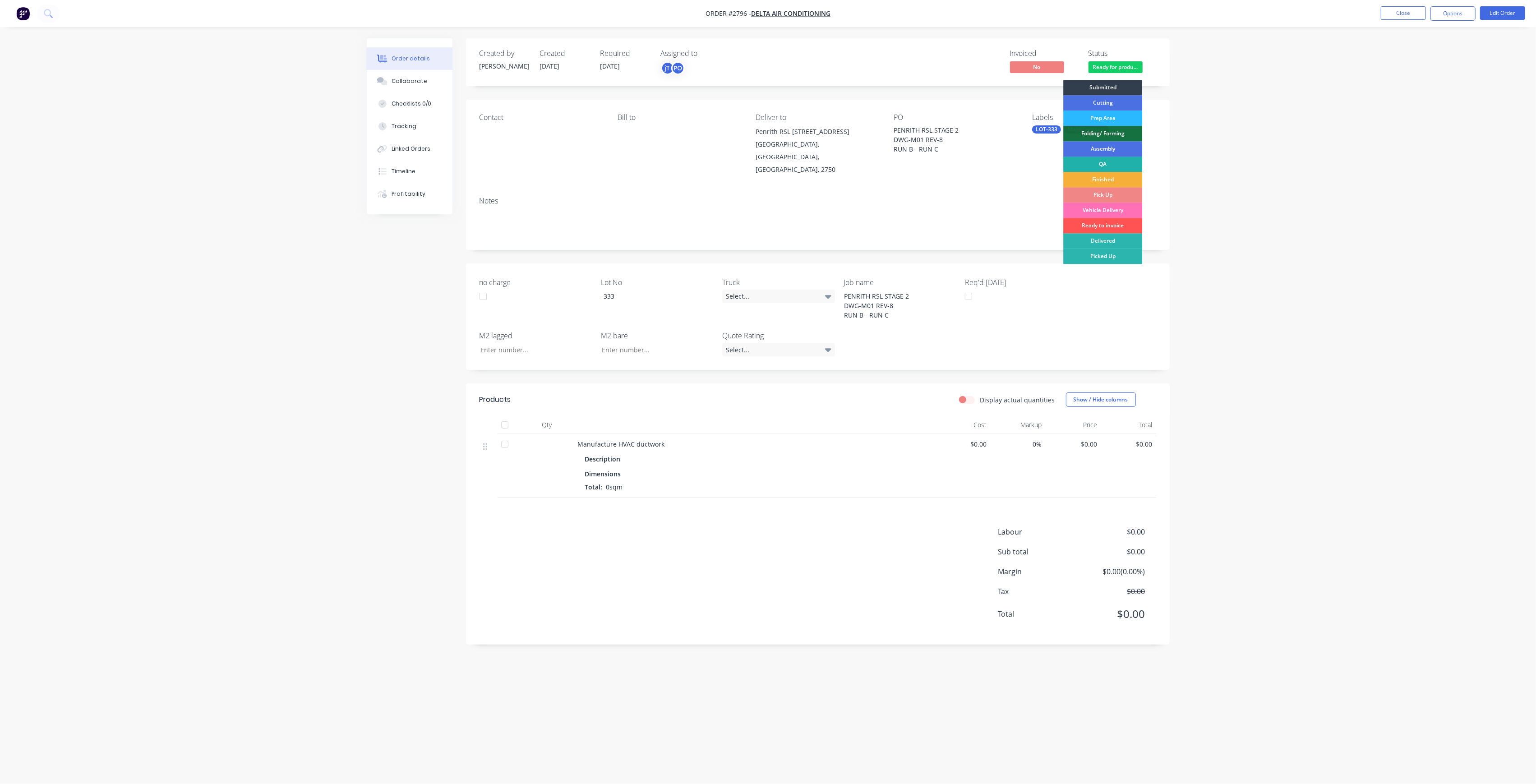
click at [1118, 162] on div "QA" at bounding box center [1103, 165] width 79 height 16
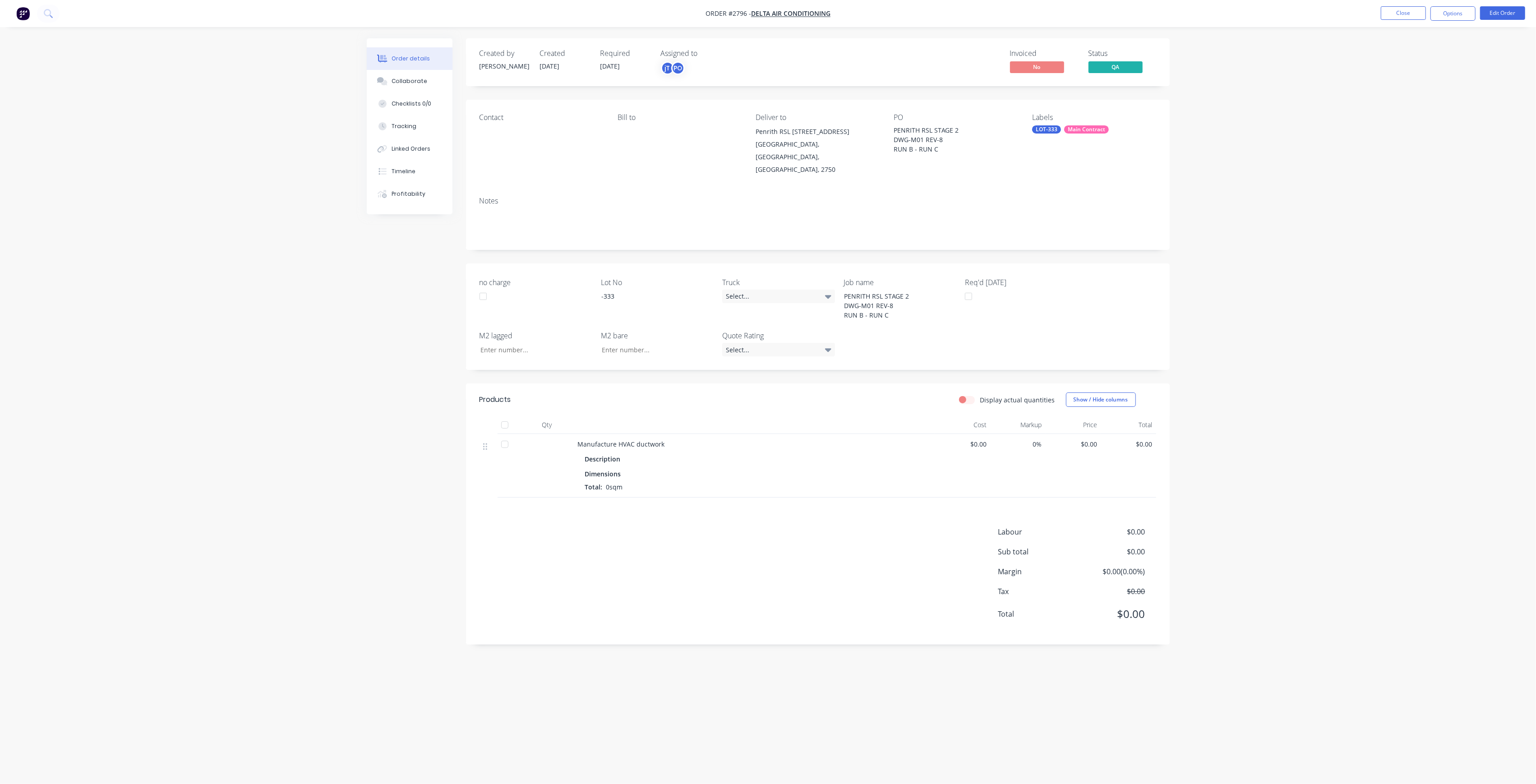
click at [1122, 67] on span "QA" at bounding box center [1116, 67] width 54 height 11
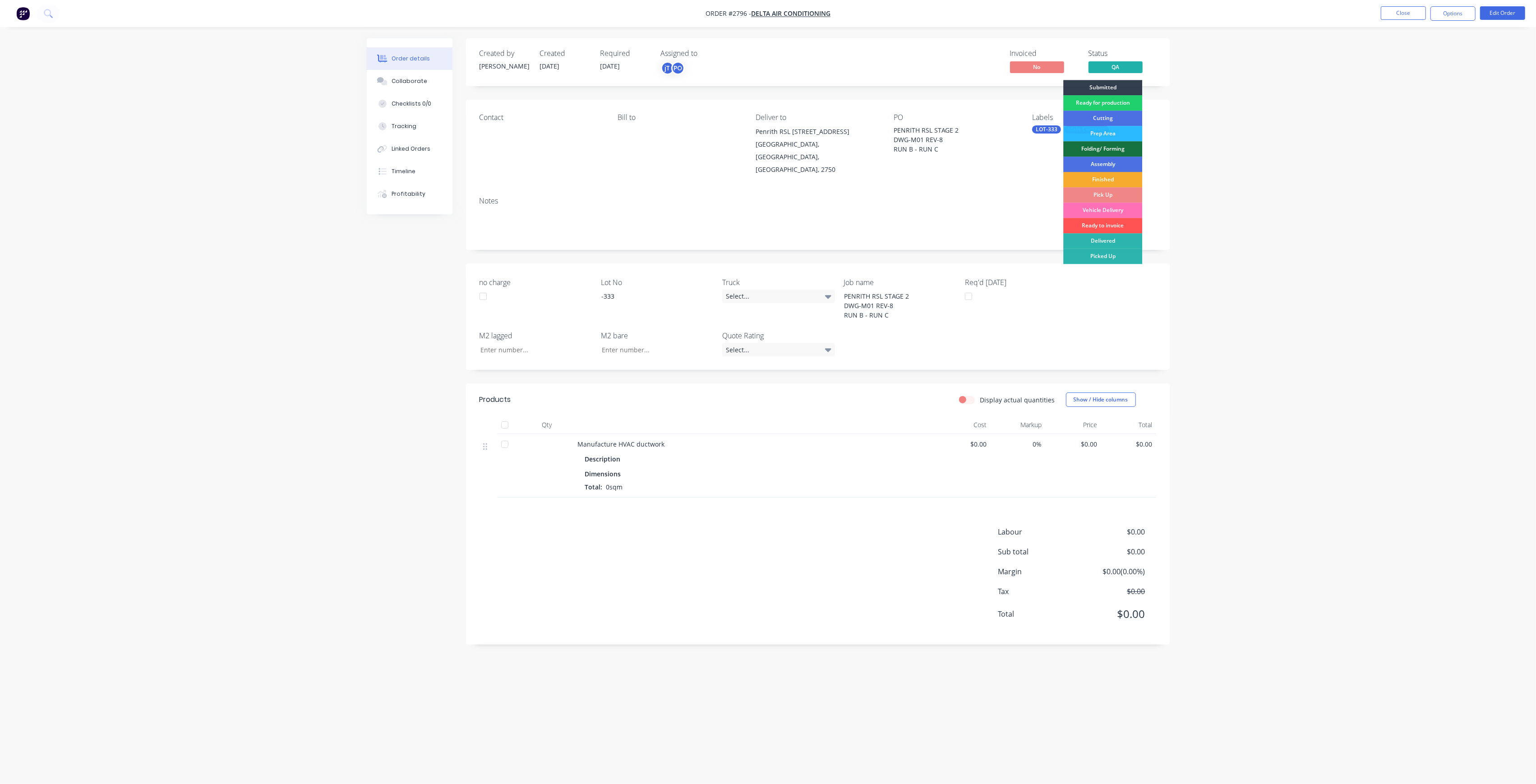
click at [1123, 177] on div "Finished" at bounding box center [1103, 179] width 79 height 16
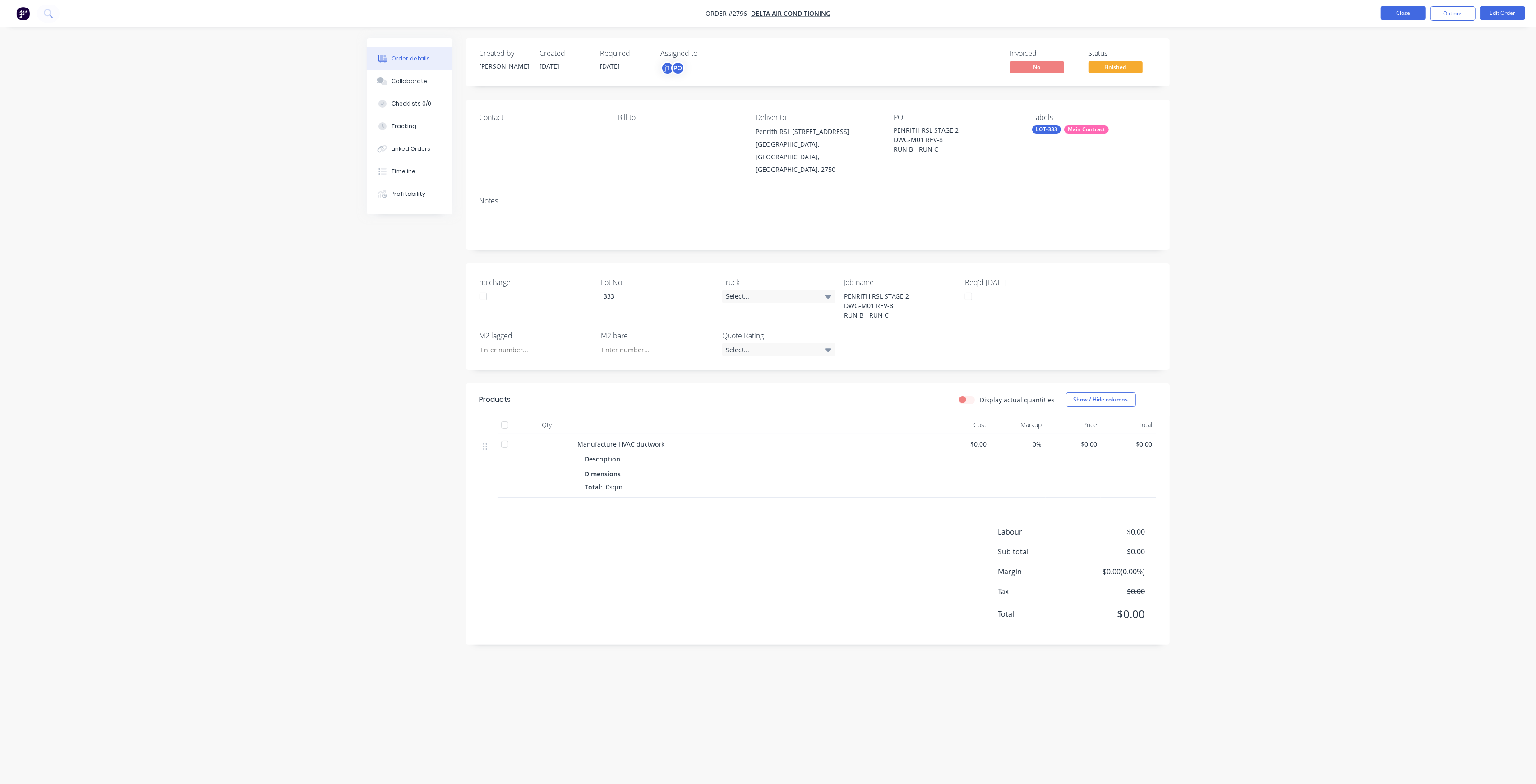
click at [1399, 13] on button "Close" at bounding box center [1404, 13] width 45 height 14
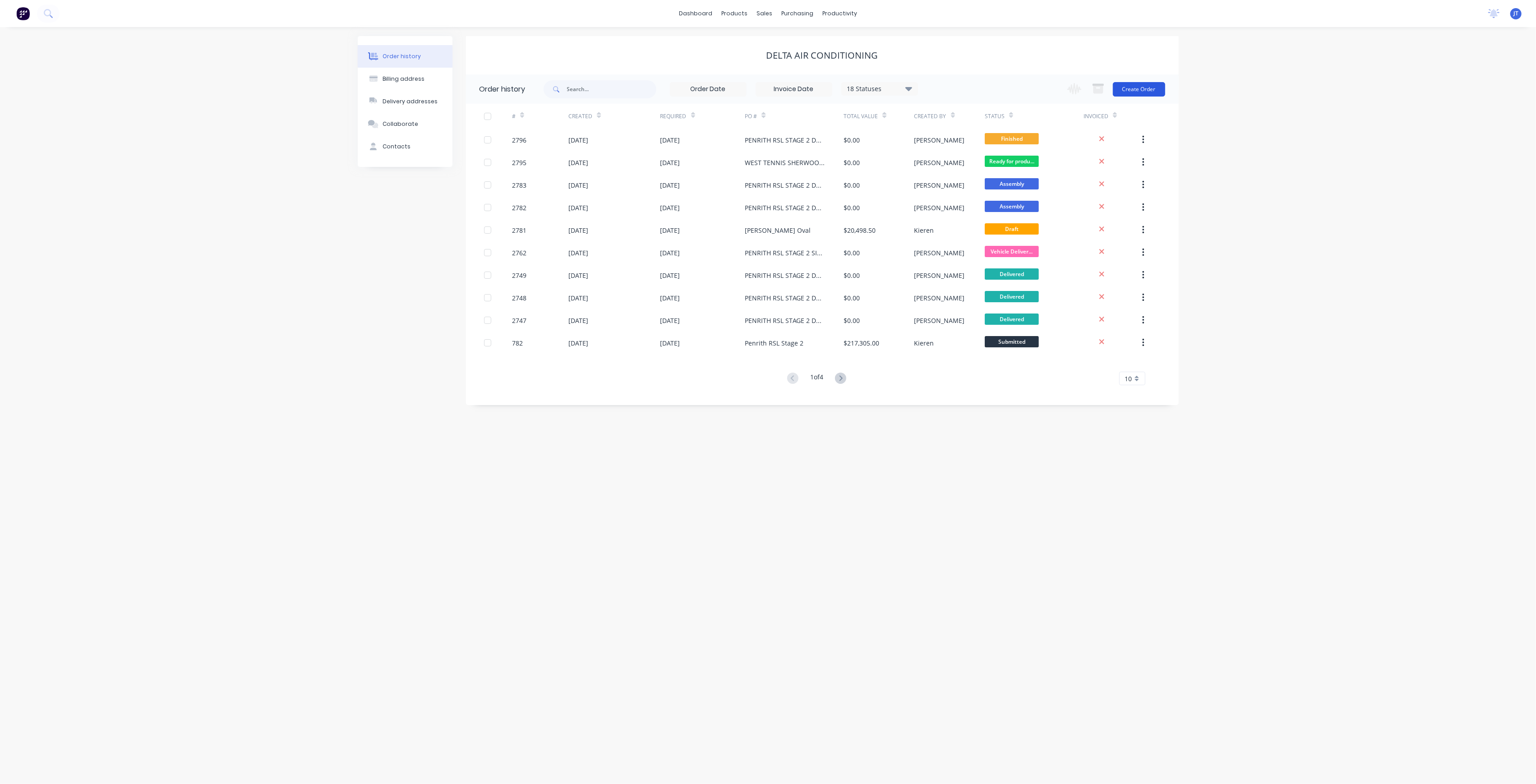
click at [1136, 87] on button "Create Order" at bounding box center [1139, 89] width 52 height 14
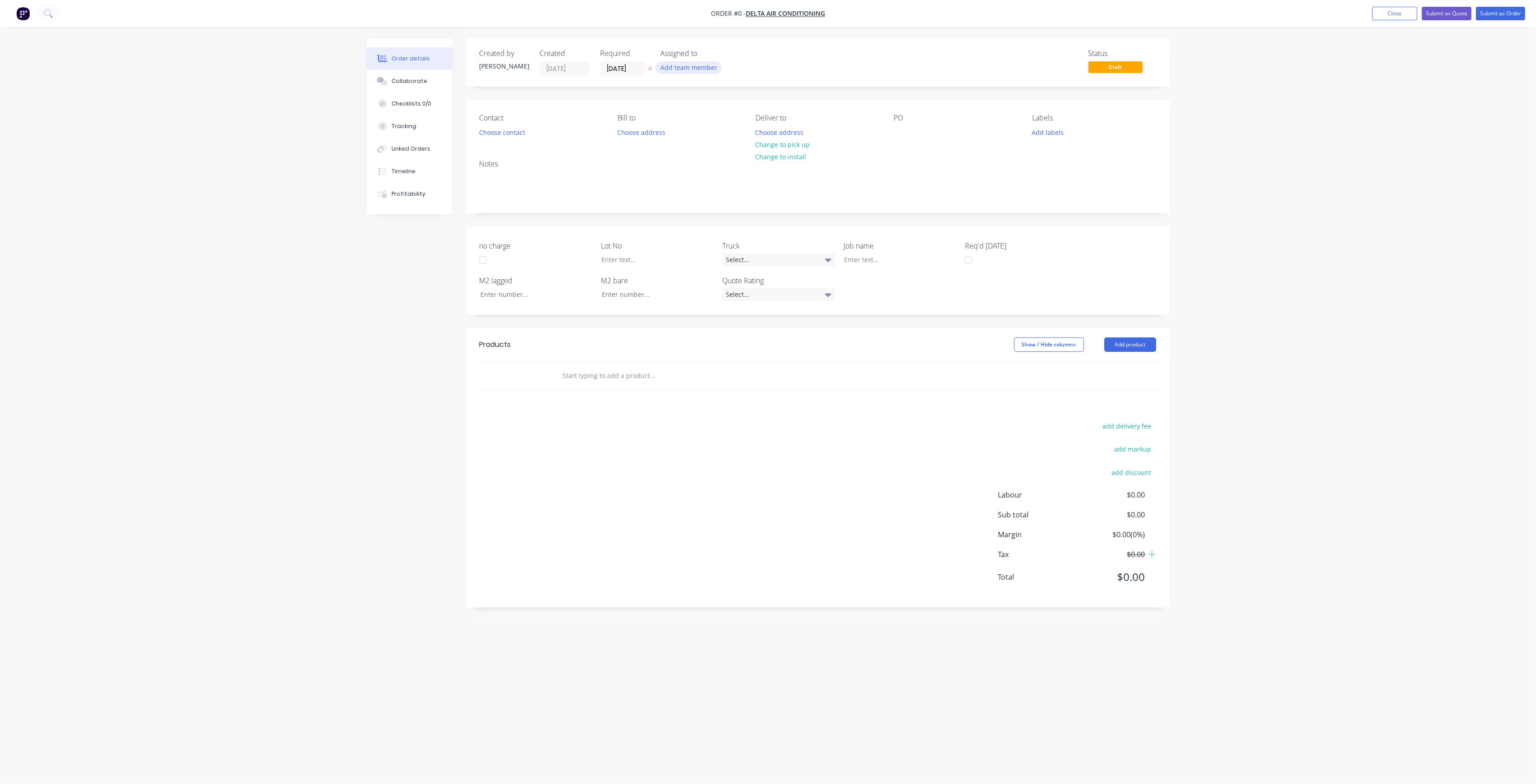
click at [692, 67] on button "Add team member" at bounding box center [688, 67] width 66 height 12
click at [726, 119] on div "[PERSON_NAME] (You)" at bounding box center [733, 117] width 90 height 10
click at [736, 174] on button "[PERSON_NAME]" at bounding box center [728, 181] width 135 height 18
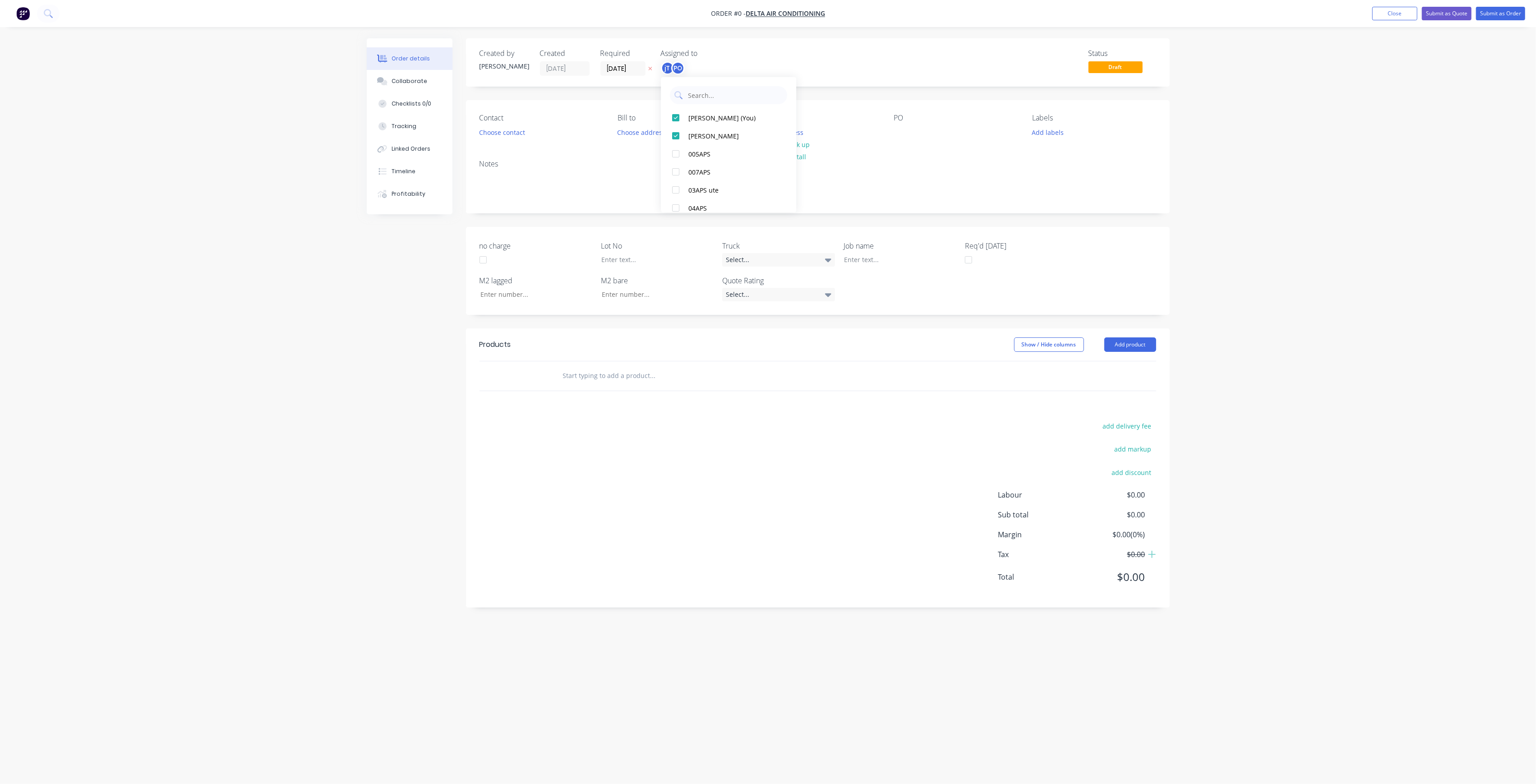
click at [830, 107] on div "Order details Collaborate Checklists 0/0 Tracking Linked Orders Timeline Profit…" at bounding box center [768, 374] width 821 height 673
click at [790, 129] on button "Choose address" at bounding box center [779, 132] width 58 height 12
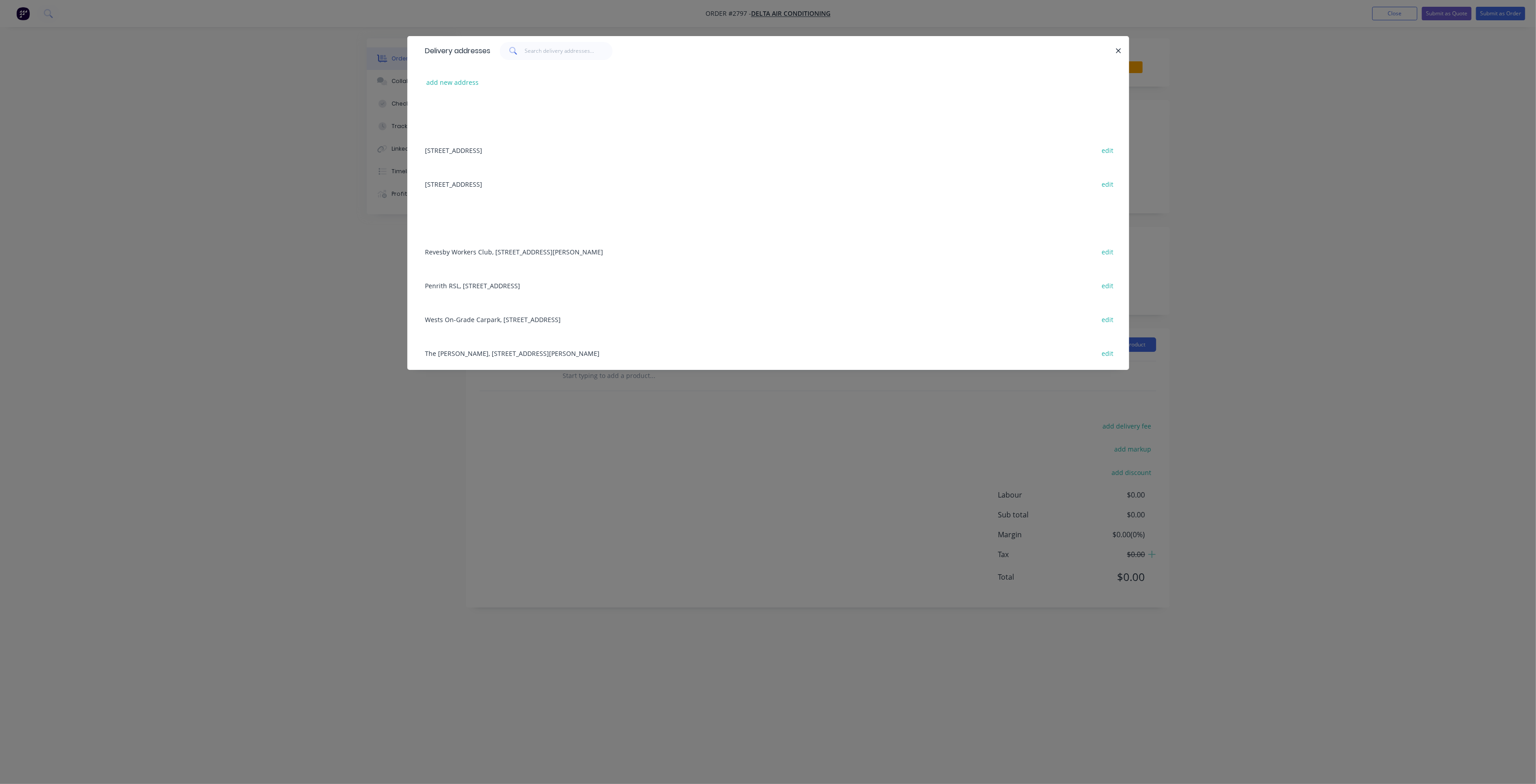
click at [475, 283] on div "Penrith RSL, [STREET_ADDRESS] edit" at bounding box center [768, 285] width 695 height 34
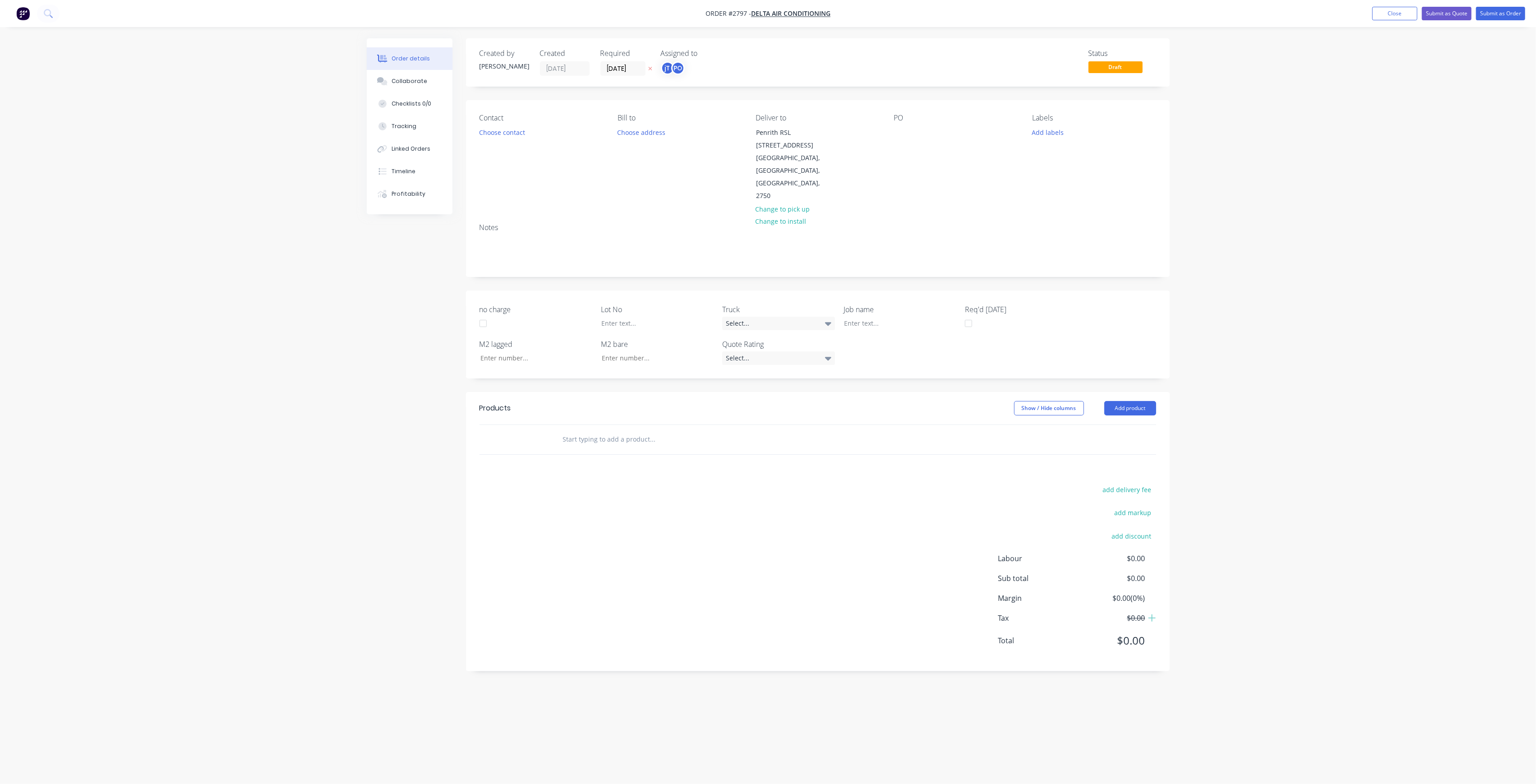
click at [896, 140] on div "PO" at bounding box center [955, 158] width 123 height 89
click at [899, 134] on div at bounding box center [901, 132] width 14 height 13
paste div
click at [967, 132] on div "PENRITH RSL STAGE 2DWG-M01 REV-8 RUN B - RUN C" at bounding box center [950, 137] width 113 height 23
click at [964, 132] on div "PENRITH RSL STAGE 2DWG-M01 REV-8 RUN B - RUN C" at bounding box center [950, 137] width 113 height 23
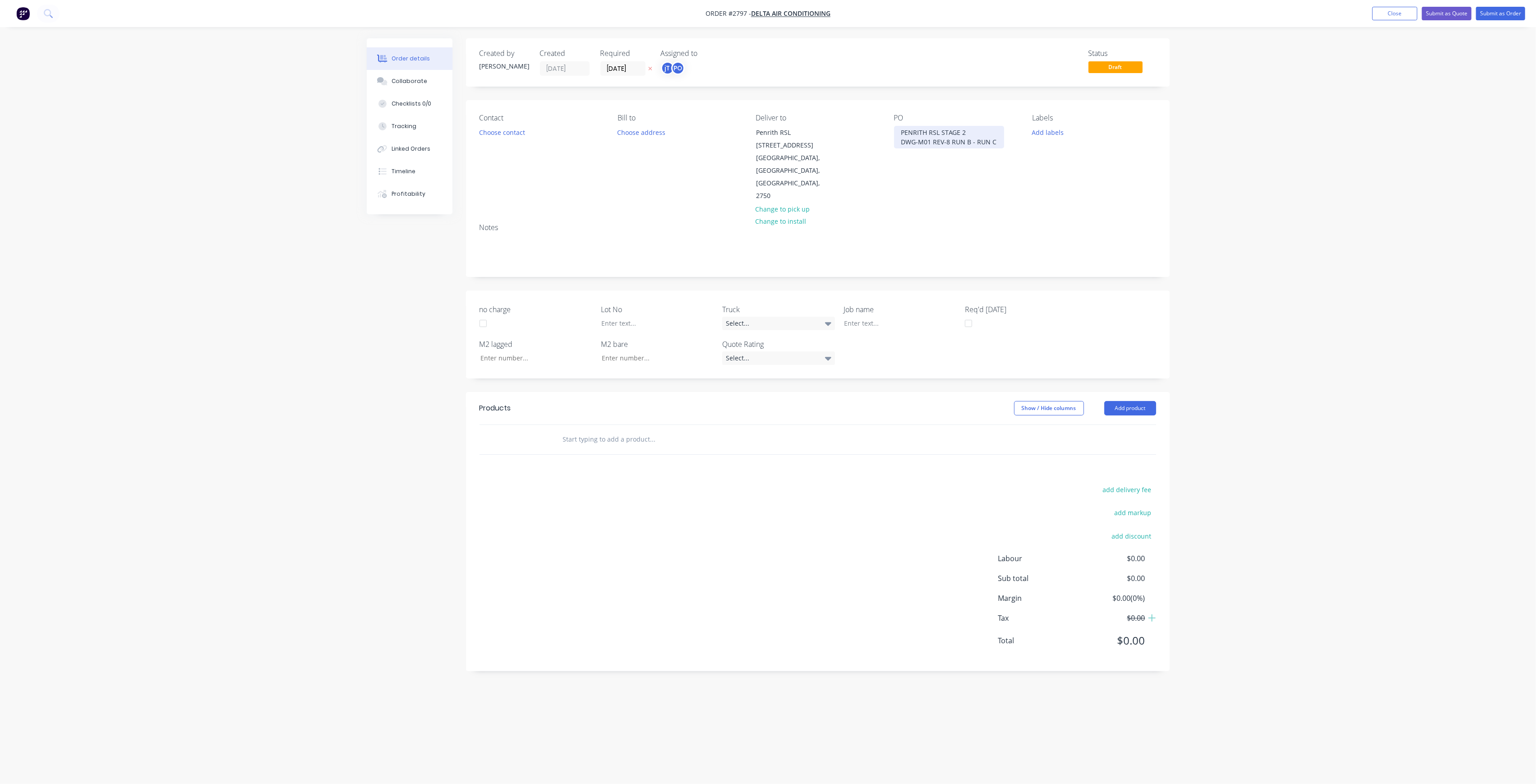
click at [950, 141] on div "PENRITH RSL STAGE 2 DWG-M01 REV-8 RUN B - RUN C" at bounding box center [949, 137] width 110 height 23
drag, startPoint x: 946, startPoint y: 153, endPoint x: 924, endPoint y: 155, distance: 22.1
click at [924, 155] on div "PENRITH RSL STAGE 2 DWG-M01 REV-8 RUN B - RUN C" at bounding box center [933, 142] width 79 height 32
drag, startPoint x: 956, startPoint y: 153, endPoint x: 894, endPoint y: 131, distance: 65.8
click at [894, 131] on div "PENRITH RSL STAGE 2 DWG-M01 REV-8 RUN C - RUN D" at bounding box center [933, 142] width 79 height 32
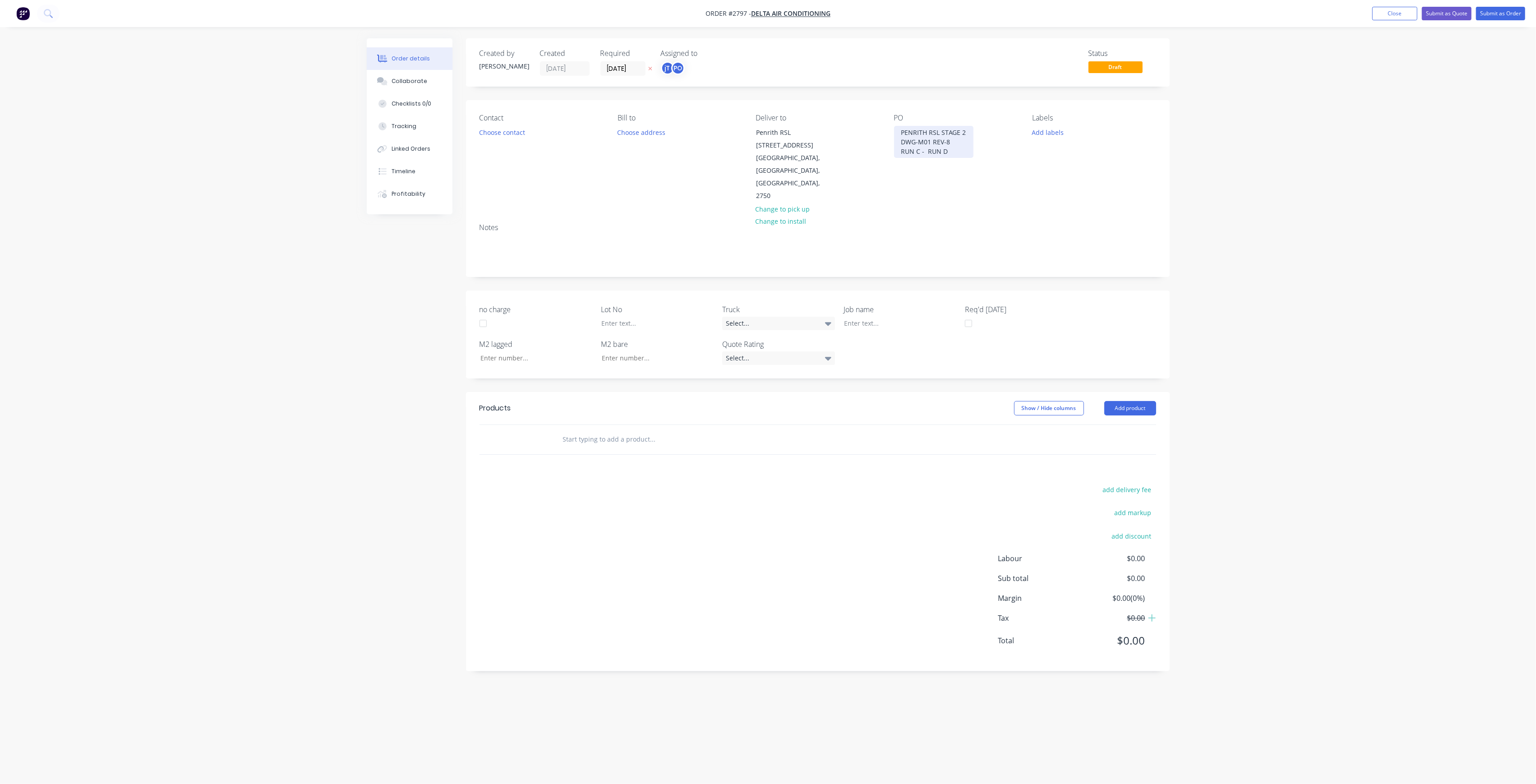
copy div "PENRITH RSL STAGE 2 DWG-M01 REV-8 RUN C - RUN D"
click at [874, 293] on div "no charge Lot No Truck Select... Job name Req'd [DATE] M2 lagged M2 bare Quote …" at bounding box center [818, 334] width 704 height 88
click at [874, 317] on div at bounding box center [893, 323] width 113 height 13
paste div
drag, startPoint x: 906, startPoint y: 284, endPoint x: 911, endPoint y: 286, distance: 5.4
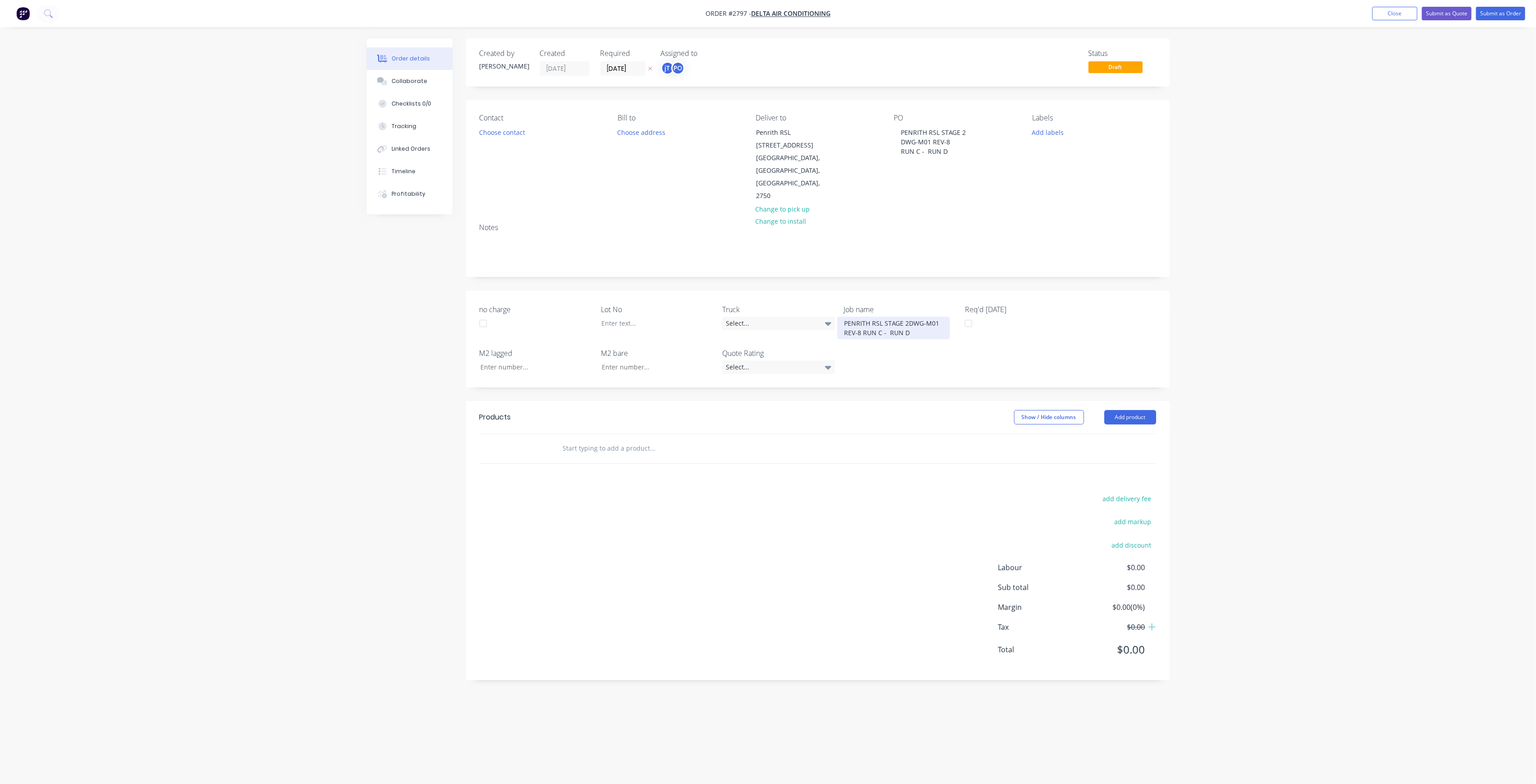
click at [906, 317] on div "PENRITH RSL STAGE 2DWG-M01 REV-8 RUN C - RUN D" at bounding box center [893, 328] width 113 height 23
click at [896, 317] on div "PENRITH RSL STAGE 2DWG-M01 REV-8 RUN C - RUN D" at bounding box center [893, 333] width 113 height 32
click at [1038, 134] on button "Add labels" at bounding box center [1048, 132] width 42 height 12
click at [1069, 171] on div "Create new label #00672 edit #00725 edit #00798 edit #00919 edit #00984 edit *L…" at bounding box center [1100, 213] width 135 height 144
click at [1063, 166] on input "text" at bounding box center [1107, 159] width 94 height 18
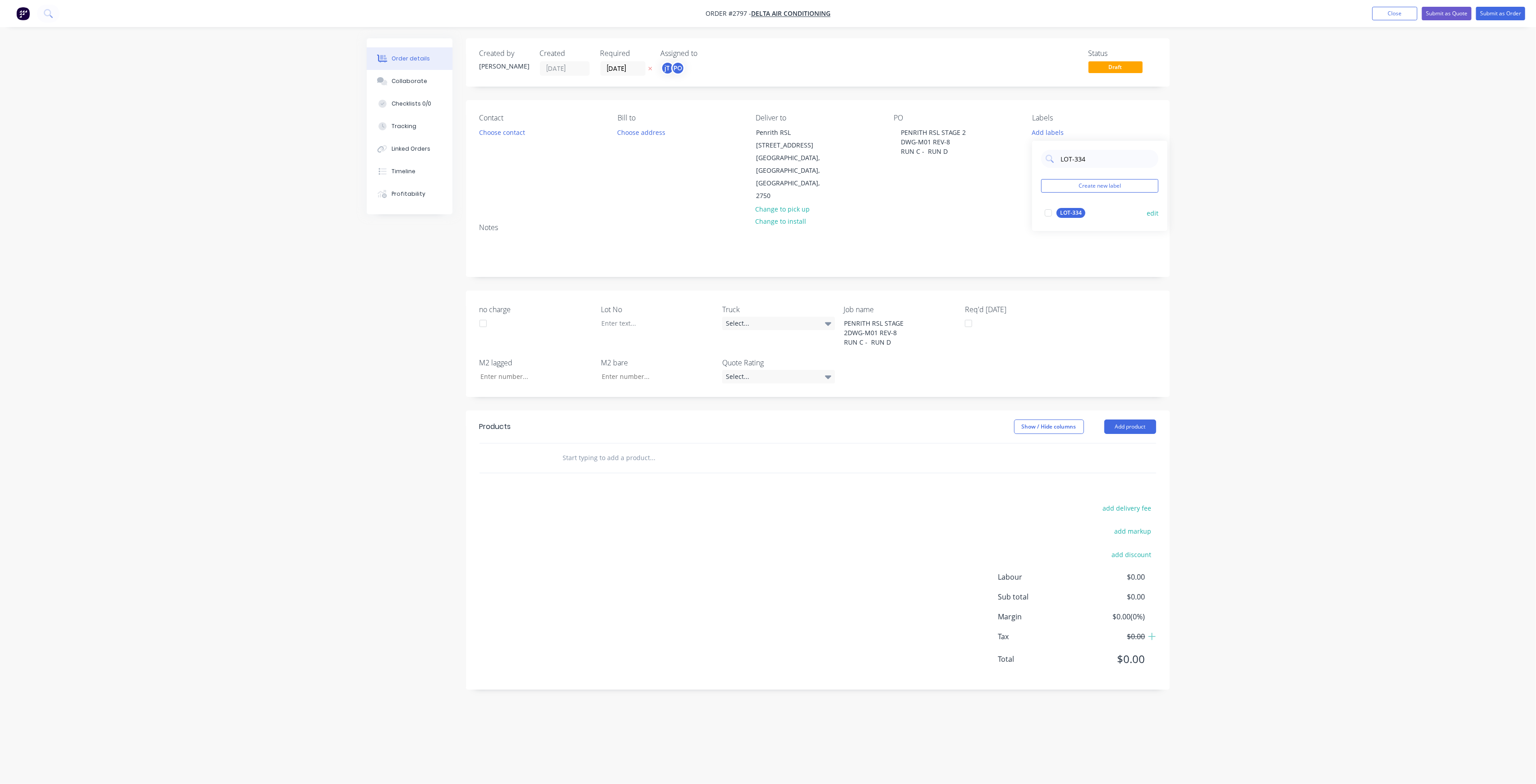
click at [1068, 217] on div "LOT-334" at bounding box center [1071, 213] width 29 height 10
click at [1096, 161] on input "LOT-334" at bounding box center [1107, 154] width 94 height 18
click at [1096, 162] on input "LOT-334" at bounding box center [1107, 154] width 94 height 18
type input "MA"
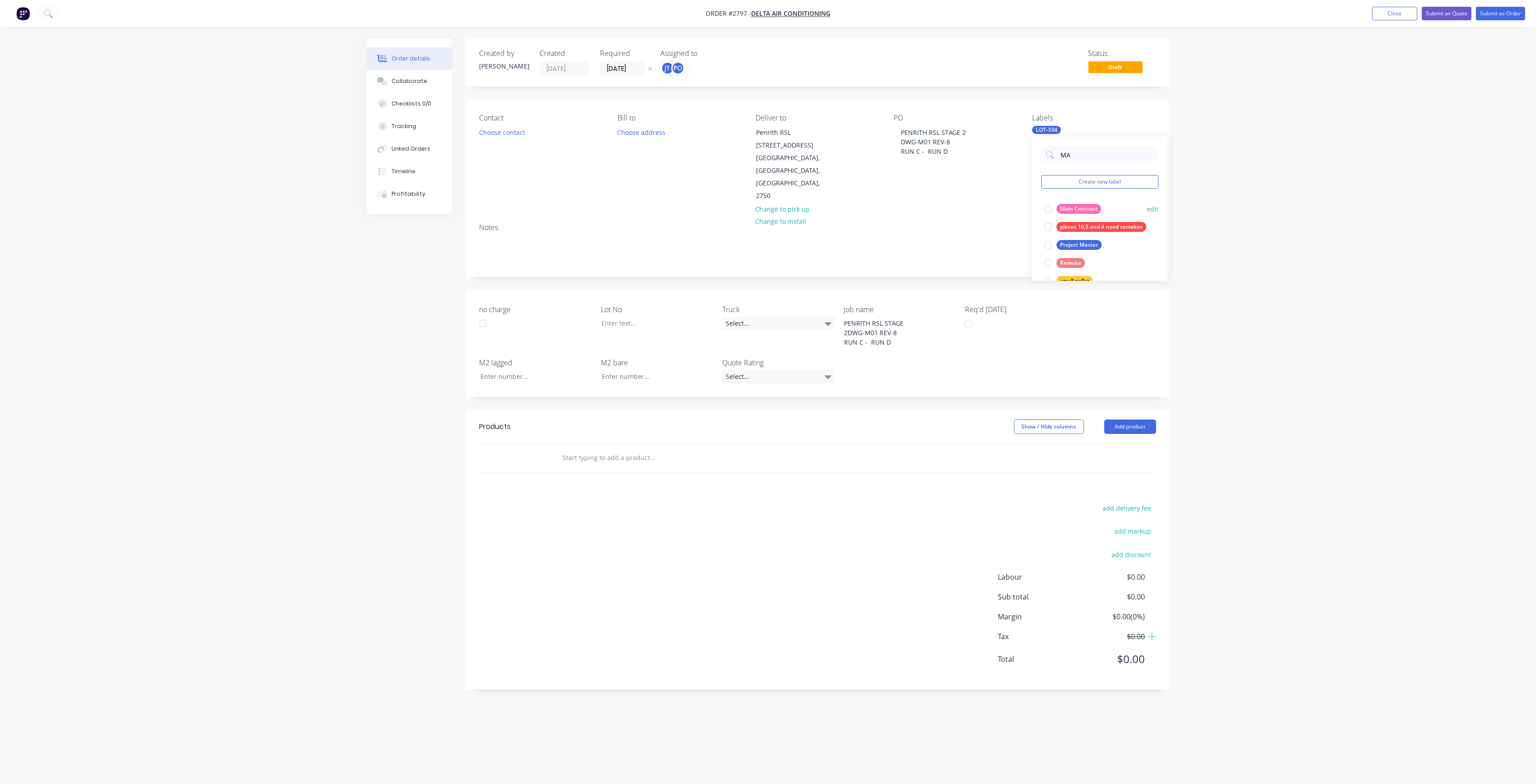
click at [1055, 204] on div at bounding box center [1048, 209] width 18 height 18
click at [649, 317] on div at bounding box center [650, 323] width 113 height 13
drag, startPoint x: 644, startPoint y: 420, endPoint x: 648, endPoint y: 414, distance: 7.2
click at [644, 449] on input "text" at bounding box center [652, 458] width 181 height 18
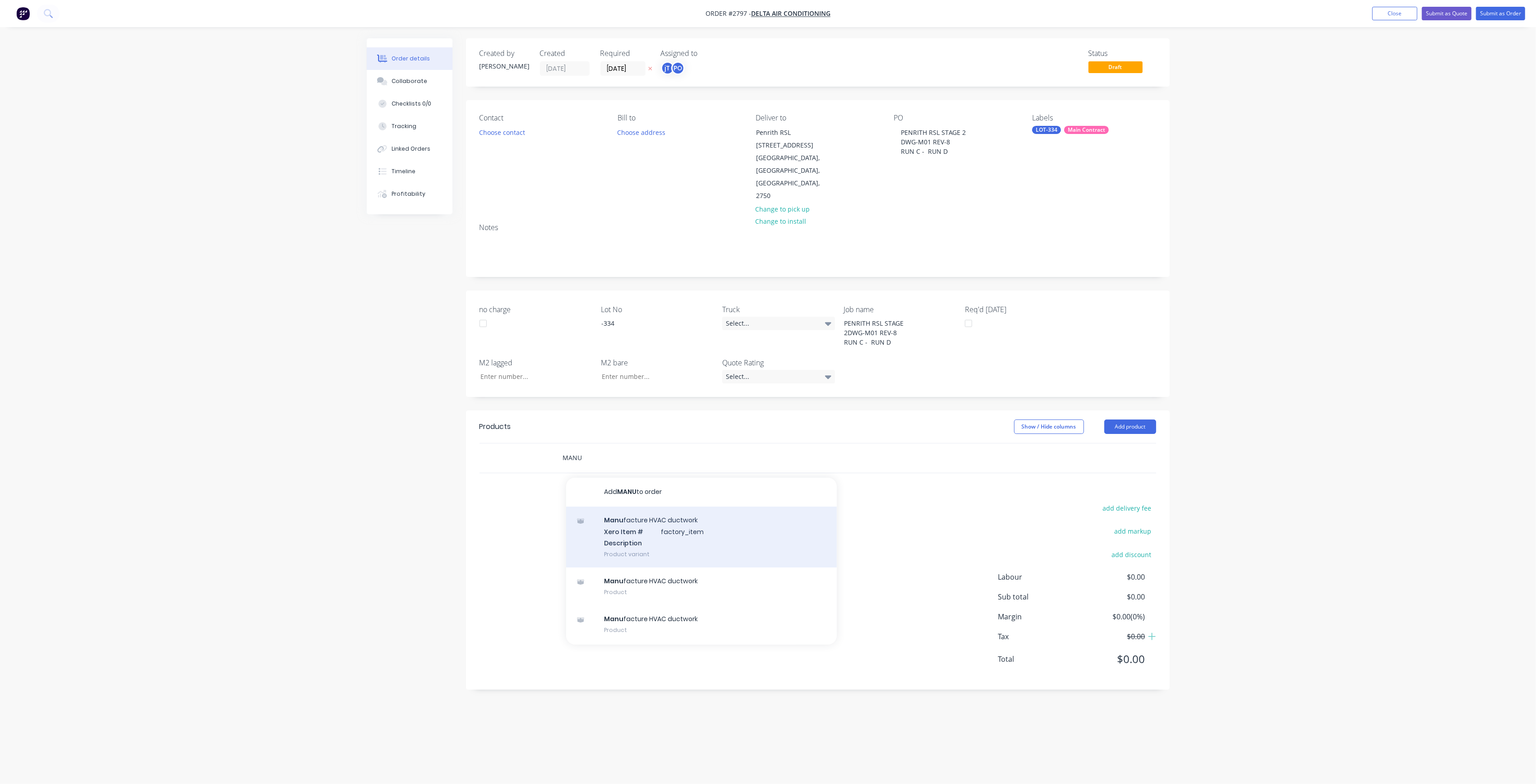
type input "MANU"
click at [659, 507] on div "Manu facture HVAC ductwork Xero Item # factory_item Description Product variant" at bounding box center [701, 537] width 271 height 61
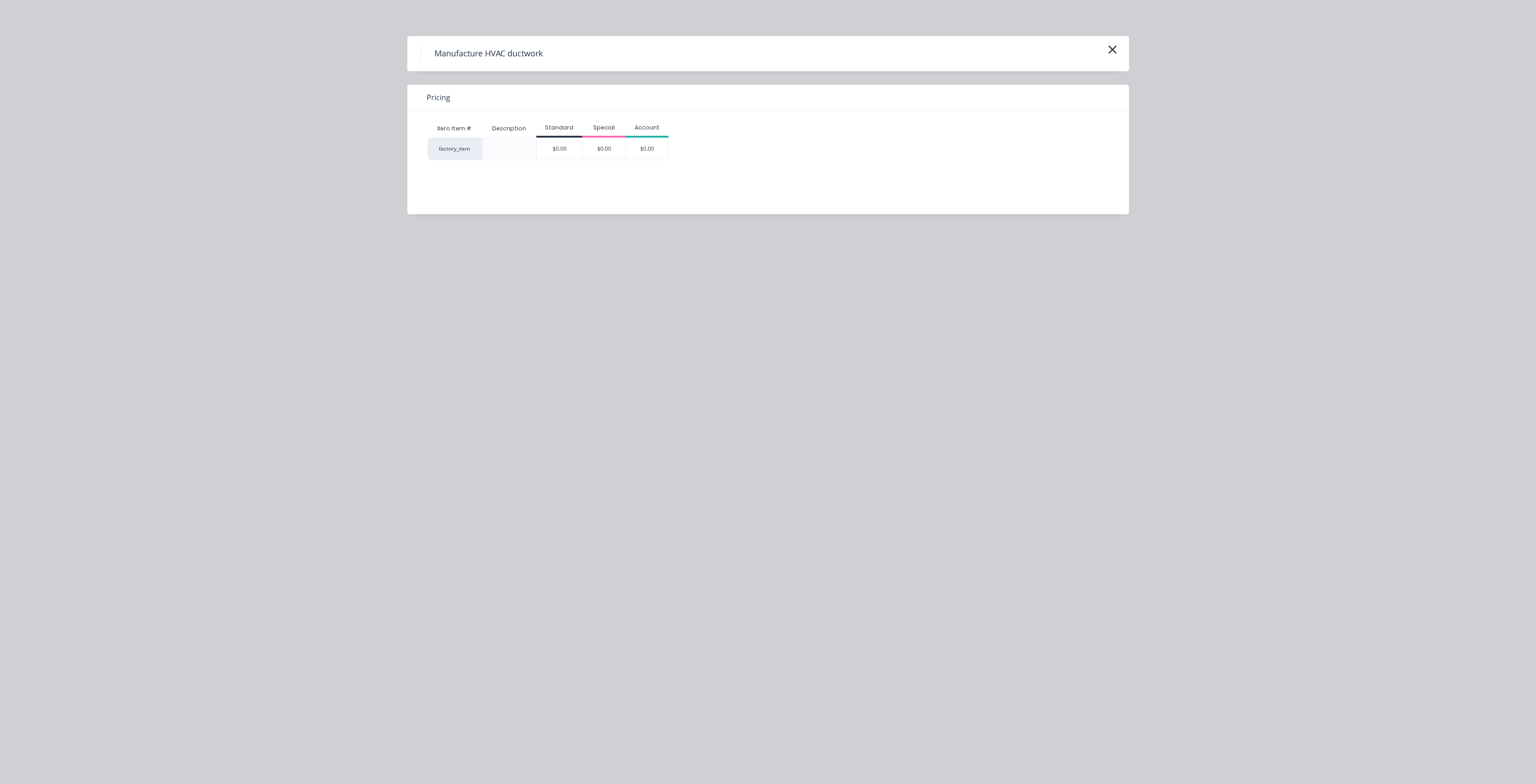
click at [564, 151] on div "$0.00" at bounding box center [559, 148] width 45 height 21
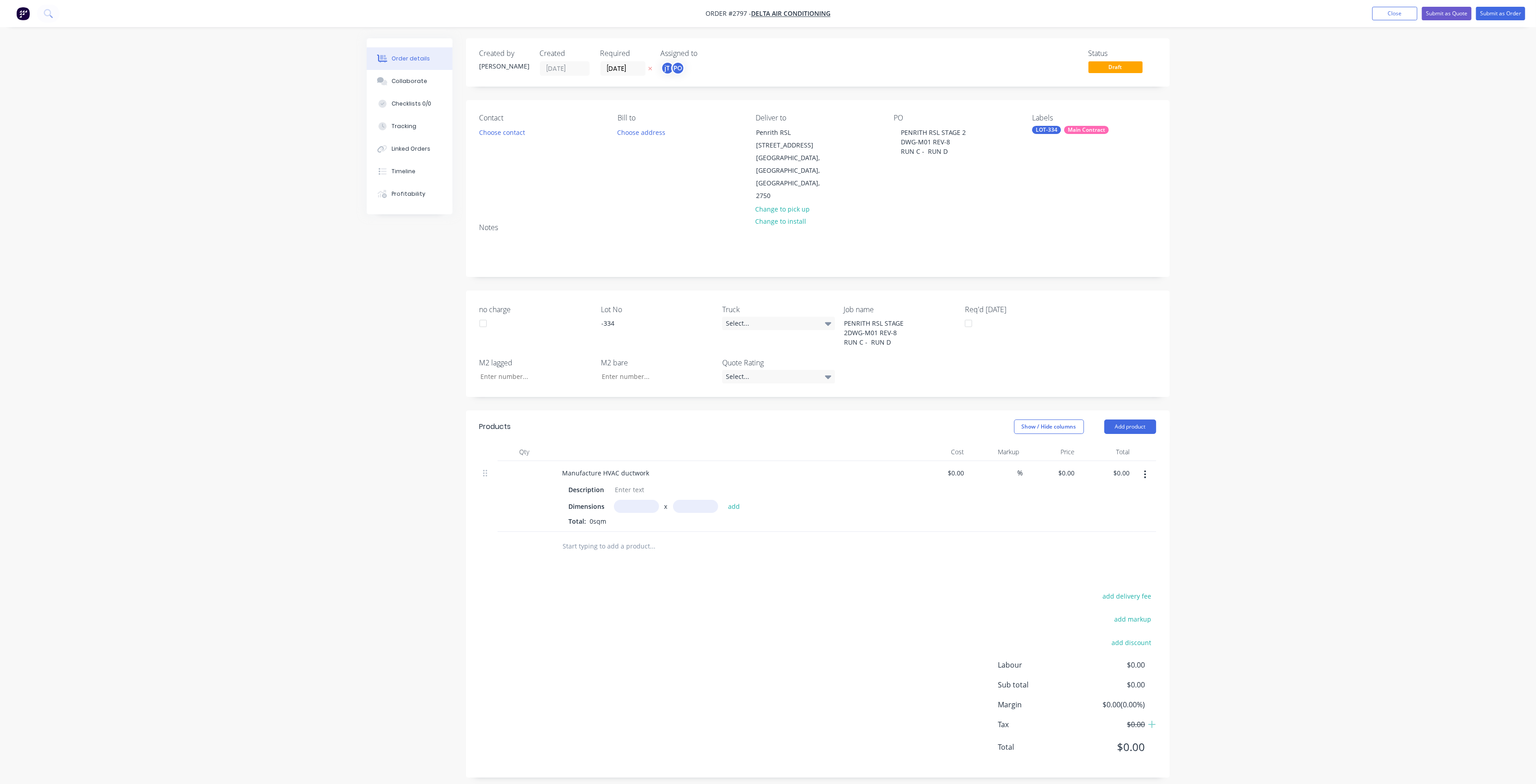
click at [1501, 23] on nav "Order #2797 - Delta Air Conditioning Add product Close Submit as Quote Submit a…" at bounding box center [768, 13] width 1536 height 27
click at [1501, 15] on button "Submit as Order" at bounding box center [1500, 13] width 49 height 14
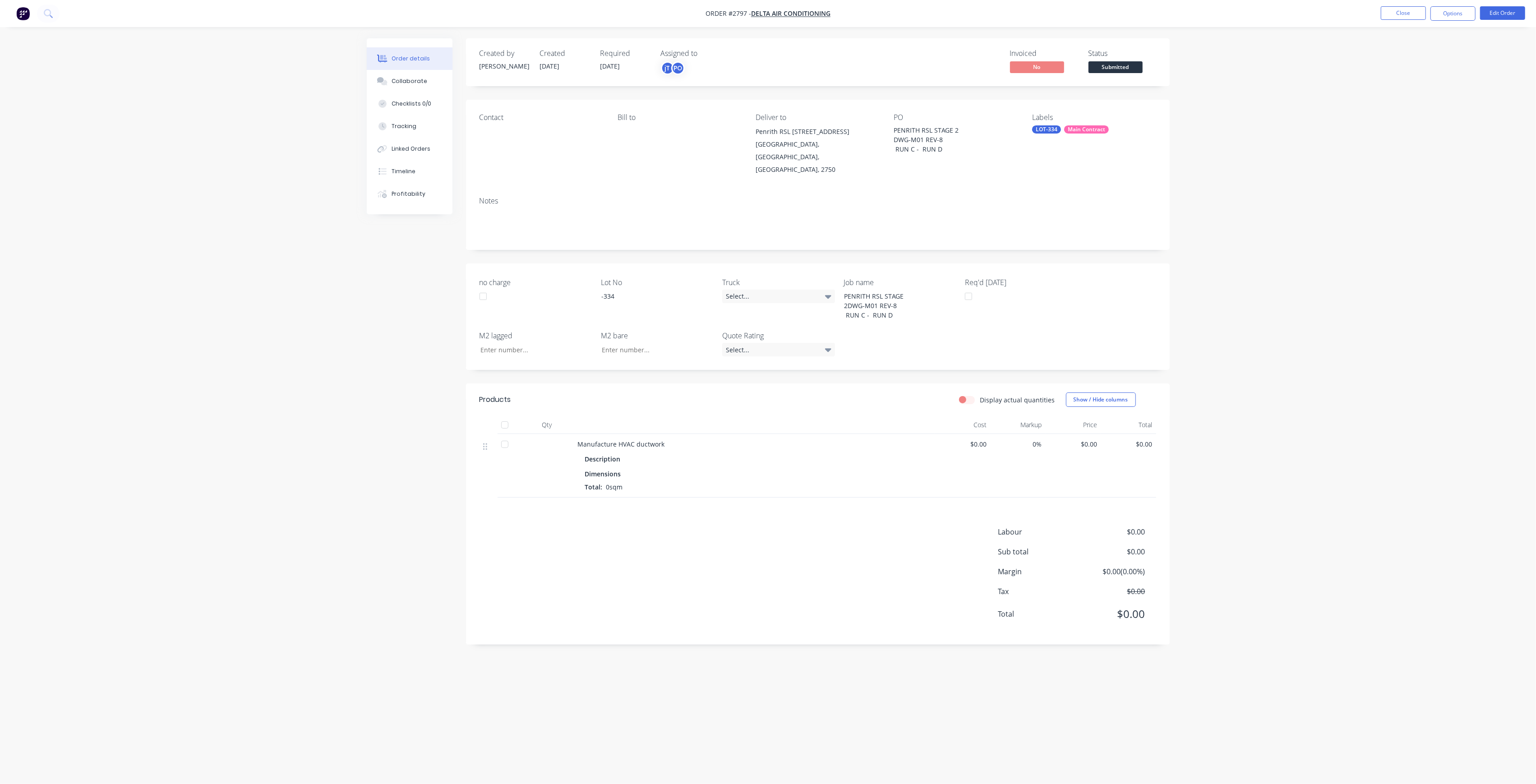
click at [1136, 73] on button "Submitted" at bounding box center [1116, 68] width 54 height 14
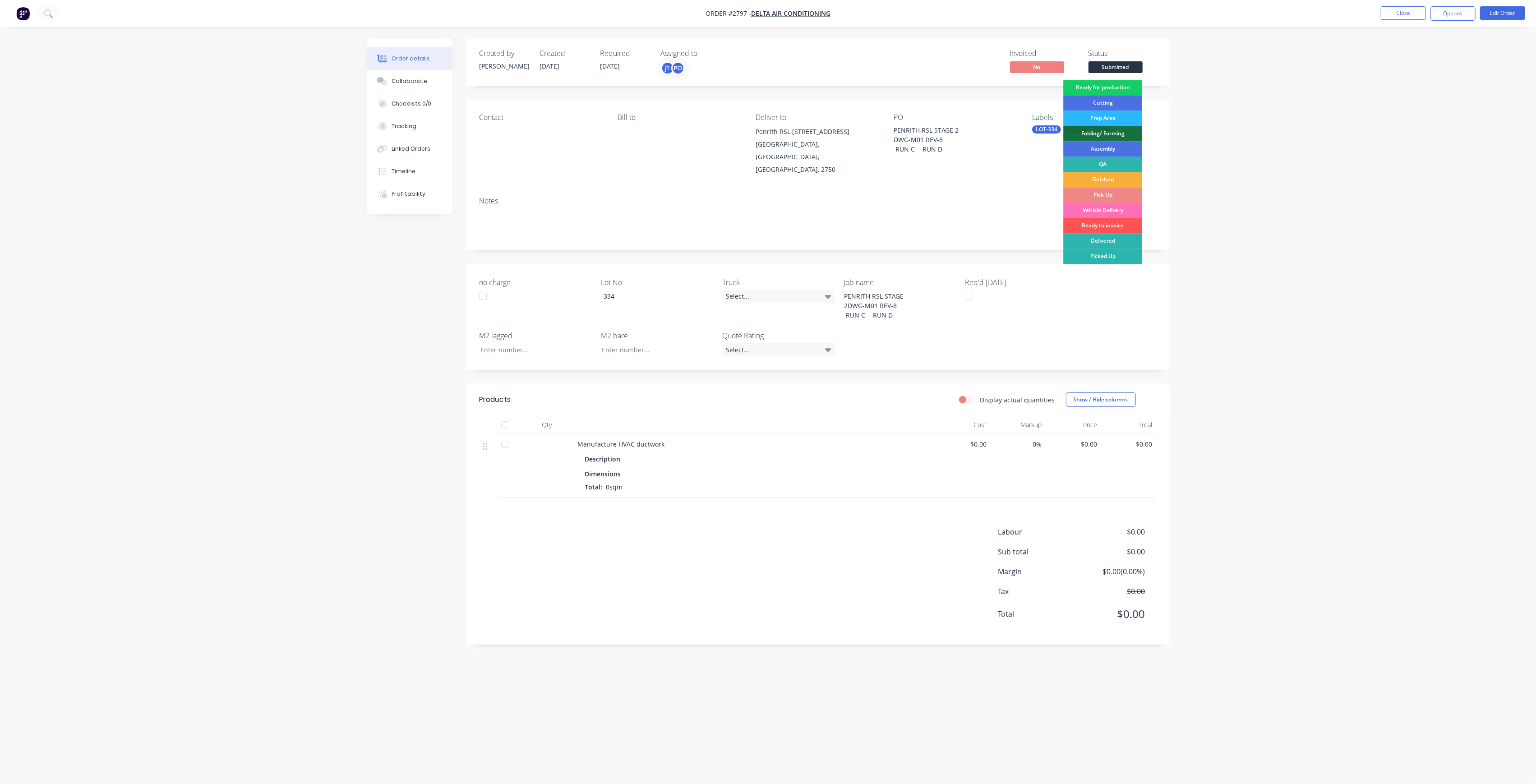
click at [1132, 88] on div "Ready for production" at bounding box center [1103, 88] width 79 height 16
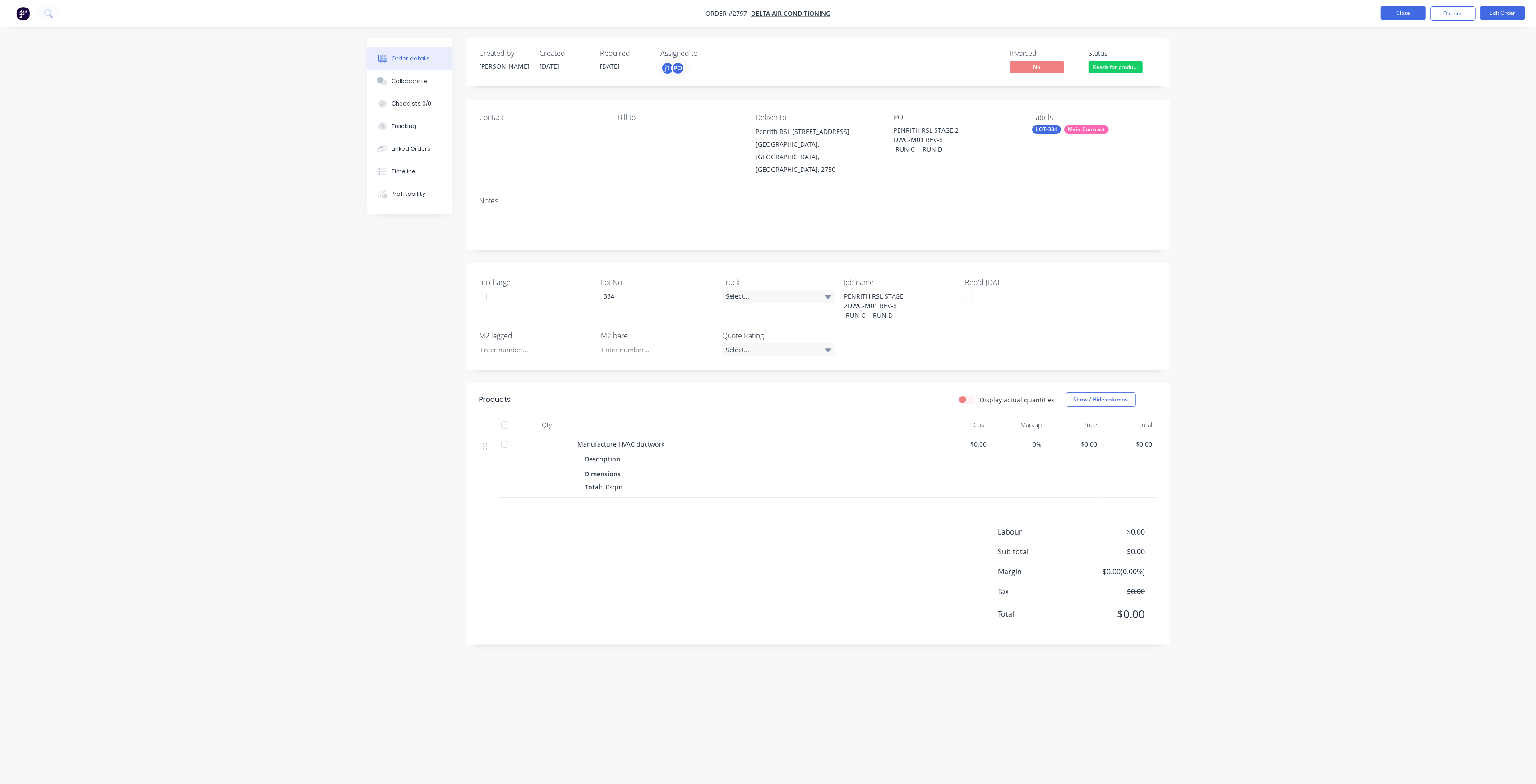
click at [1408, 11] on button "Close" at bounding box center [1404, 13] width 45 height 14
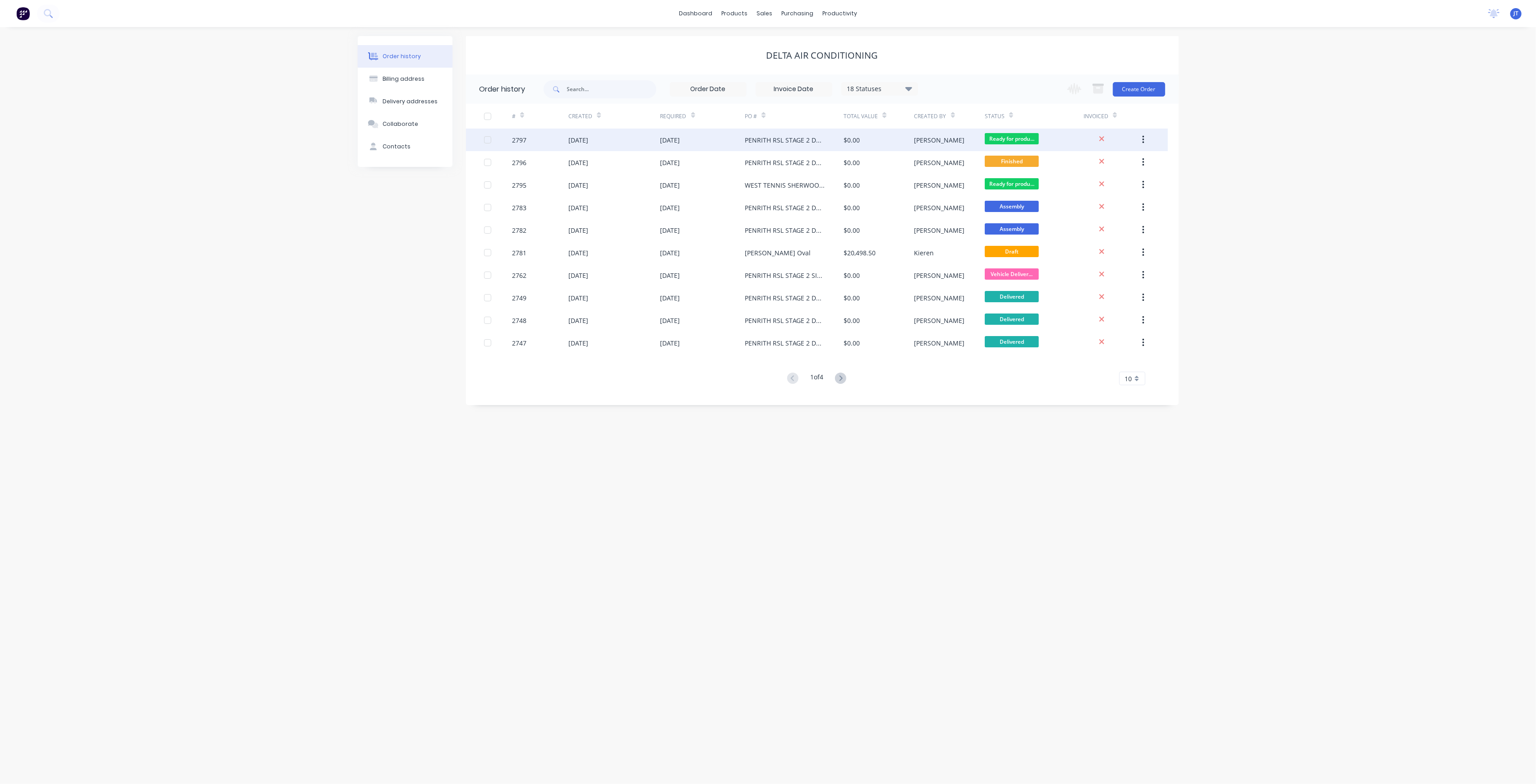
click at [1025, 134] on span "Ready for produ..." at bounding box center [1012, 138] width 54 height 11
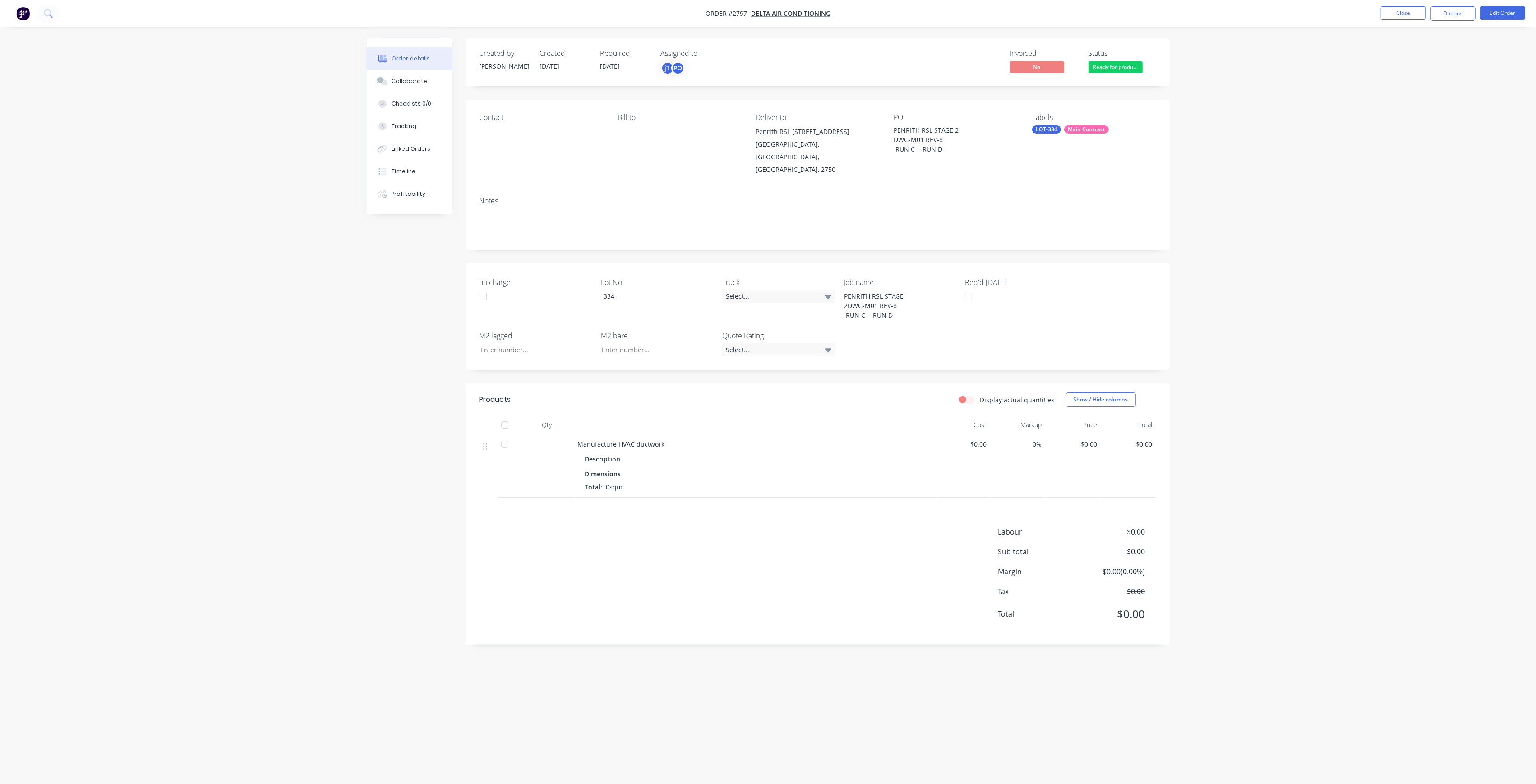
click at [1141, 67] on span "Ready for produ..." at bounding box center [1116, 67] width 54 height 11
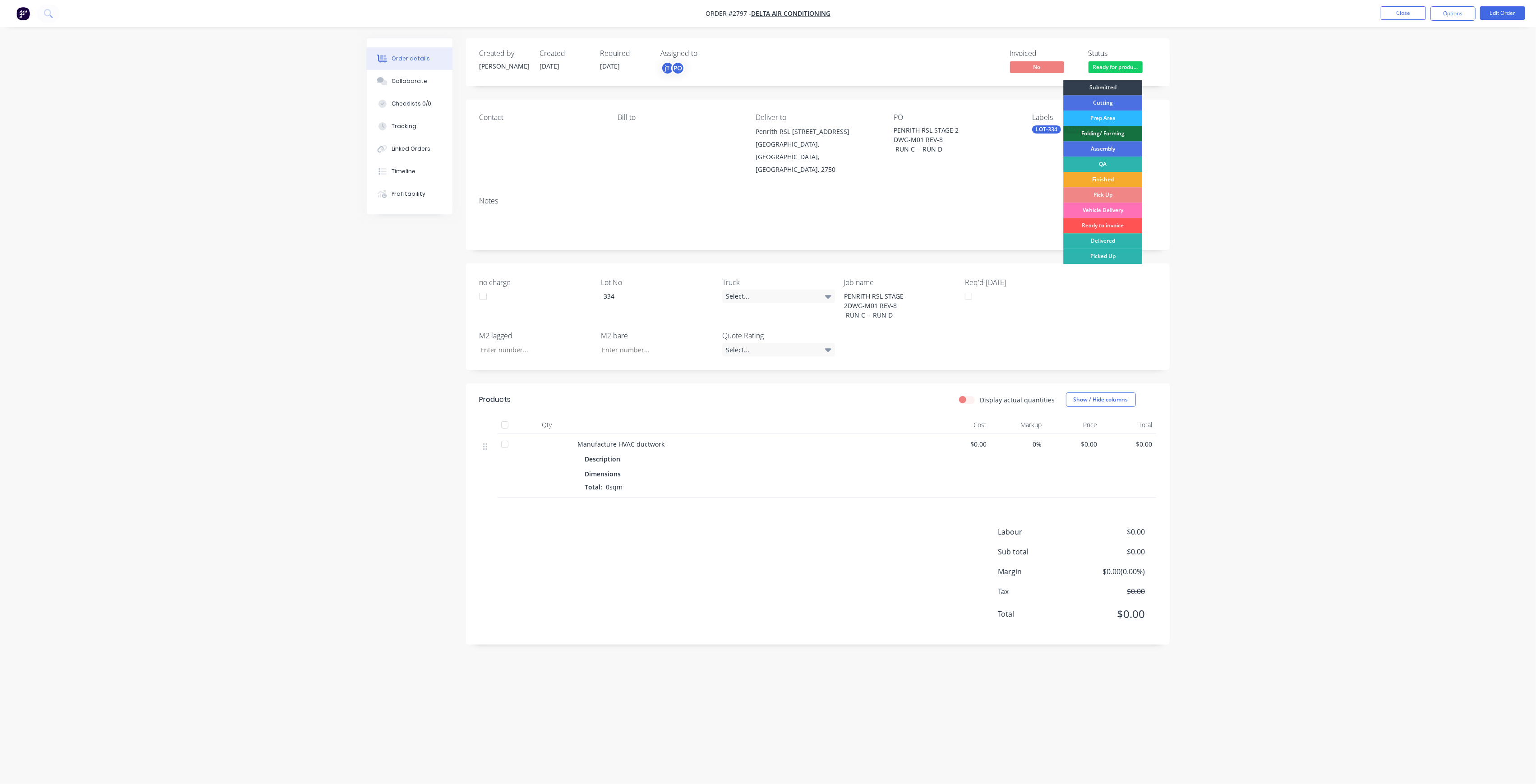
click at [1114, 175] on div "Finished" at bounding box center [1103, 179] width 79 height 16
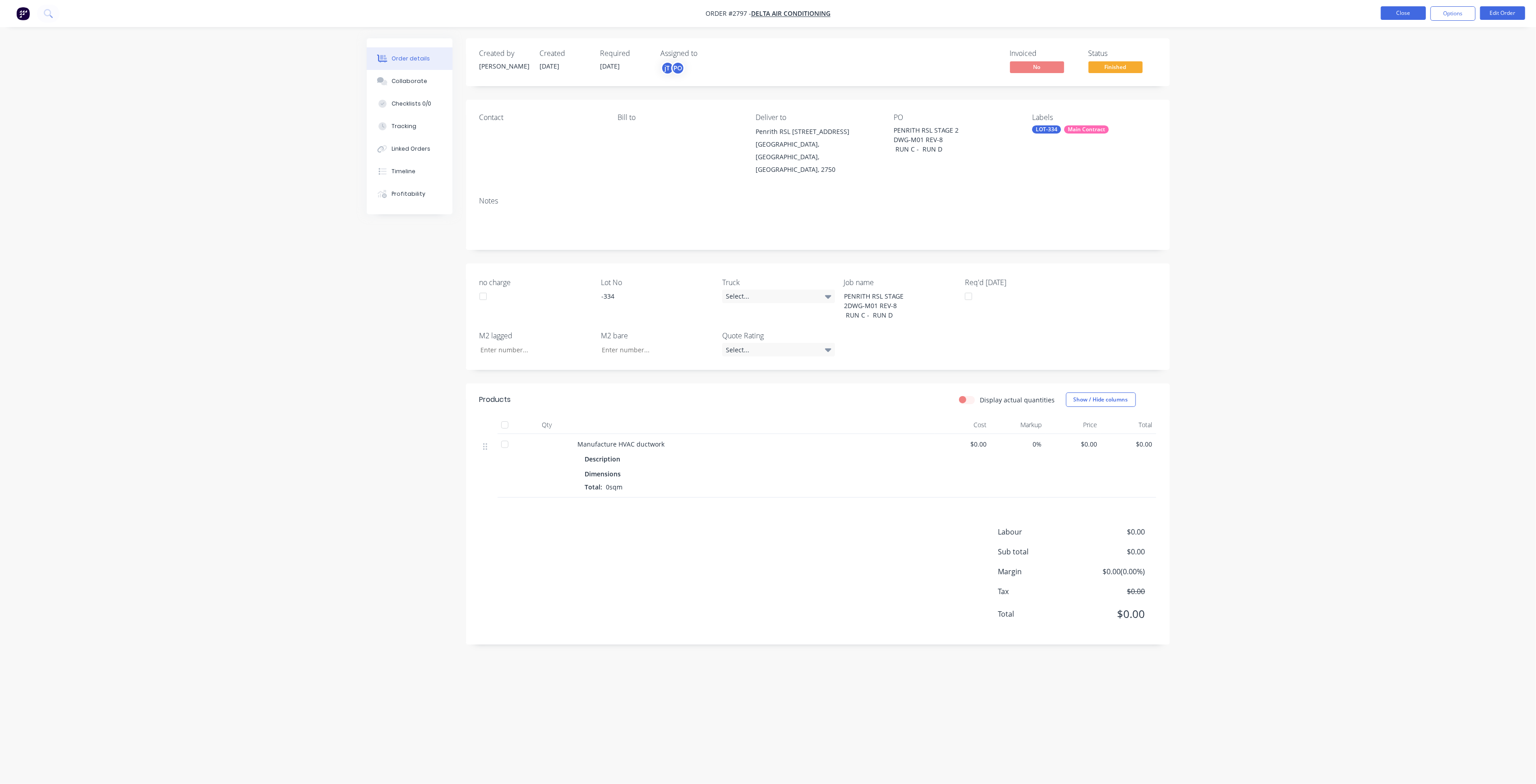
click at [1398, 11] on button "Close" at bounding box center [1404, 13] width 45 height 14
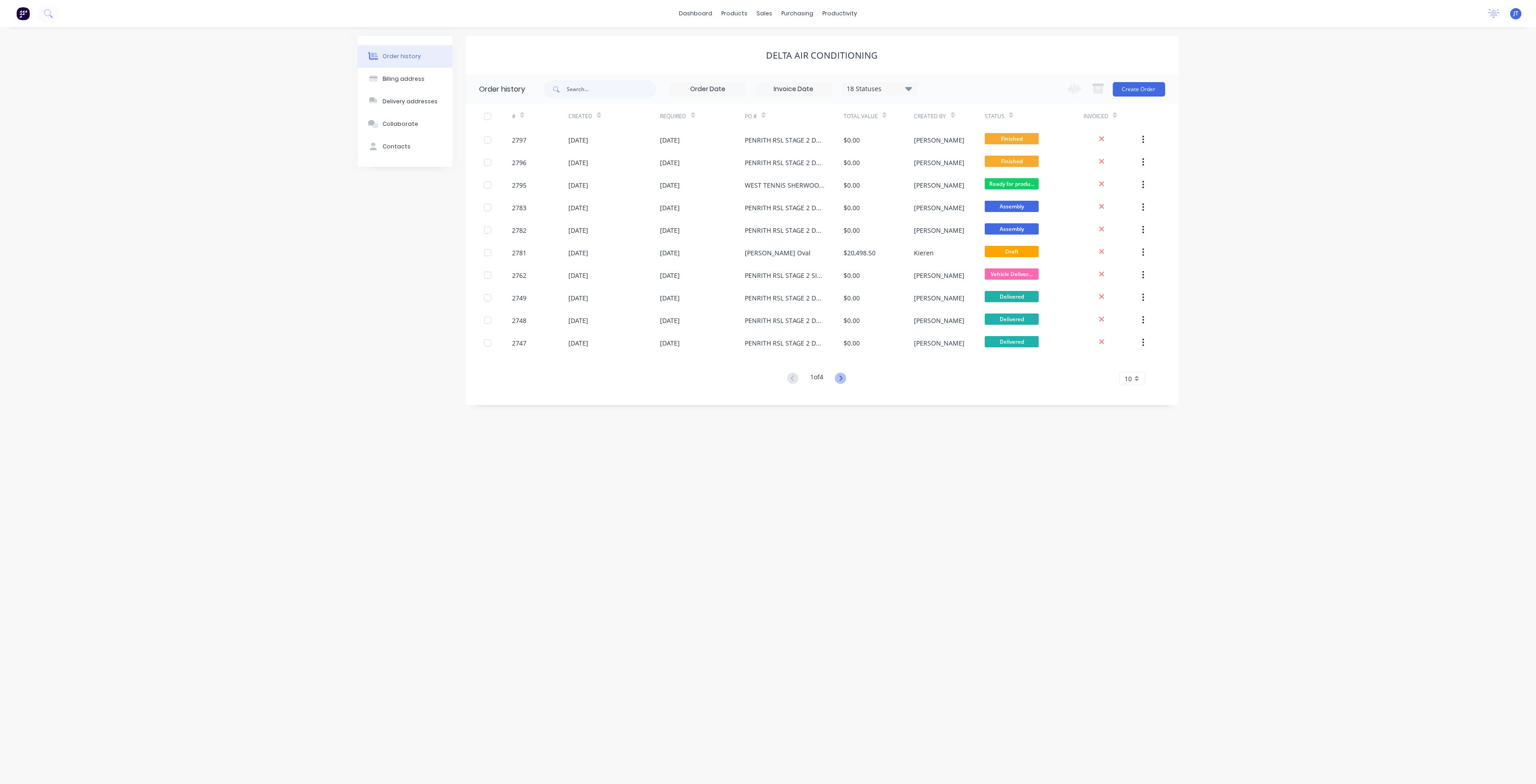
click at [839, 377] on icon at bounding box center [840, 378] width 11 height 11
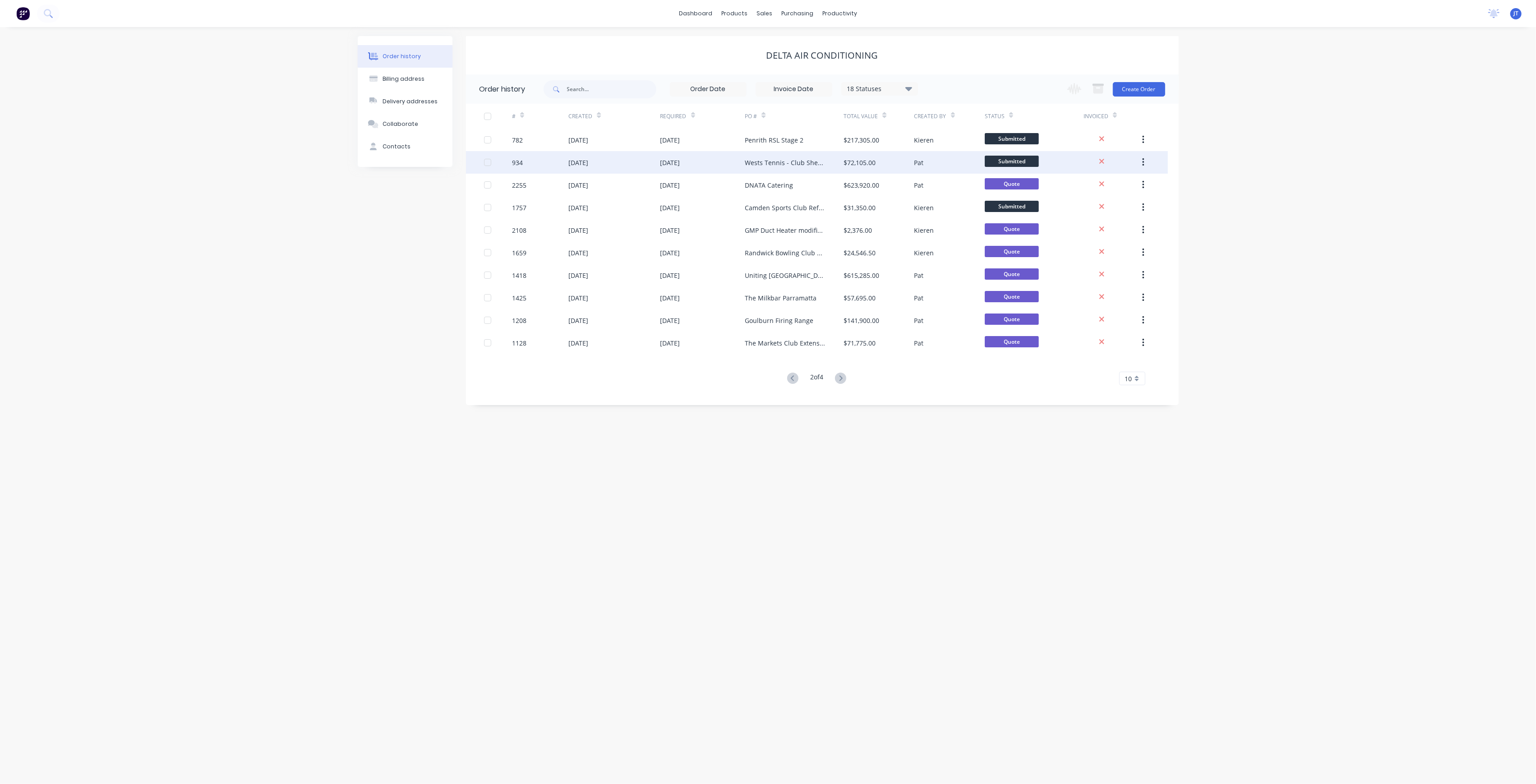
click at [800, 163] on div "Wests Tennis - Club Sherwood" at bounding box center [785, 163] width 80 height 10
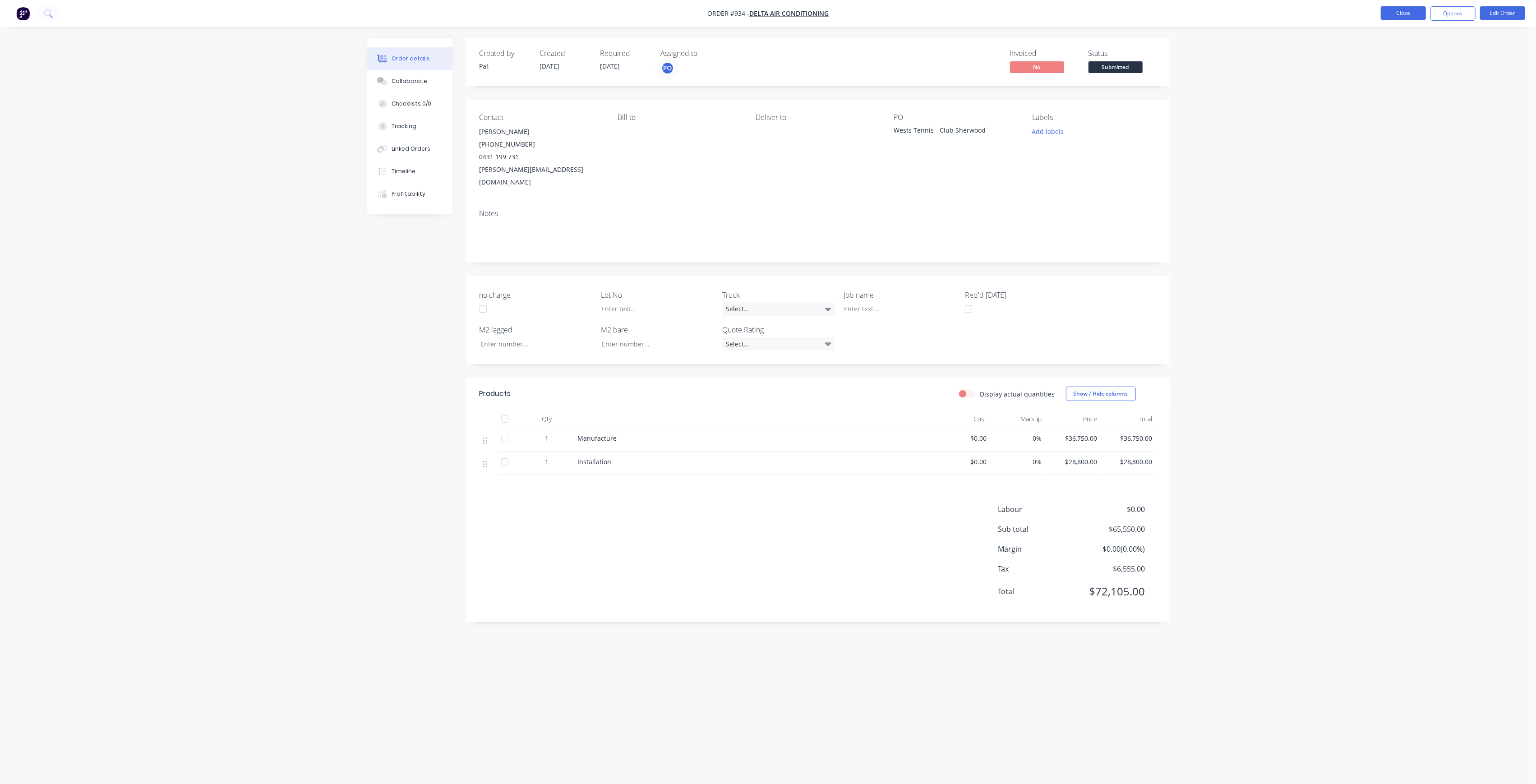
click at [1405, 14] on button "Close" at bounding box center [1404, 13] width 45 height 14
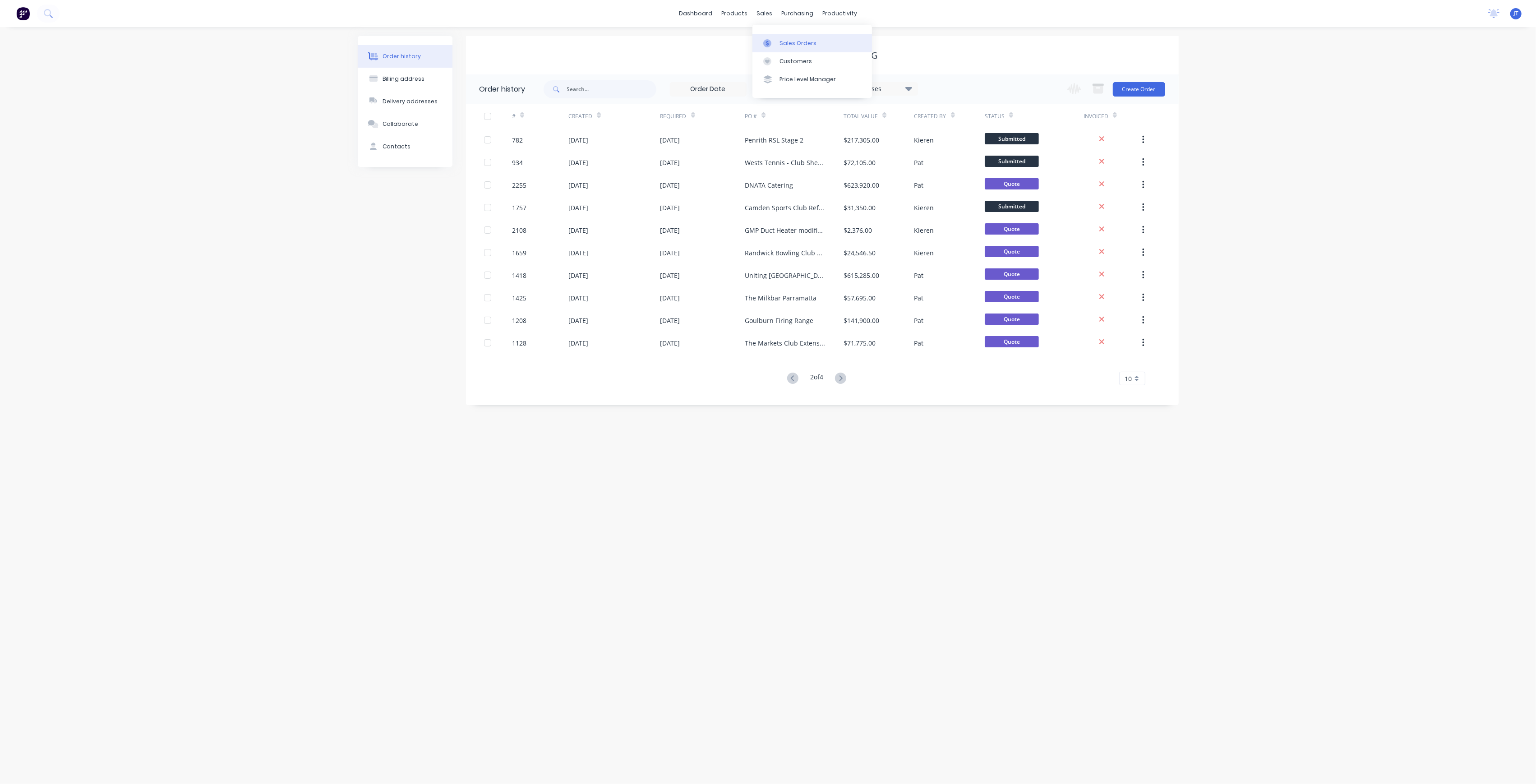
click at [785, 37] on link "Sales Orders" at bounding box center [812, 43] width 119 height 18
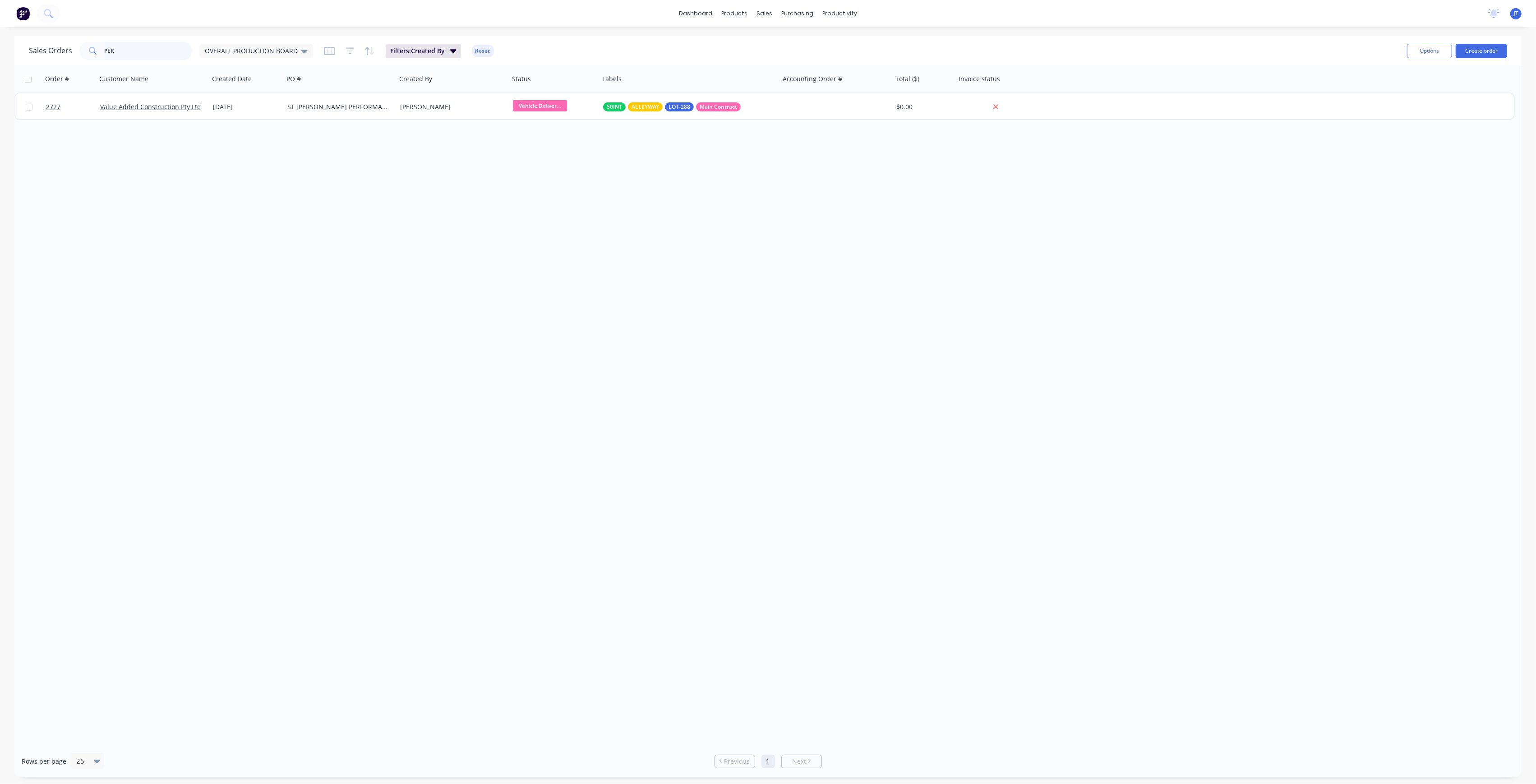
click at [166, 56] on input "PER" at bounding box center [149, 51] width 88 height 18
type input "P"
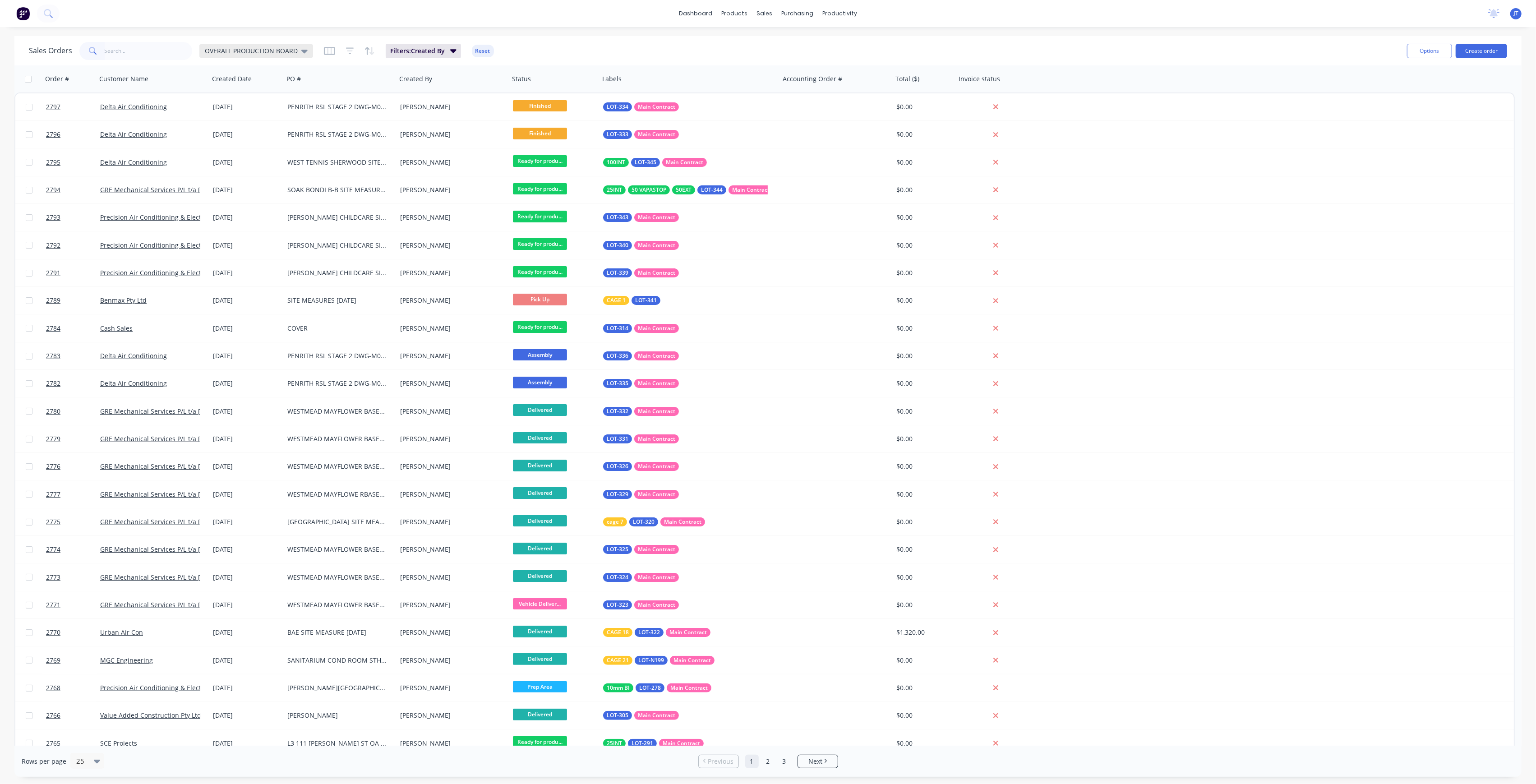
click at [301, 53] on icon at bounding box center [304, 51] width 7 height 10
click at [290, 122] on button "None" at bounding box center [253, 127] width 103 height 10
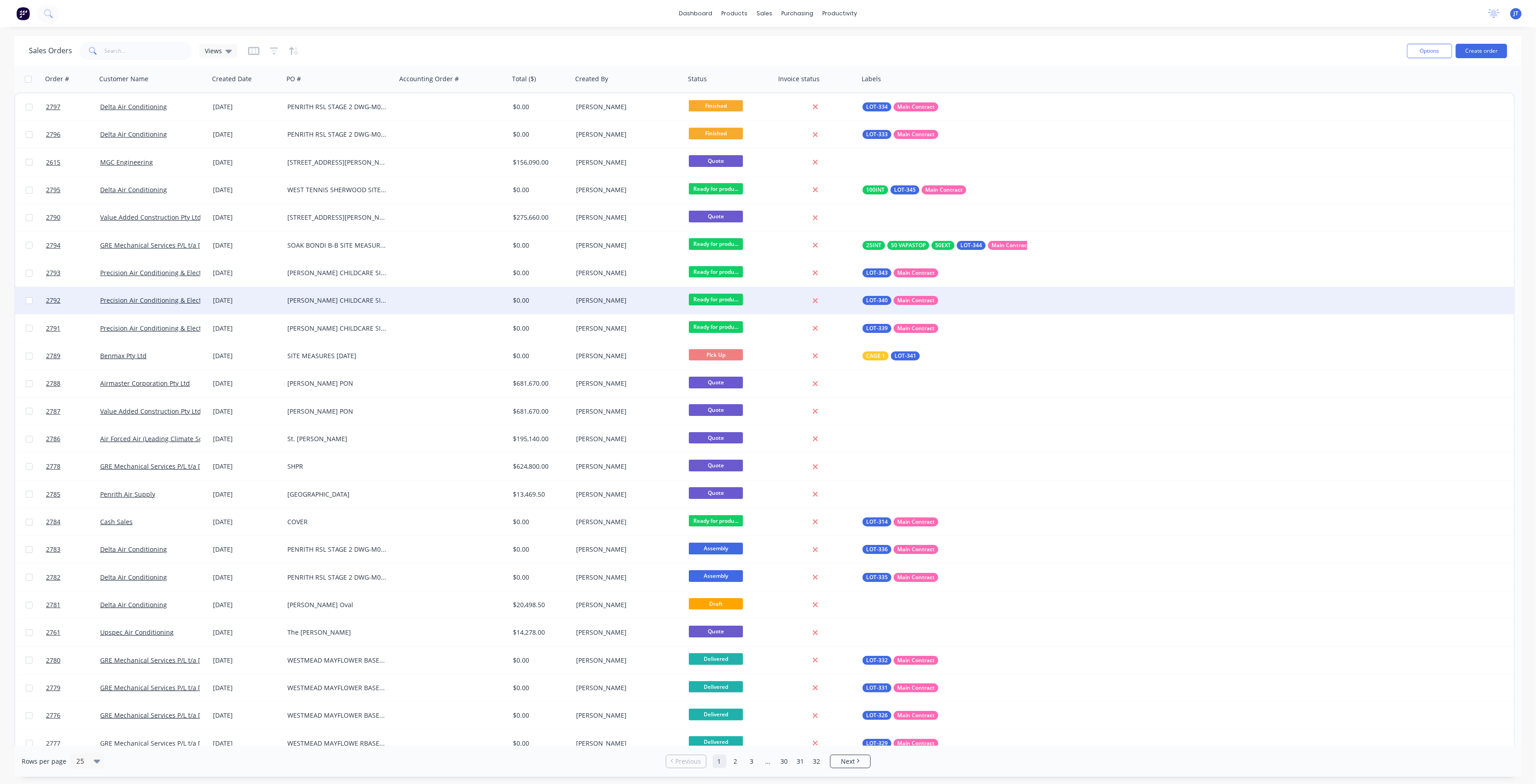
click at [1343, 314] on div "2792 Precision Air Conditioning & Electrical Pty Ltd [DATE] [PERSON_NAME] CHILD…" at bounding box center [764, 300] width 1498 height 27
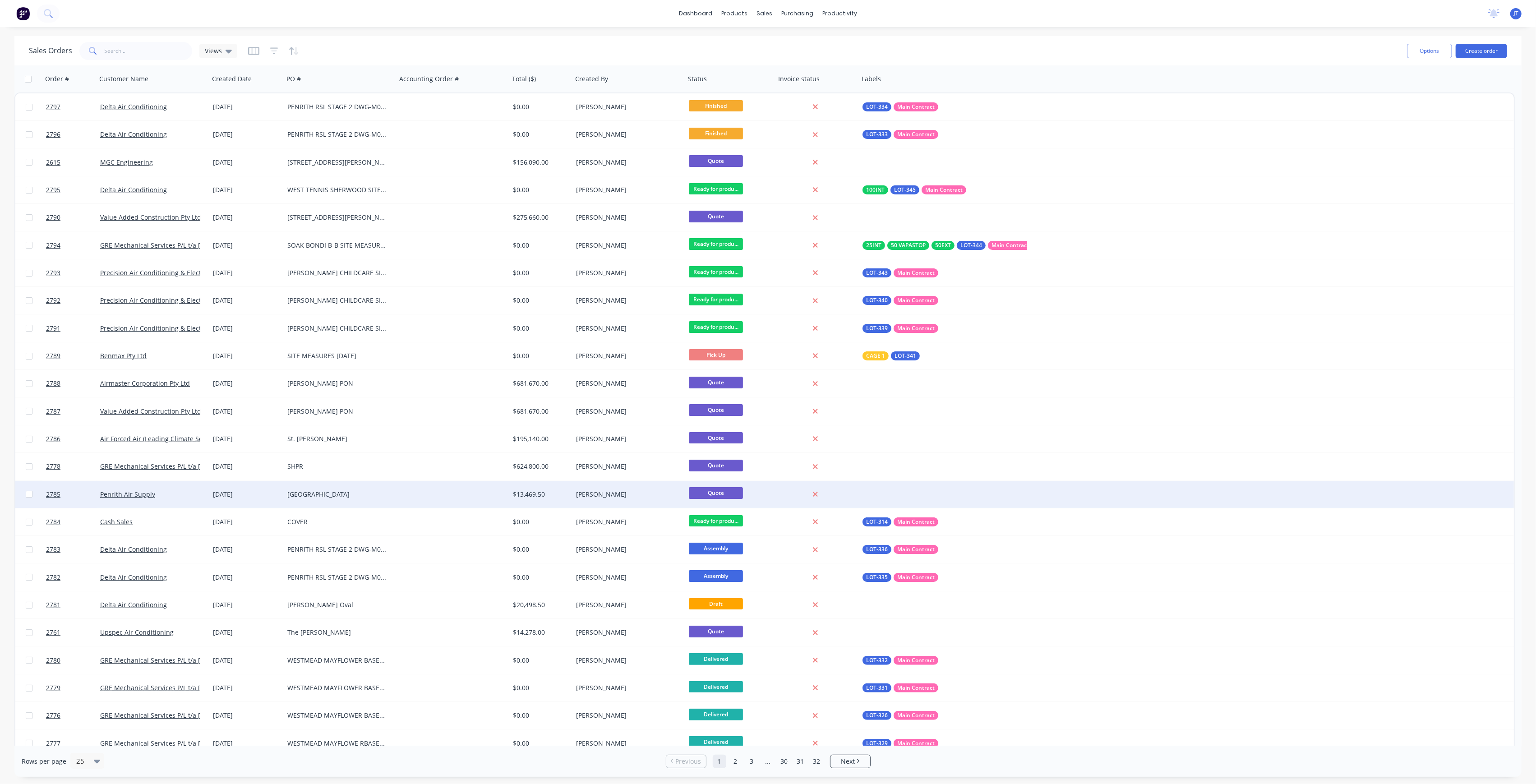
click at [1228, 486] on div "2785 Penrith Air Supply [DATE] [GEOGRAPHIC_DATA] $13,469.50 [PERSON_NAME] Quote" at bounding box center [764, 494] width 1498 height 27
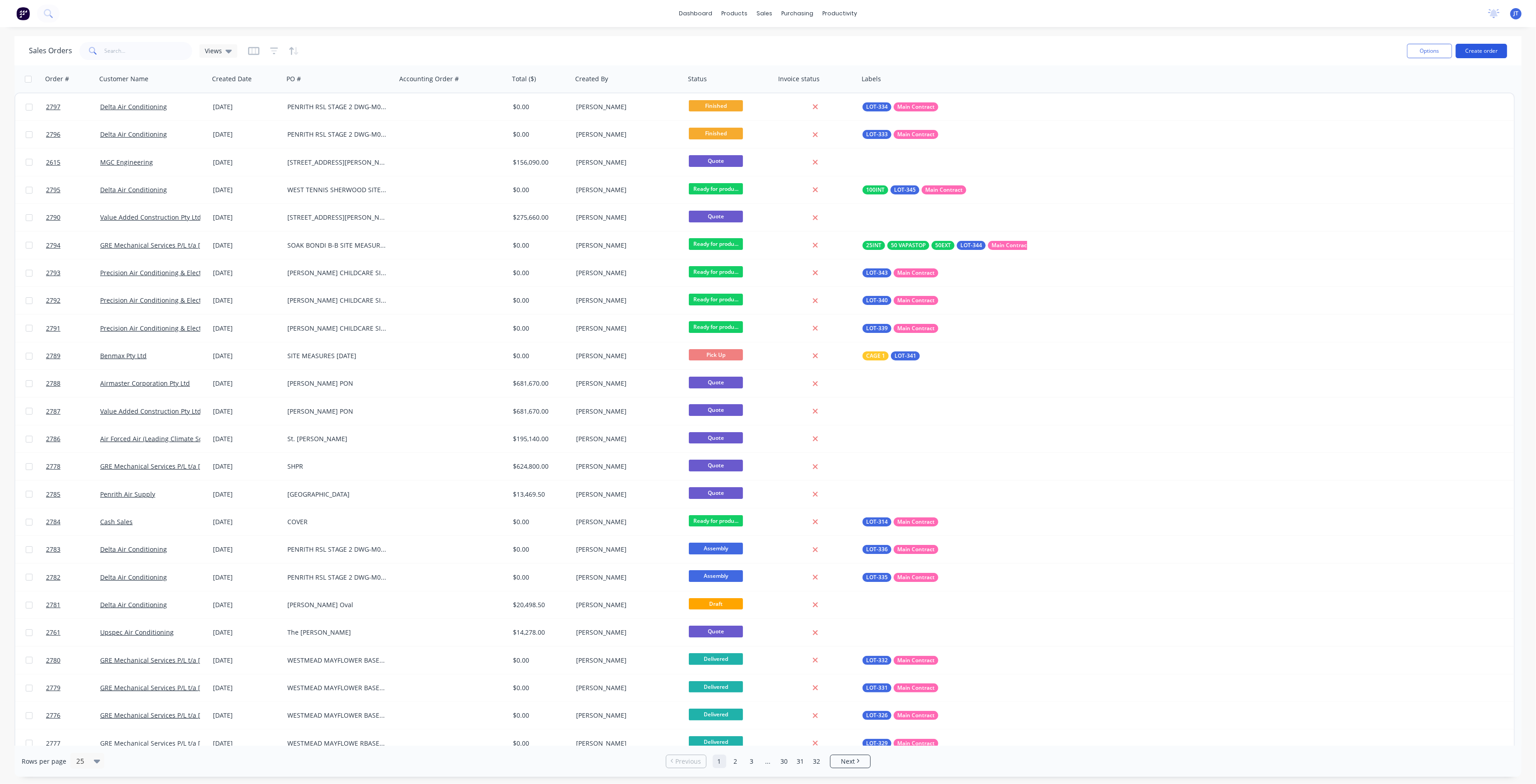
click at [1498, 45] on button "Create order" at bounding box center [1481, 51] width 51 height 14
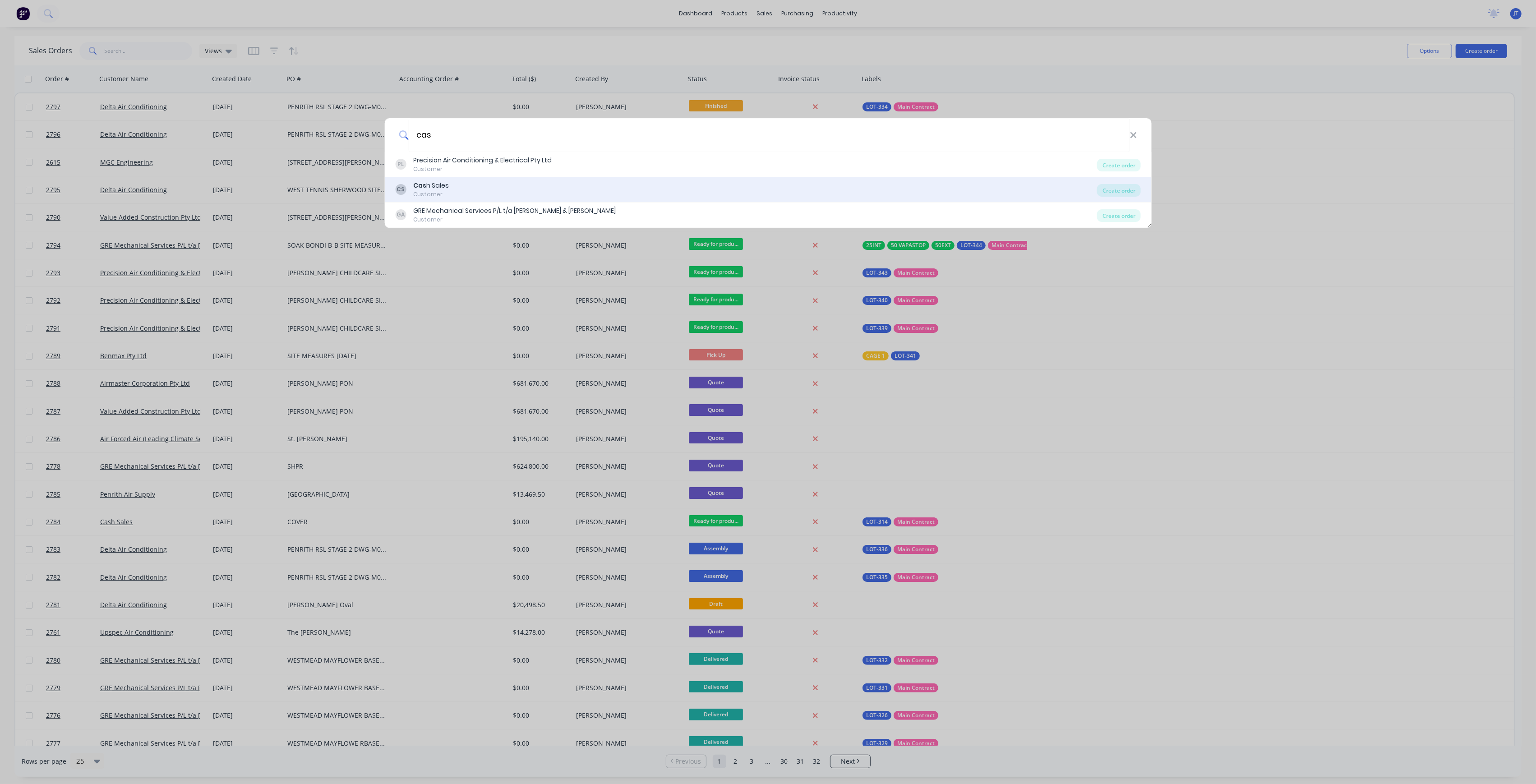
type input "cas"
click at [597, 177] on div "CS Cas h Sales Customer Create order" at bounding box center [768, 190] width 767 height 25
click at [618, 185] on div "CS Cas h Sales Customer" at bounding box center [746, 190] width 702 height 18
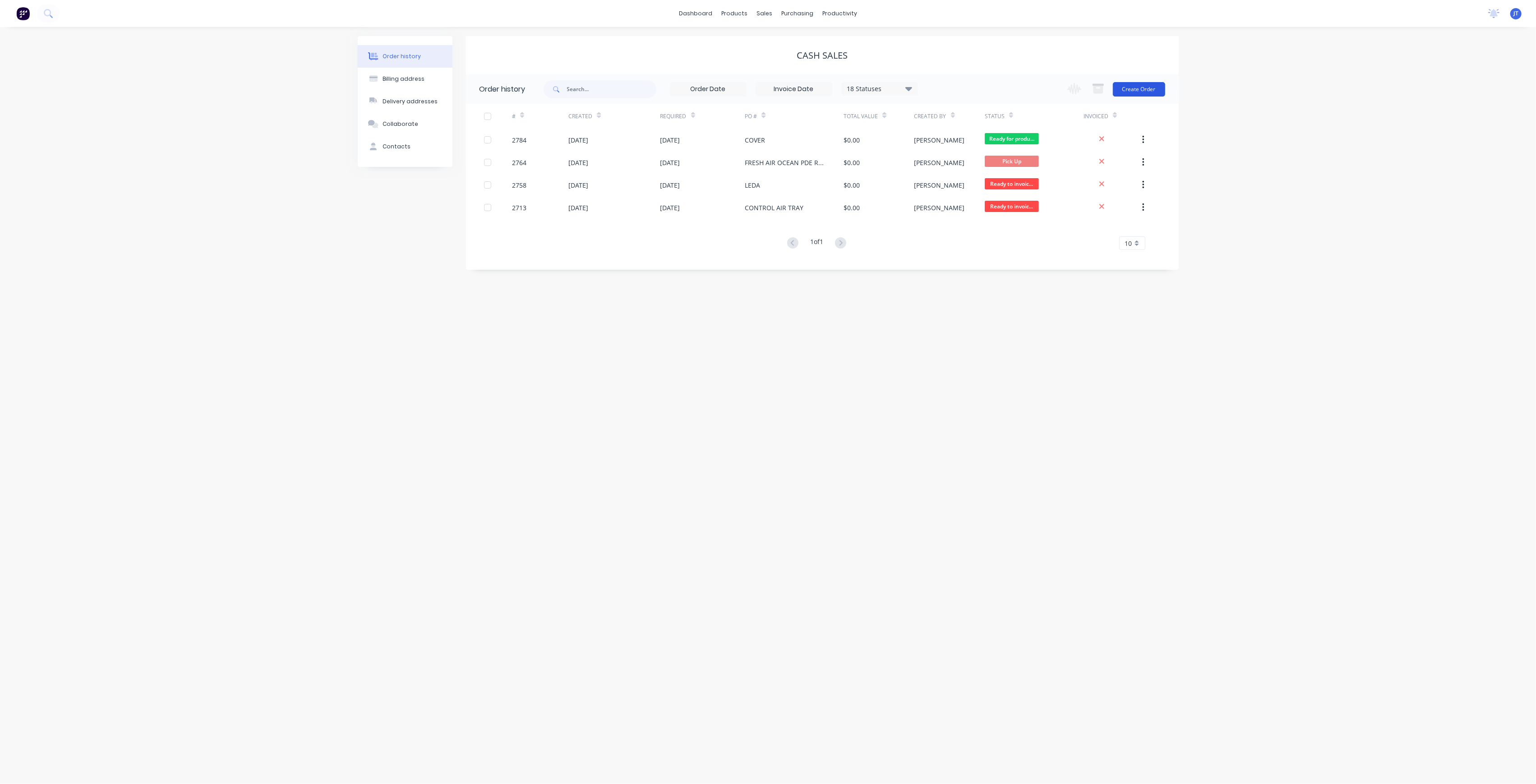
click at [1157, 82] on button "Create Order" at bounding box center [1139, 89] width 52 height 14
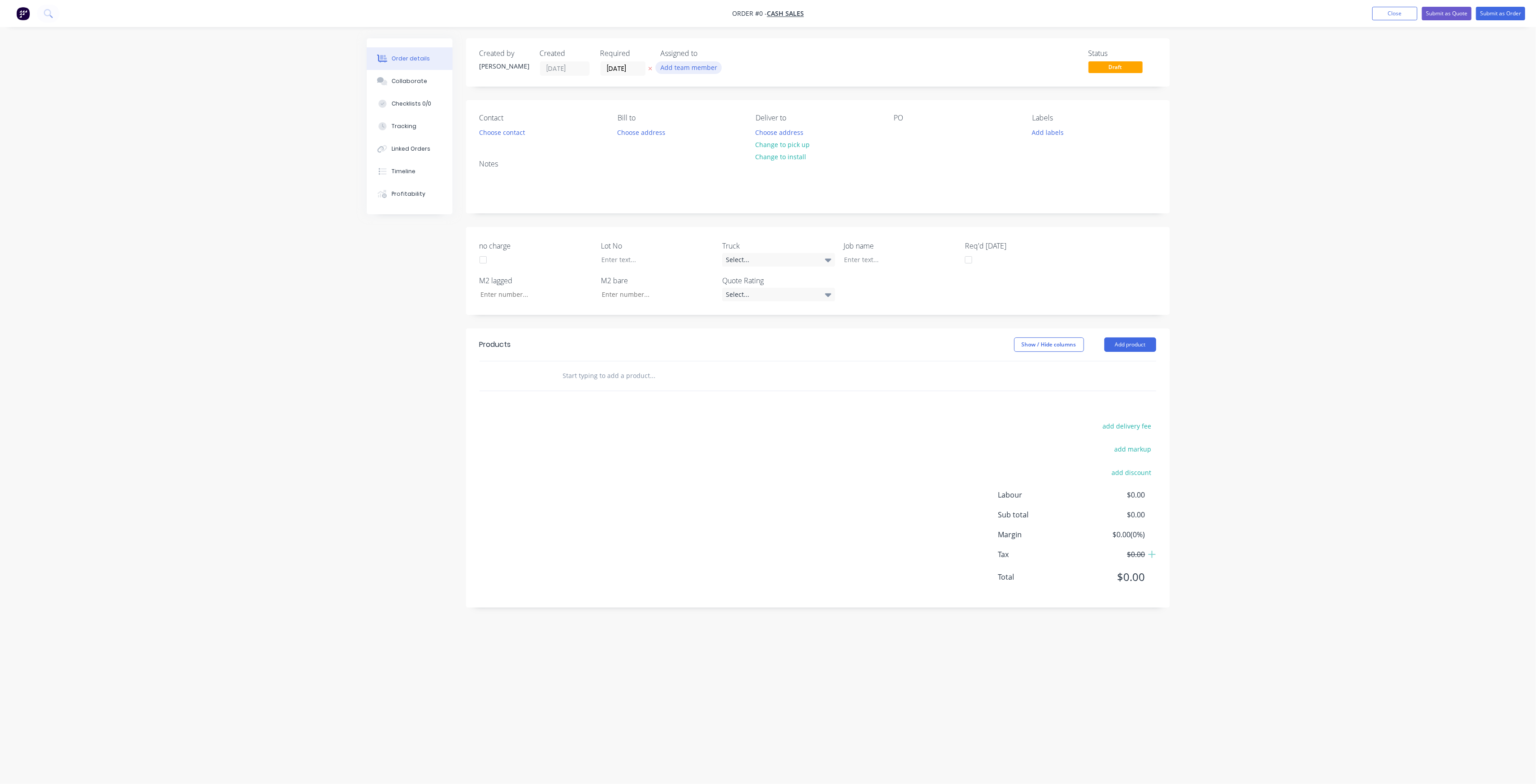
click at [705, 69] on button "Add team member" at bounding box center [688, 67] width 66 height 12
click at [735, 123] on button "[PERSON_NAME] (You)" at bounding box center [728, 117] width 135 height 18
click at [732, 178] on div "[PERSON_NAME]" at bounding box center [733, 181] width 90 height 10
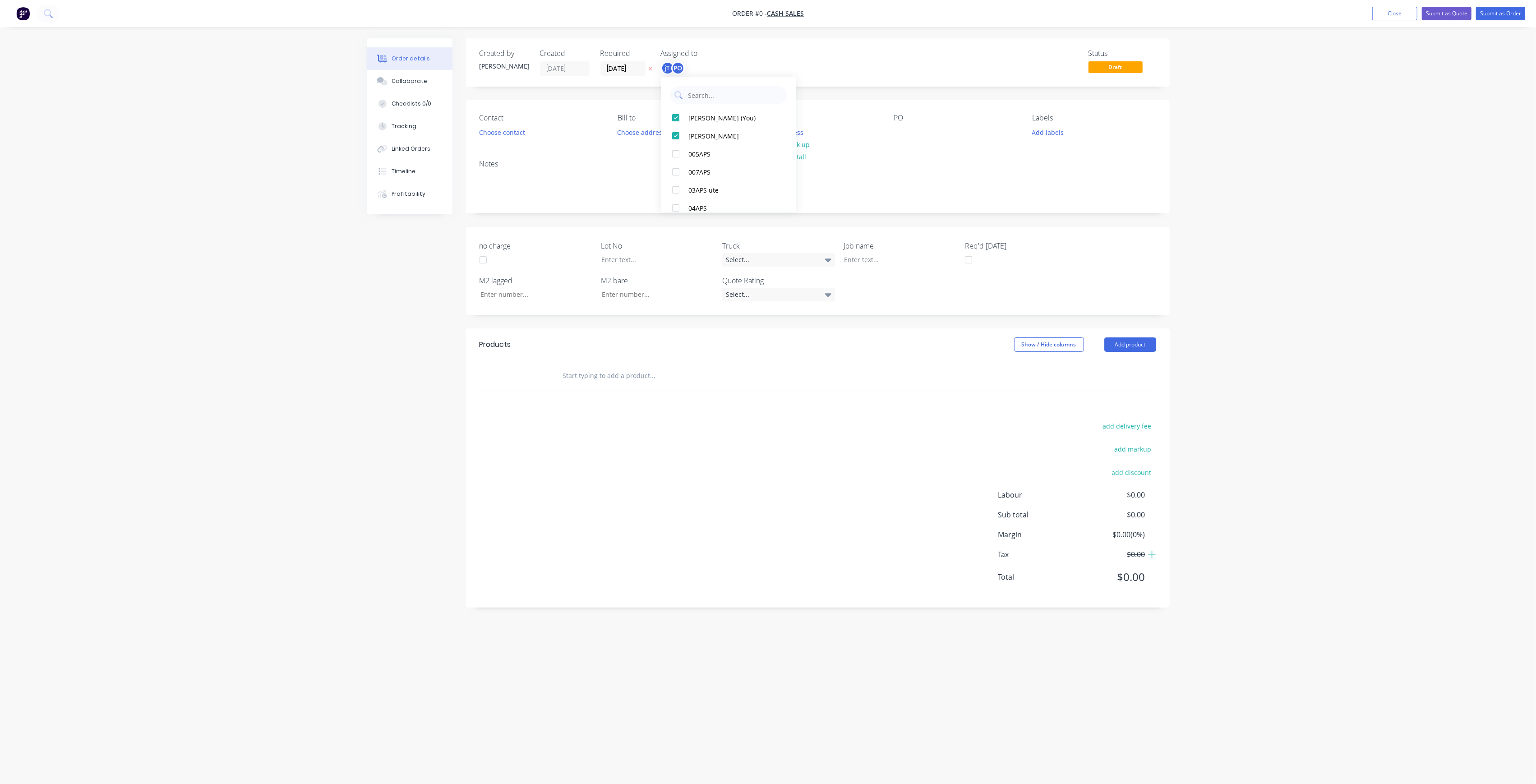
click at [594, 131] on div "Order details Collaborate Checklists 0/0 Tracking Linked Orders Timeline Profit…" at bounding box center [768, 374] width 821 height 673
click at [641, 131] on button "Choose address" at bounding box center [641, 132] width 58 height 12
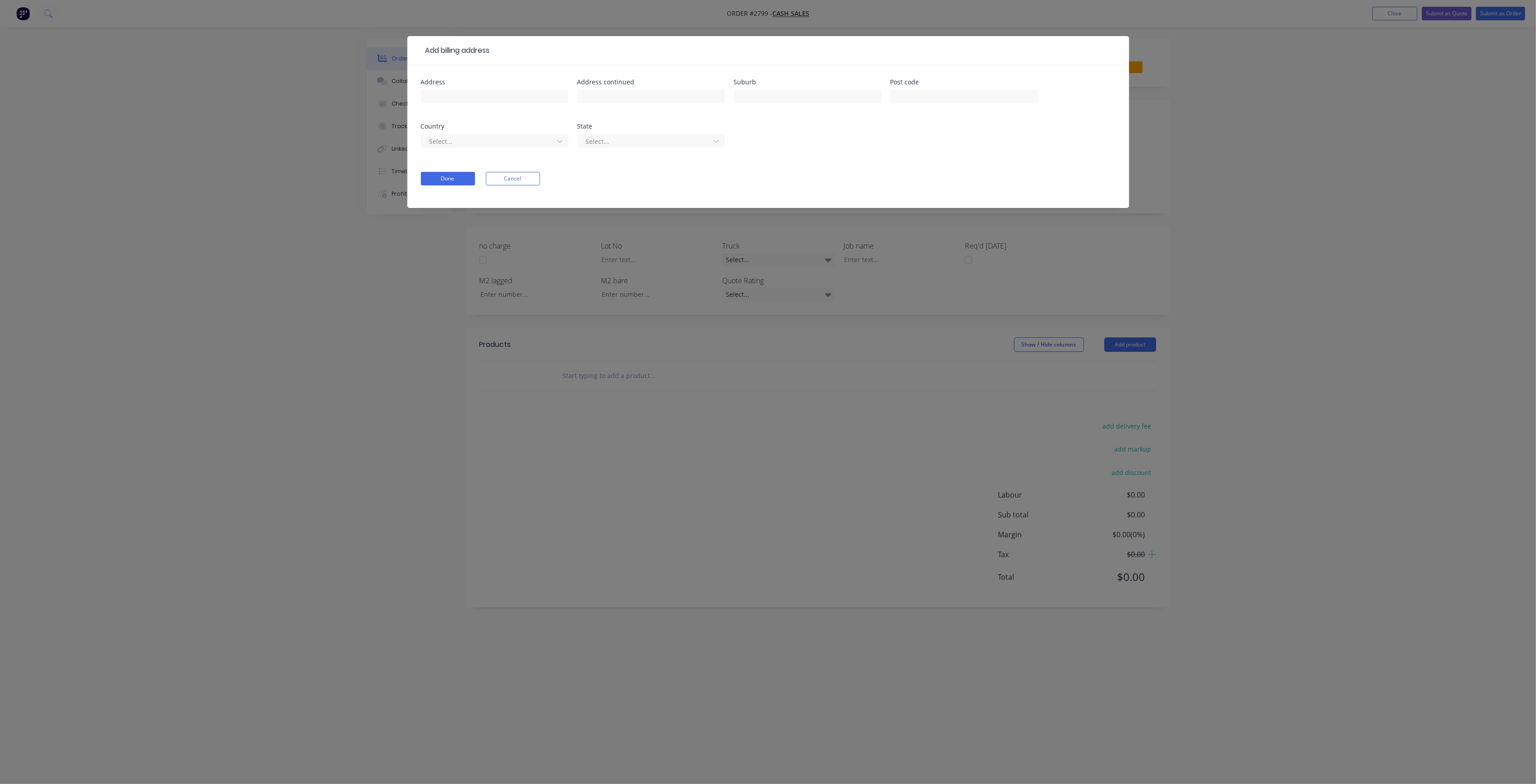
click at [1315, 148] on div "Add billing address Address Address continued Suburb Post code Country Select..…" at bounding box center [768, 392] width 1536 height 784
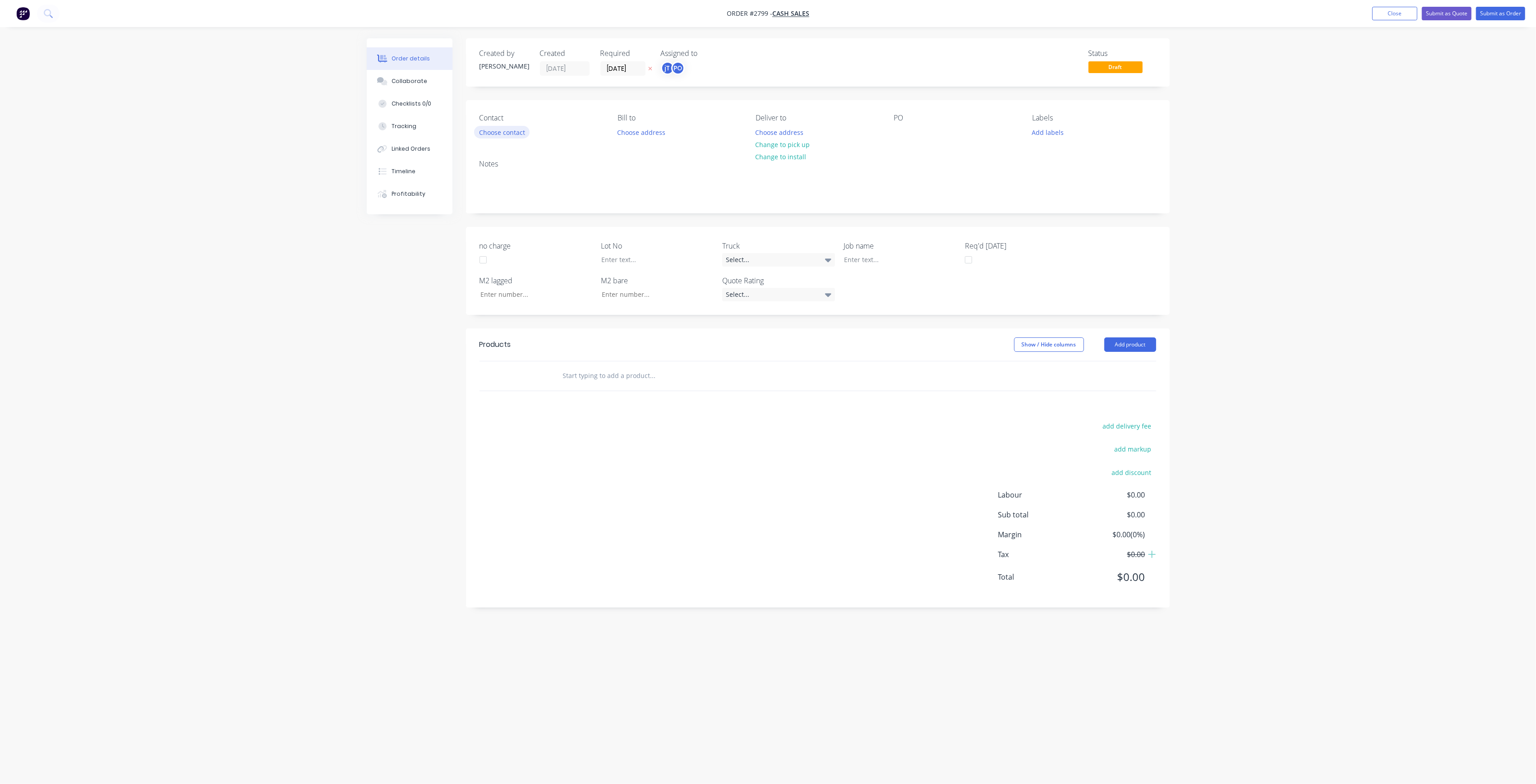
click at [520, 131] on button "Choose contact" at bounding box center [501, 132] width 55 height 12
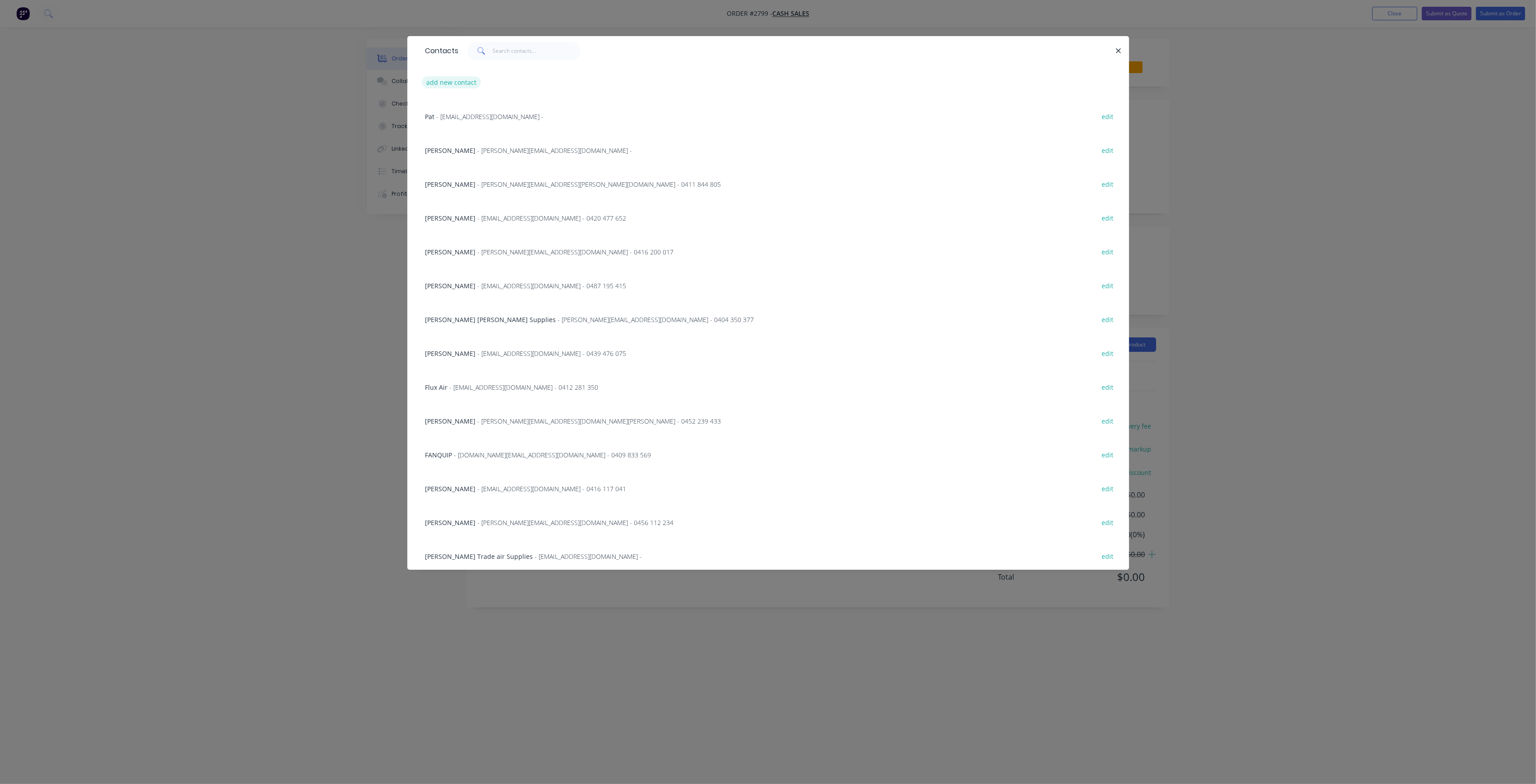
click at [464, 80] on button "add new contact" at bounding box center [451, 82] width 60 height 12
select select "AU"
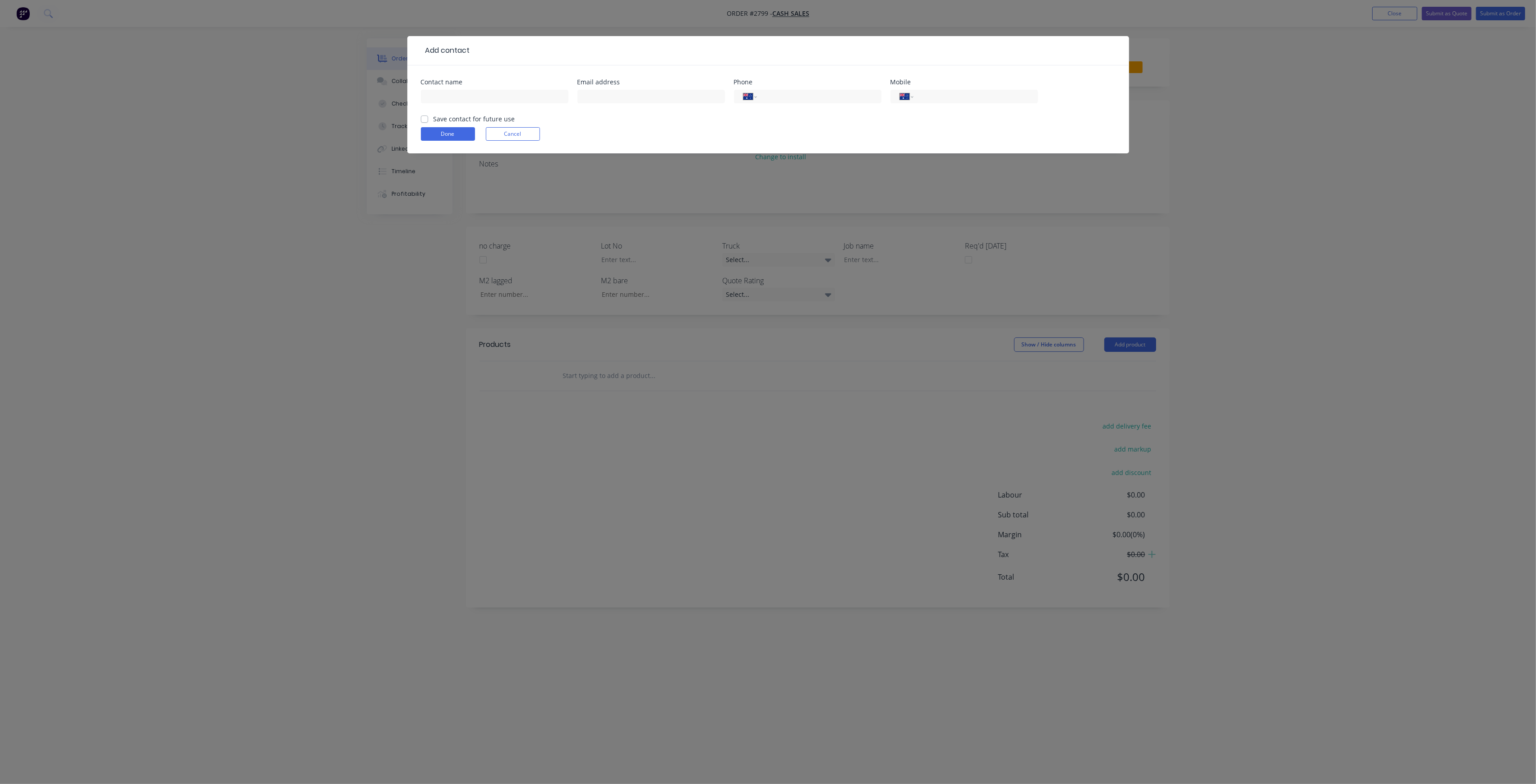
click at [477, 105] on div at bounding box center [494, 101] width 147 height 27
click at [467, 118] on label "Save contact for future use" at bounding box center [474, 119] width 82 height 10
click at [428, 118] on input "Save contact for future use" at bounding box center [425, 118] width 7 height 8
checkbox input "true"
click at [467, 97] on input "text" at bounding box center [494, 97] width 147 height 14
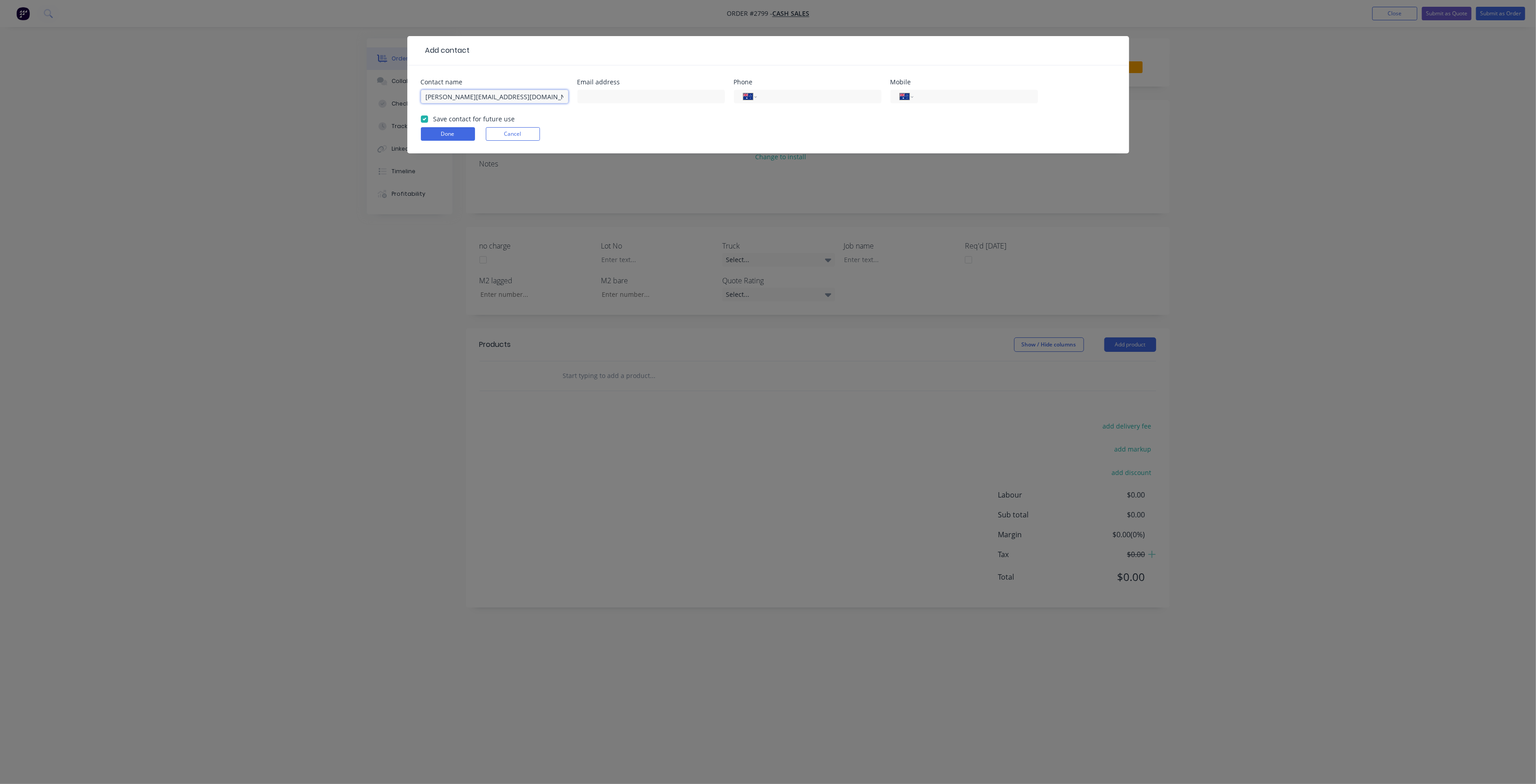
drag, startPoint x: 529, startPoint y: 101, endPoint x: 477, endPoint y: 101, distance: 52.0
click at [477, 101] on input "[PERSON_NAME][EMAIL_ADDRESS][DOMAIN_NAME]" at bounding box center [494, 97] width 147 height 14
click at [529, 97] on input "[PERSON_NAME][EMAIL_ADDRESS][DOMAIN_NAME]" at bounding box center [494, 97] width 147 height 14
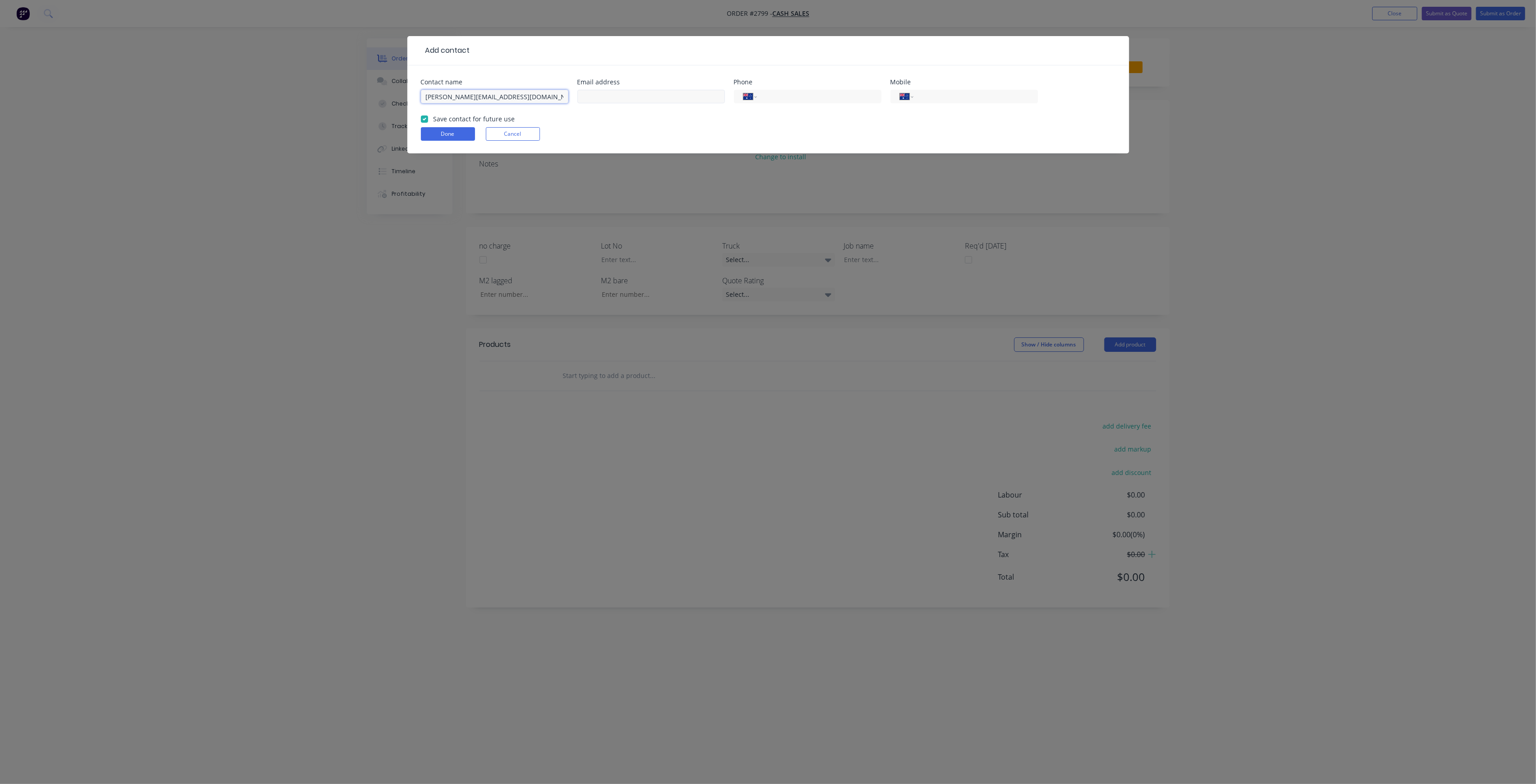
type input "[PERSON_NAME][EMAIL_ADDRESS][DOMAIN_NAME]"
click at [681, 97] on input "text" at bounding box center [651, 97] width 147 height 14
paste input "[PERSON_NAME][EMAIL_ADDRESS][DOMAIN_NAME]"
type input "[PERSON_NAME][EMAIL_ADDRESS][DOMAIN_NAME]"
drag, startPoint x: 535, startPoint y: 94, endPoint x: 412, endPoint y: 88, distance: 123.1
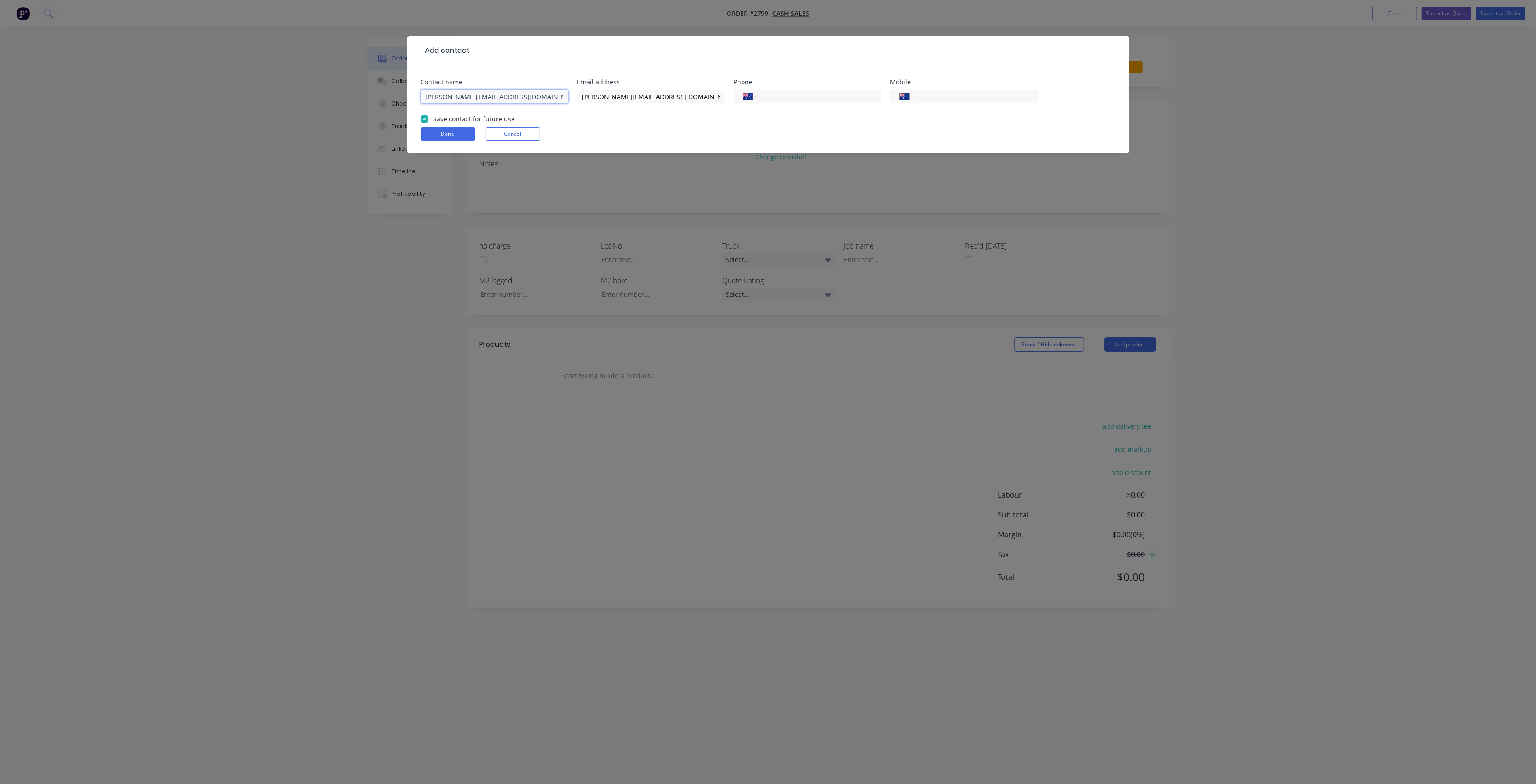
click at [412, 88] on div "Contact name [PERSON_NAME][EMAIL_ADDRESS][DOMAIN_NAME] Email address [PERSON_NA…" at bounding box center [768, 110] width 721 height 88
type input "[PERSON_NAME]"
click at [453, 134] on button "Done" at bounding box center [448, 134] width 54 height 14
